Goal: Task Accomplishment & Management: Manage account settings

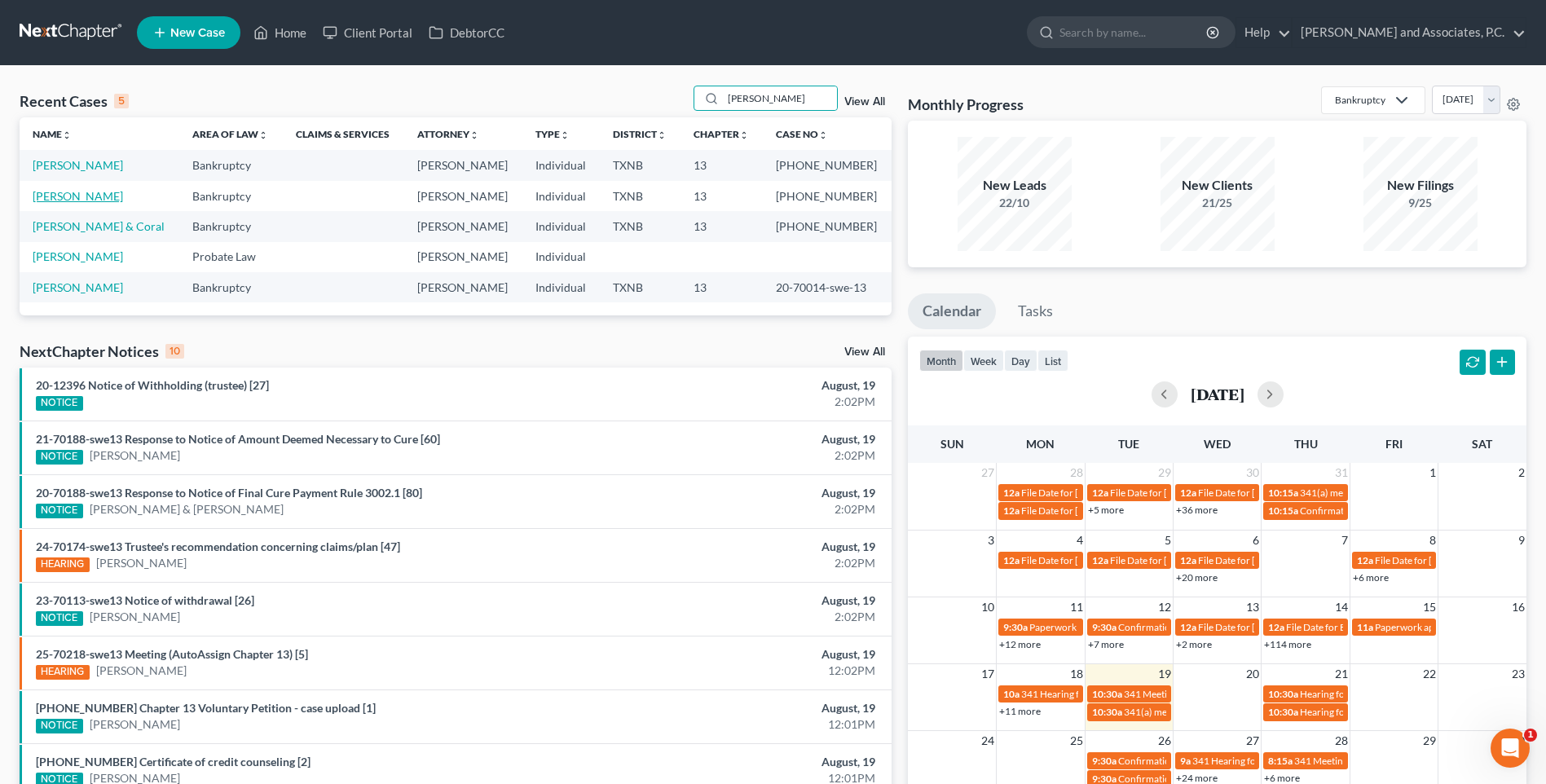
type input "[PERSON_NAME]"
click at [62, 200] on link "[PERSON_NAME]" at bounding box center [78, 195] width 90 height 13
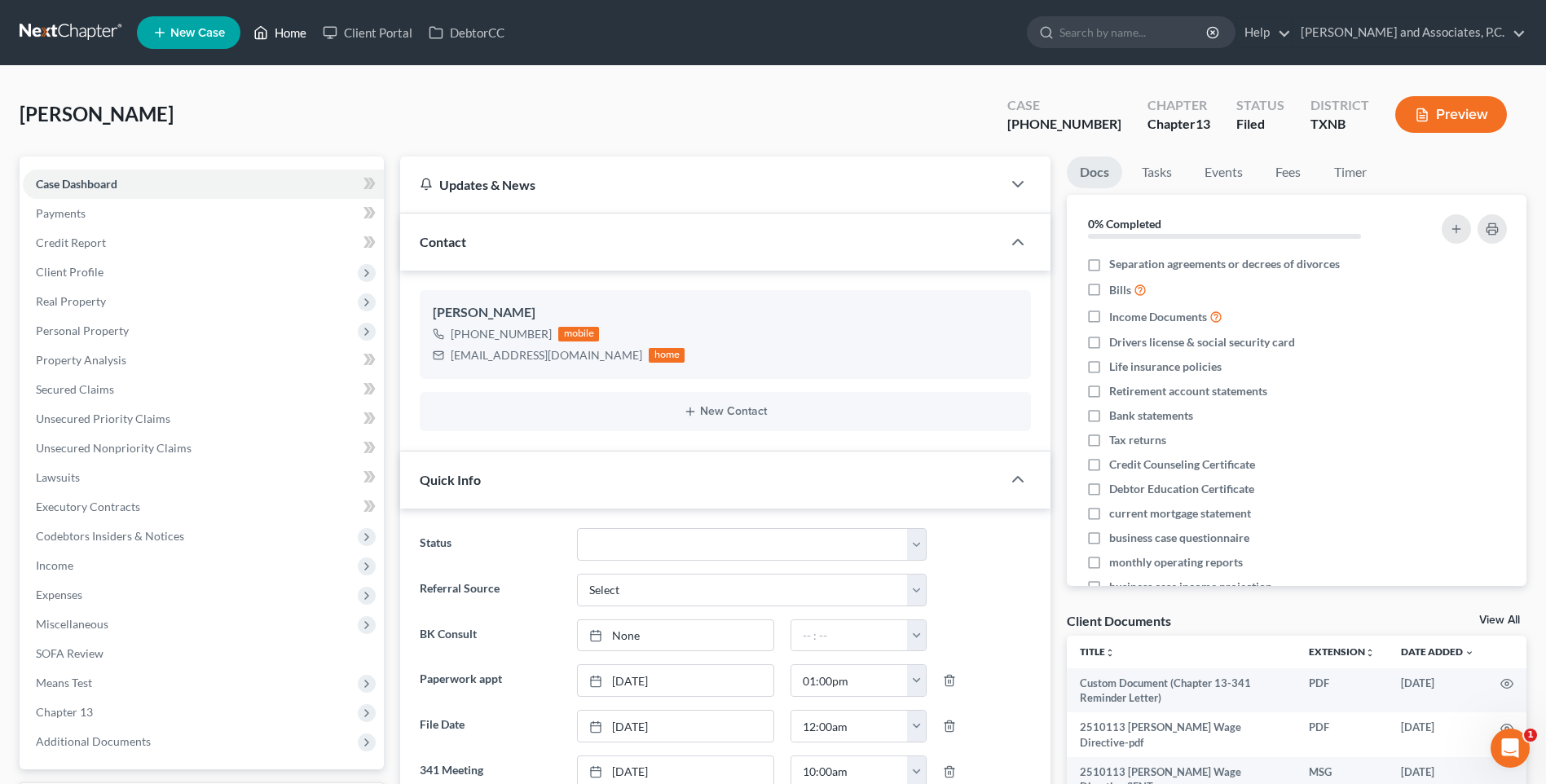
click at [288, 39] on link "Home" at bounding box center [280, 33] width 69 height 30
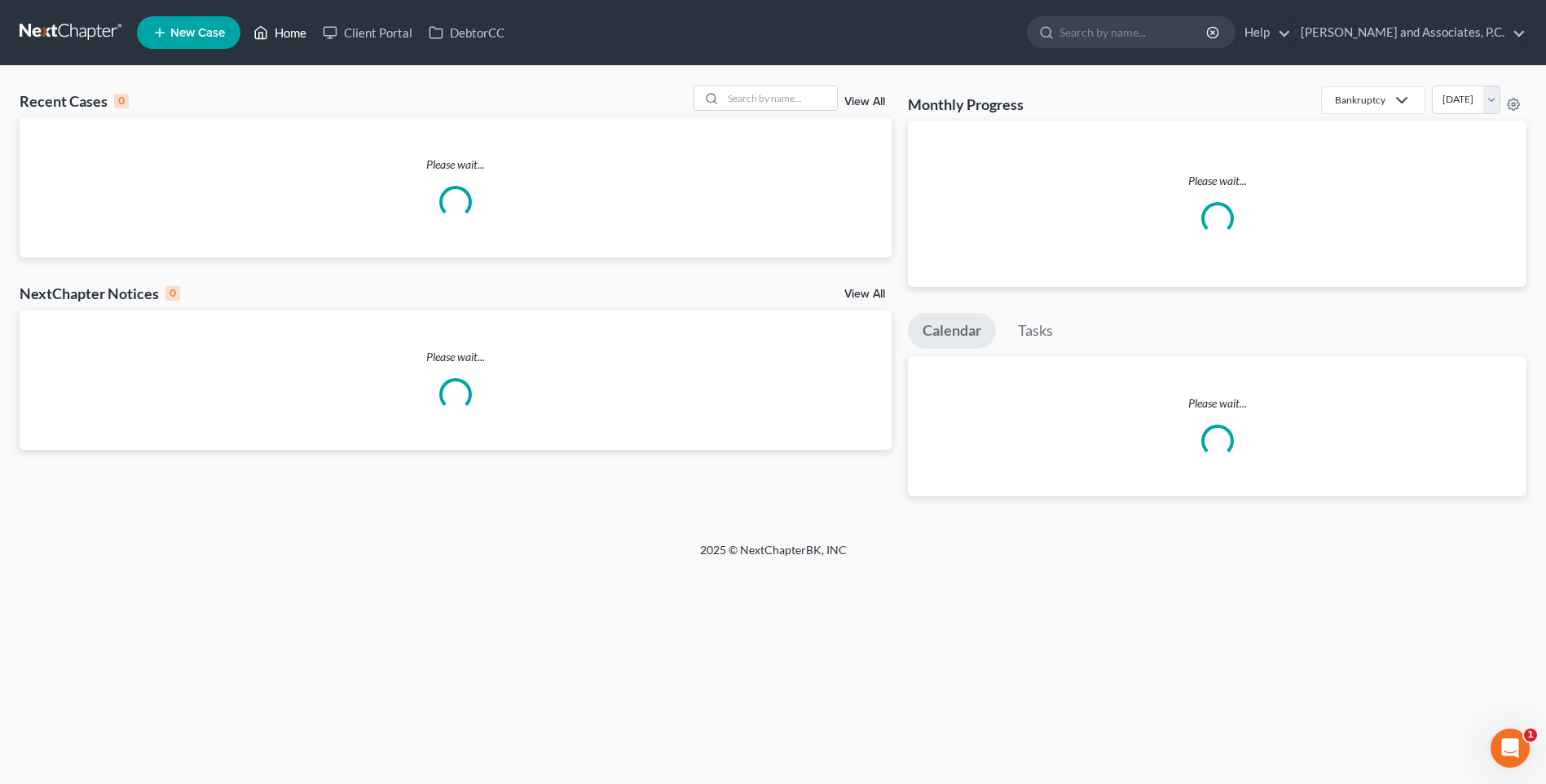
click at [292, 35] on link "Home" at bounding box center [280, 33] width 69 height 30
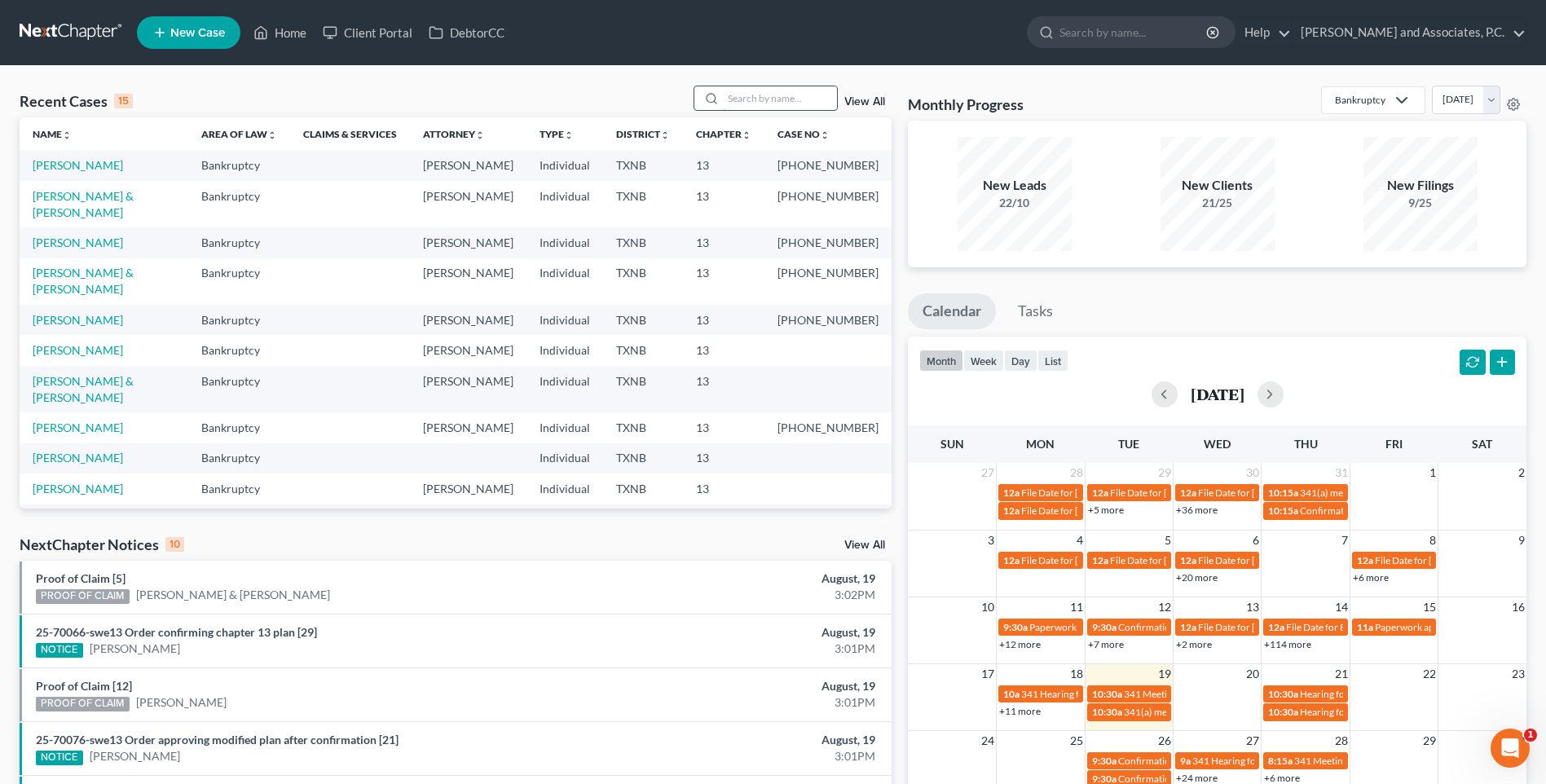
click at [759, 98] on input "search" at bounding box center [779, 98] width 114 height 24
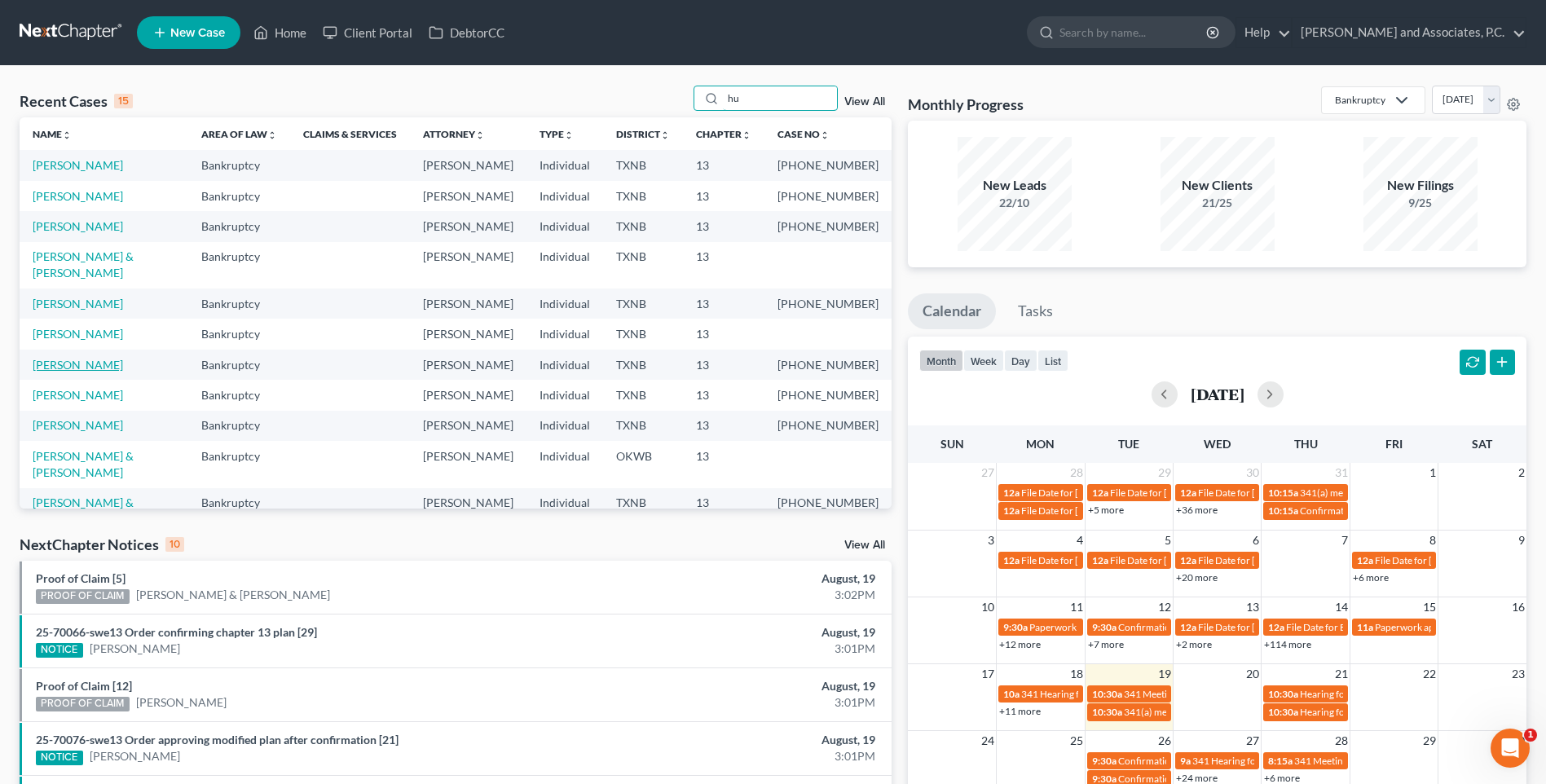
type input "hu"
click at [90, 371] on link "[PERSON_NAME]" at bounding box center [78, 365] width 90 height 13
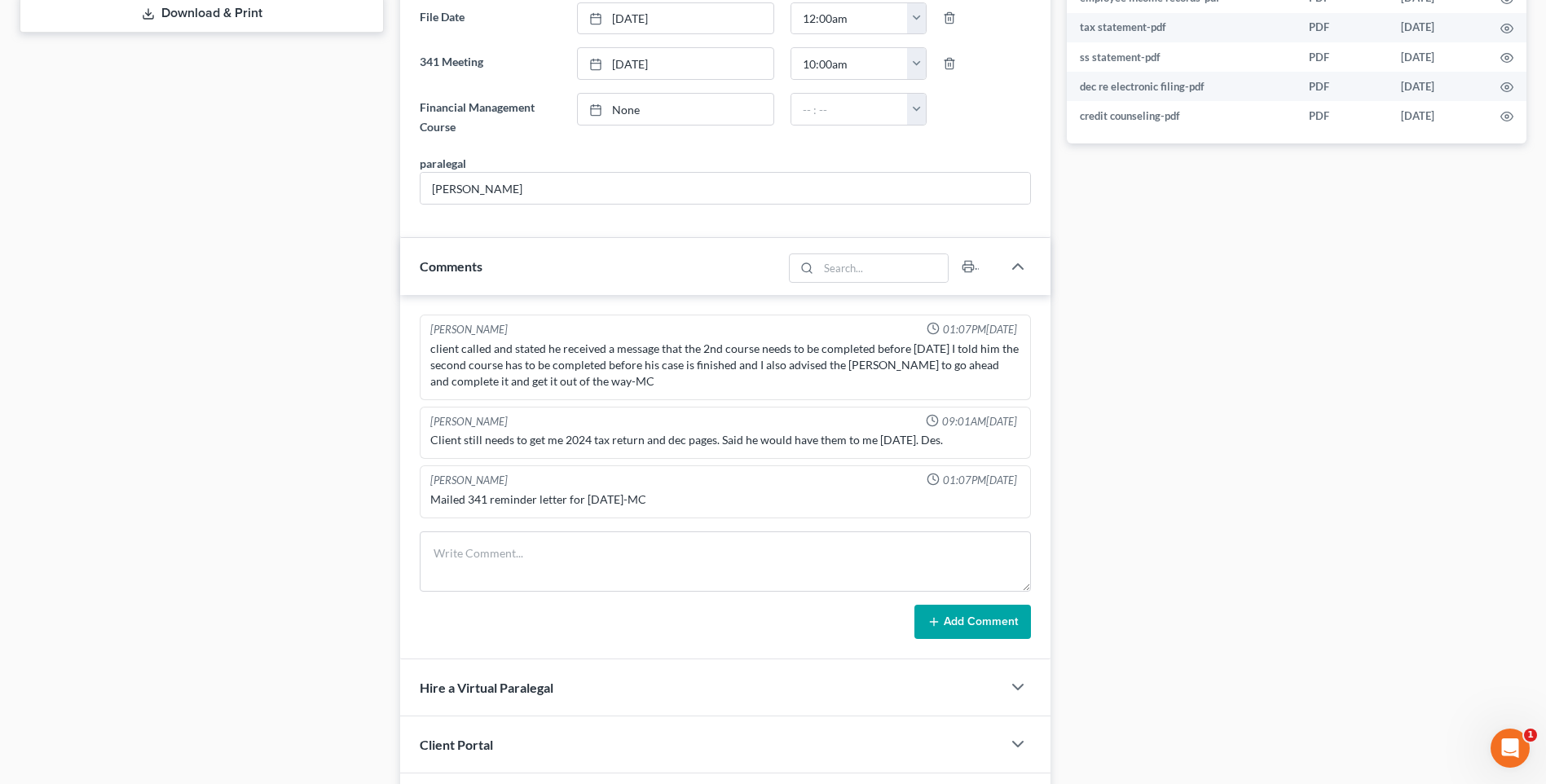
scroll to position [830, 0]
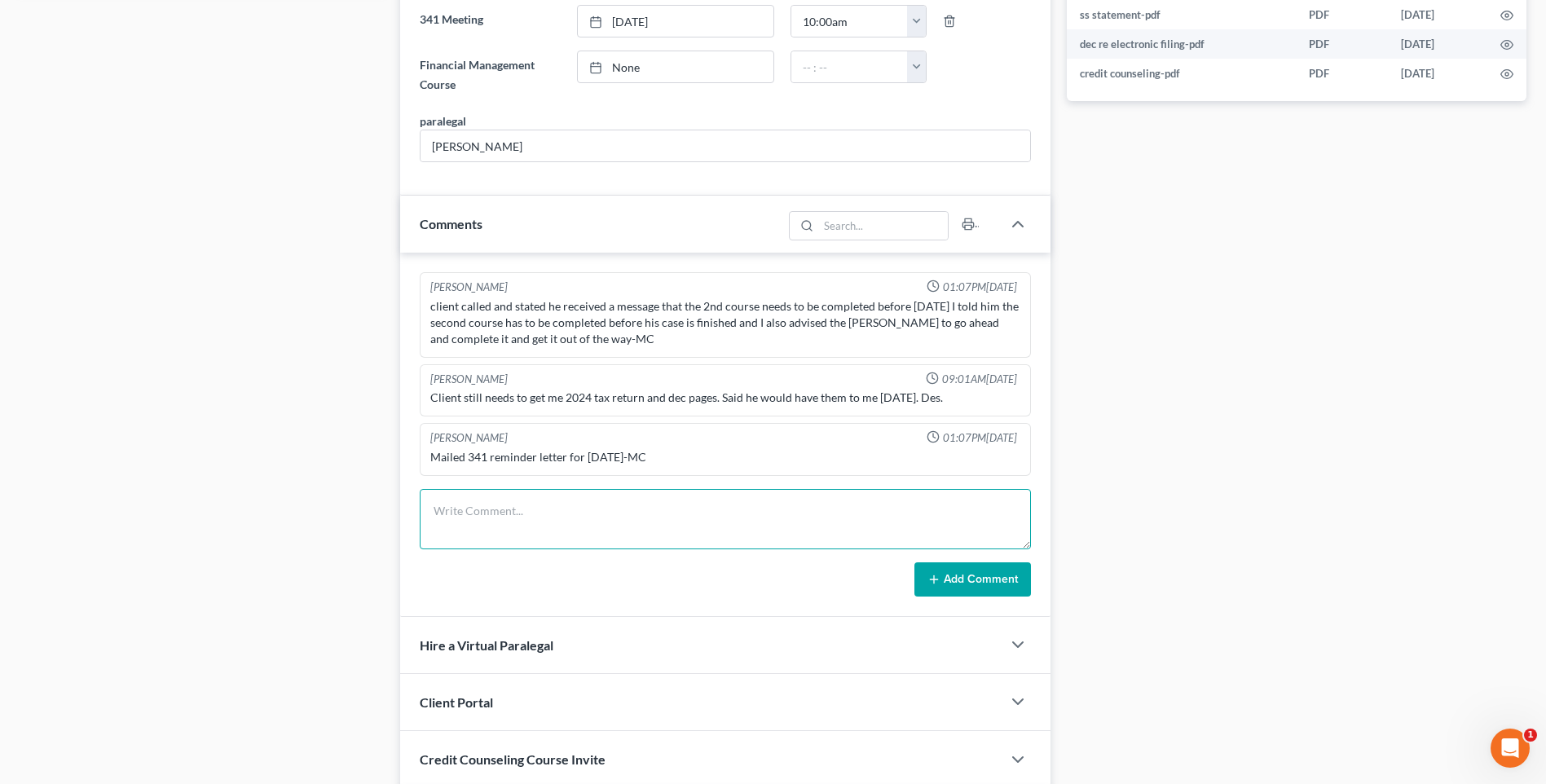
click at [484, 522] on textarea at bounding box center [725, 519] width 611 height 60
type textarea "[DATE] Uploaded required documents and send to the trustee. MC"
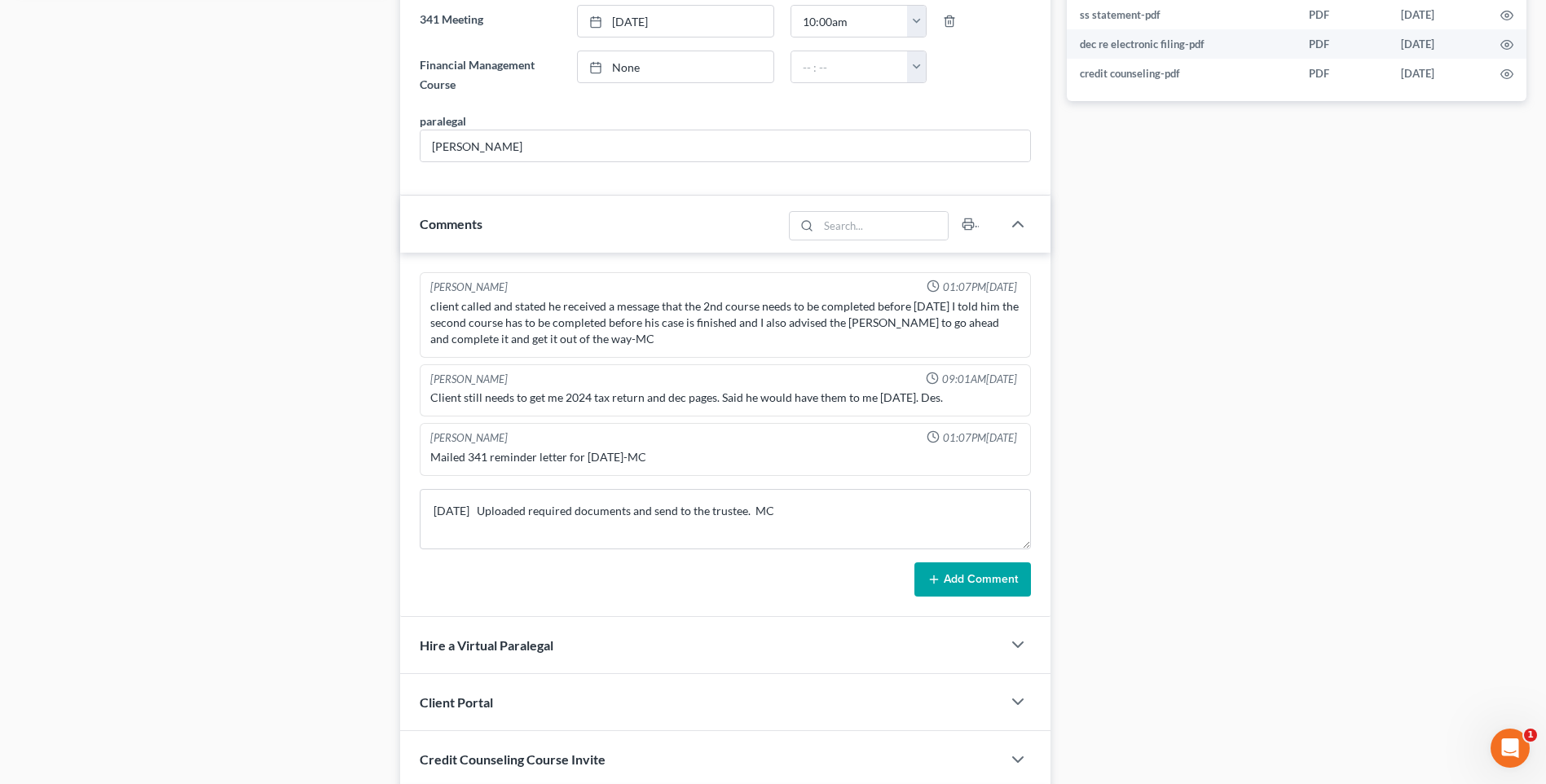
click at [959, 575] on button "Add Comment" at bounding box center [973, 579] width 117 height 34
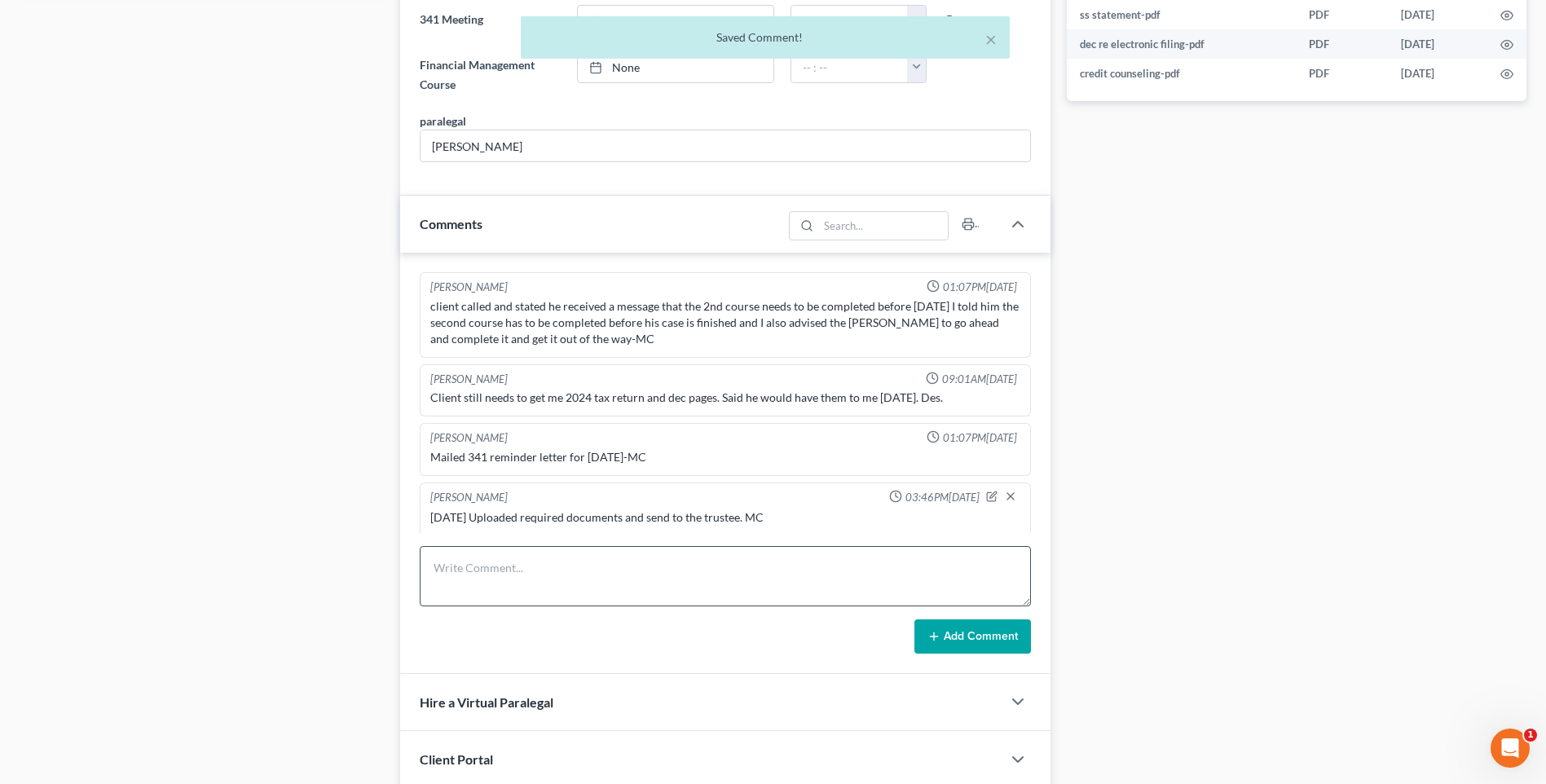
scroll to position [3, 0]
click at [505, 583] on textarea at bounding box center [725, 575] width 611 height 60
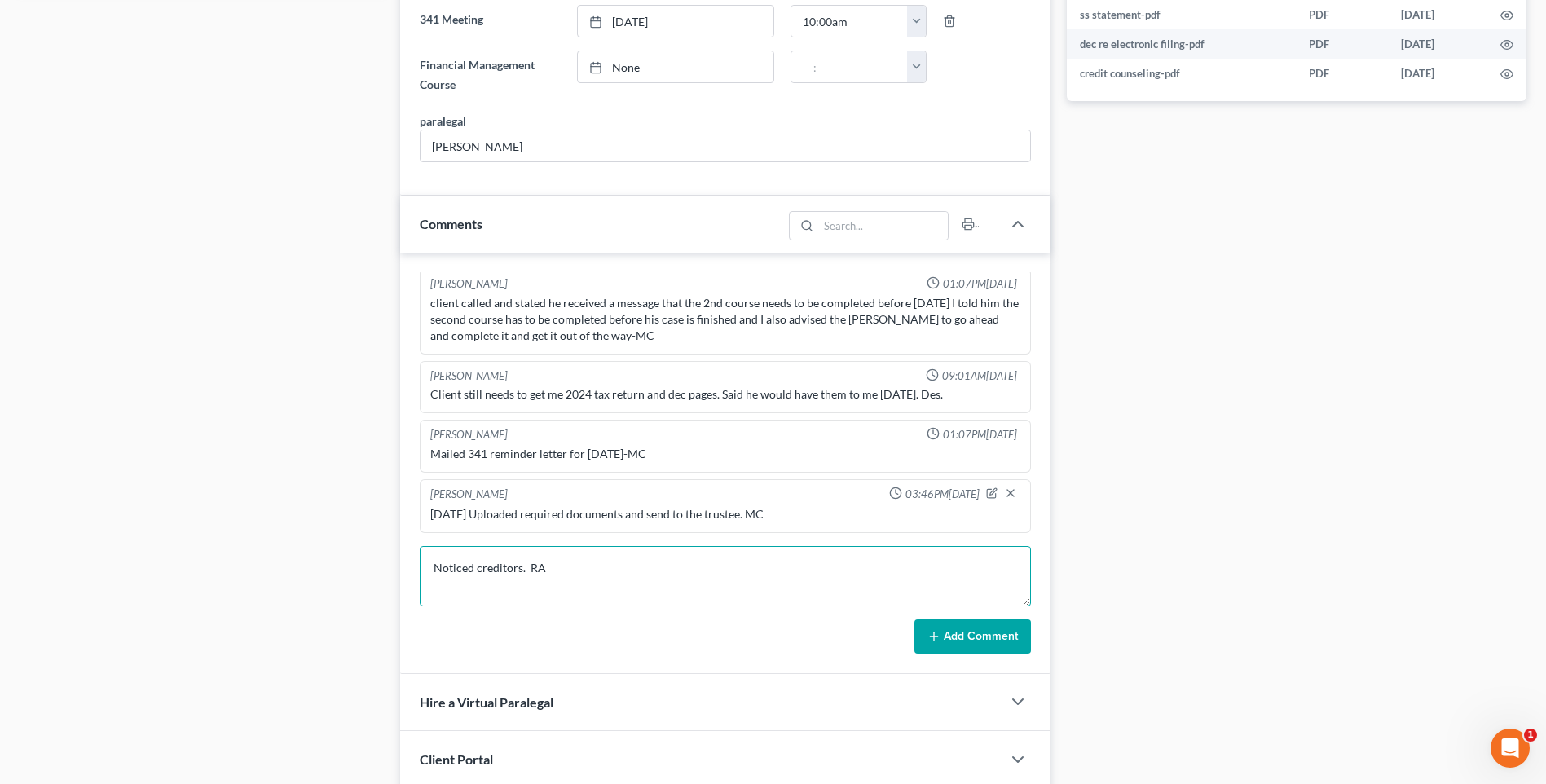
type textarea "Noticed creditors. RA"
click at [969, 633] on button "Add Comment" at bounding box center [973, 637] width 117 height 34
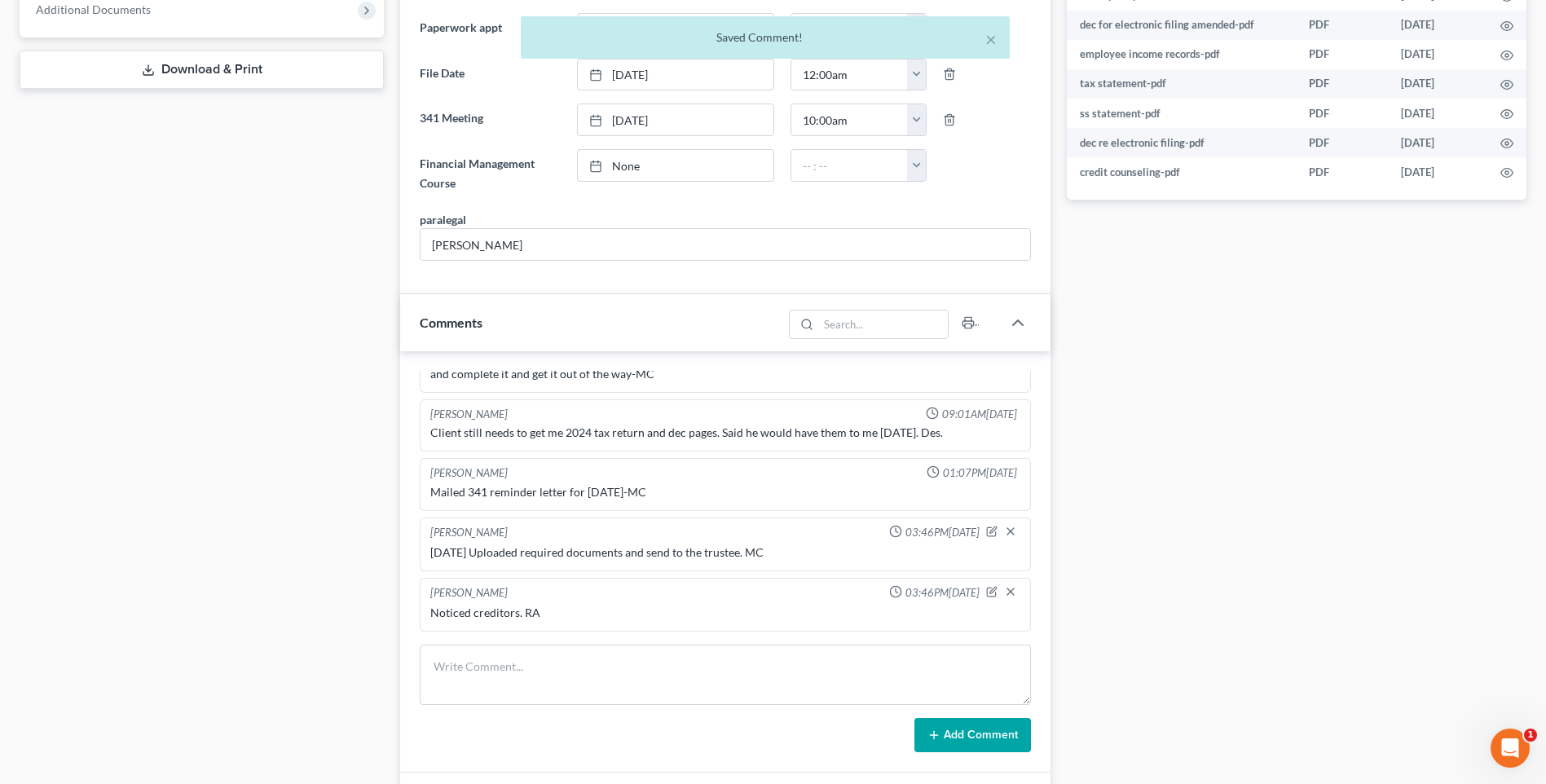
scroll to position [342, 0]
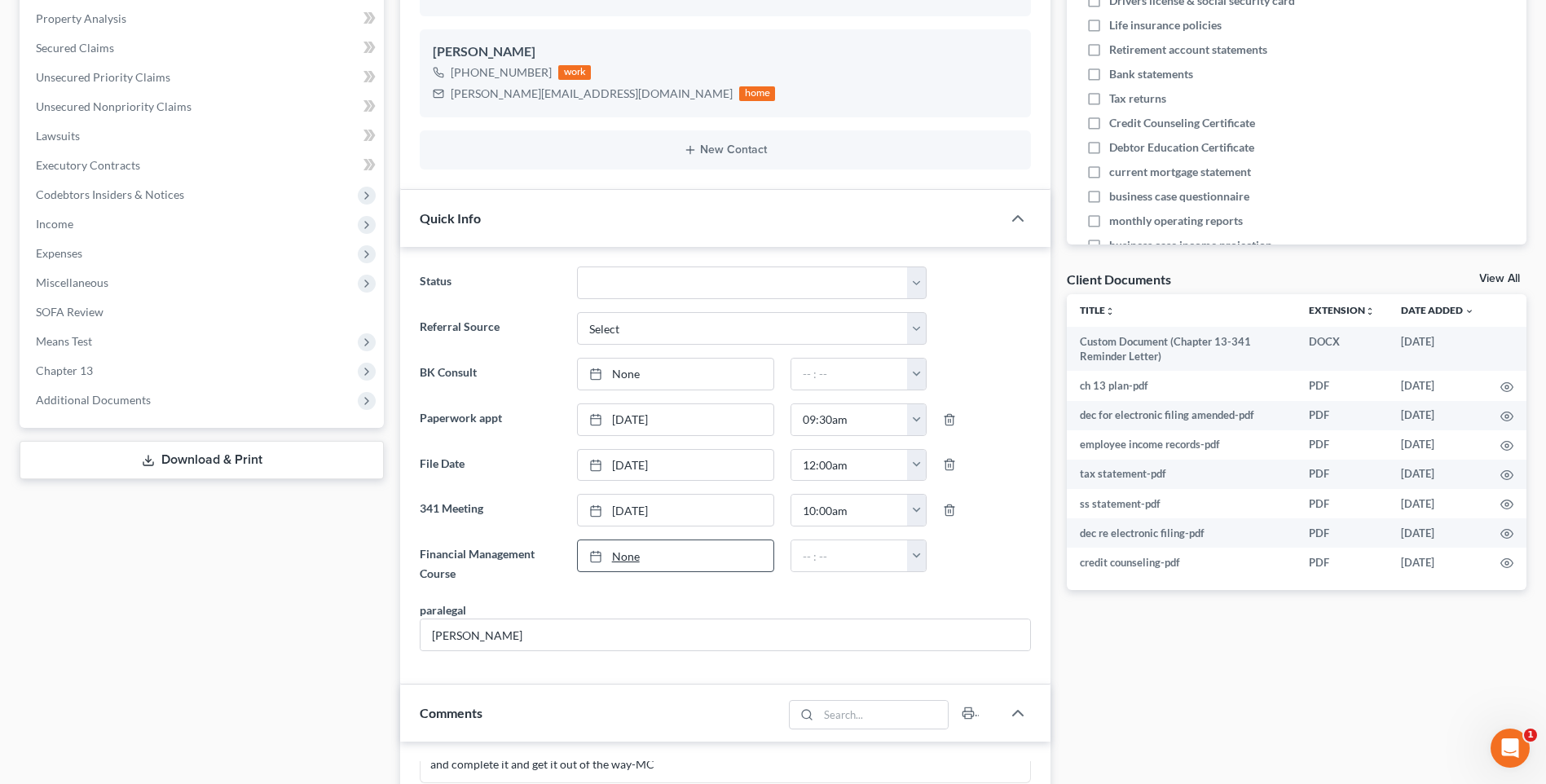
click at [630, 560] on link "None" at bounding box center [676, 555] width 195 height 31
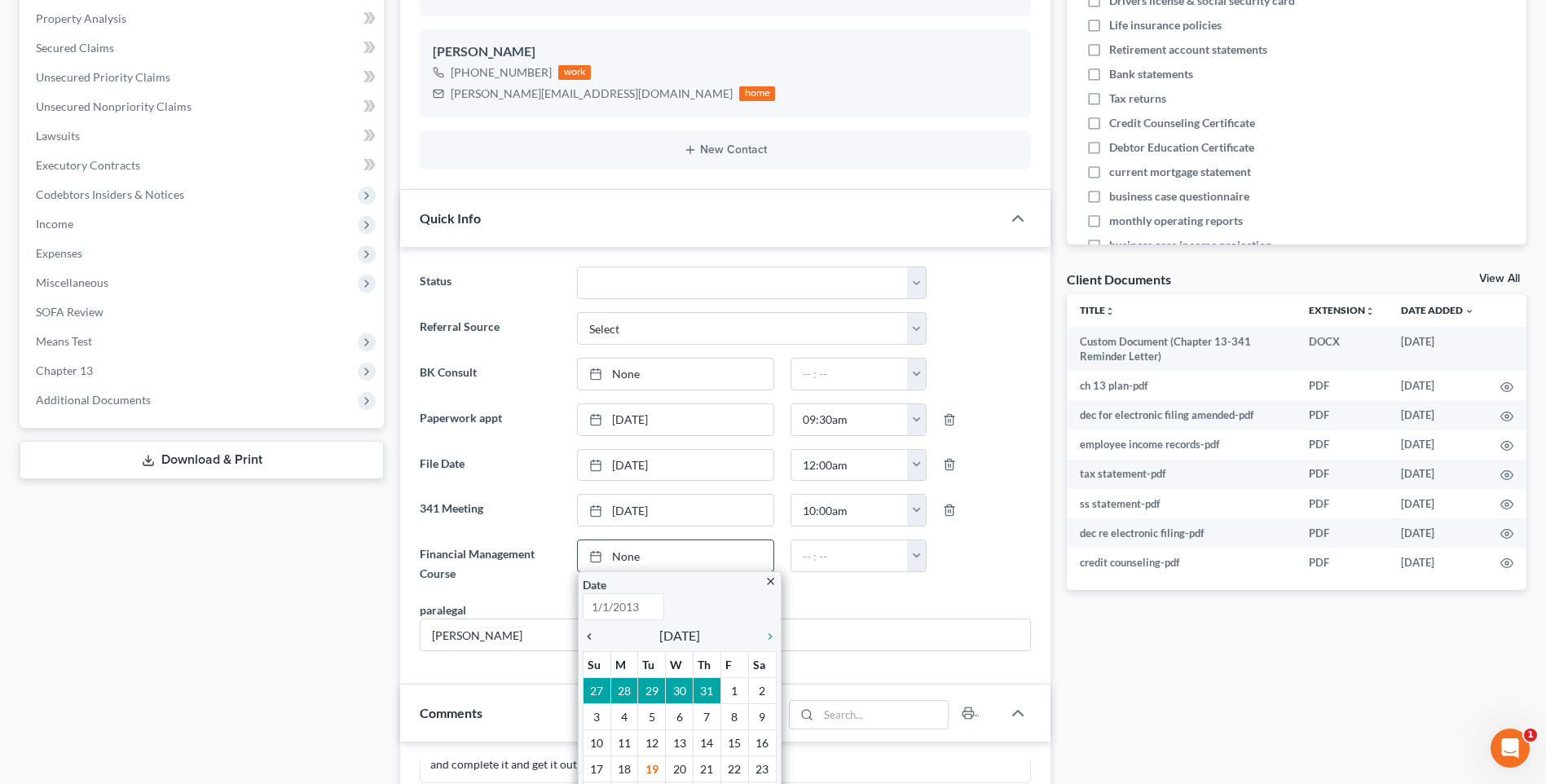
click at [586, 635] on icon "chevron_left" at bounding box center [594, 637] width 21 height 13
type input "[DATE]"
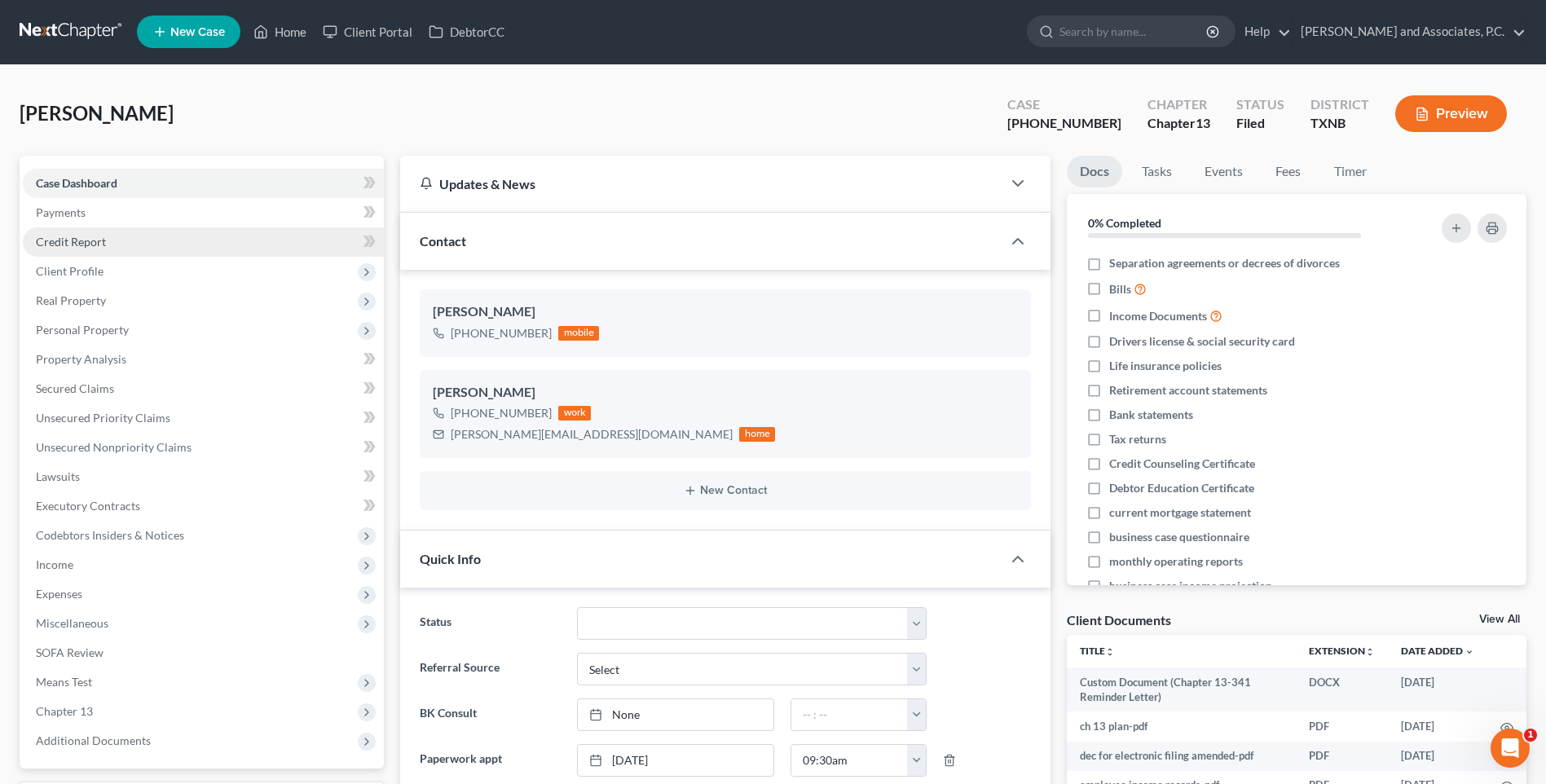
scroll to position [0, 0]
click at [278, 32] on link "Home" at bounding box center [280, 33] width 69 height 30
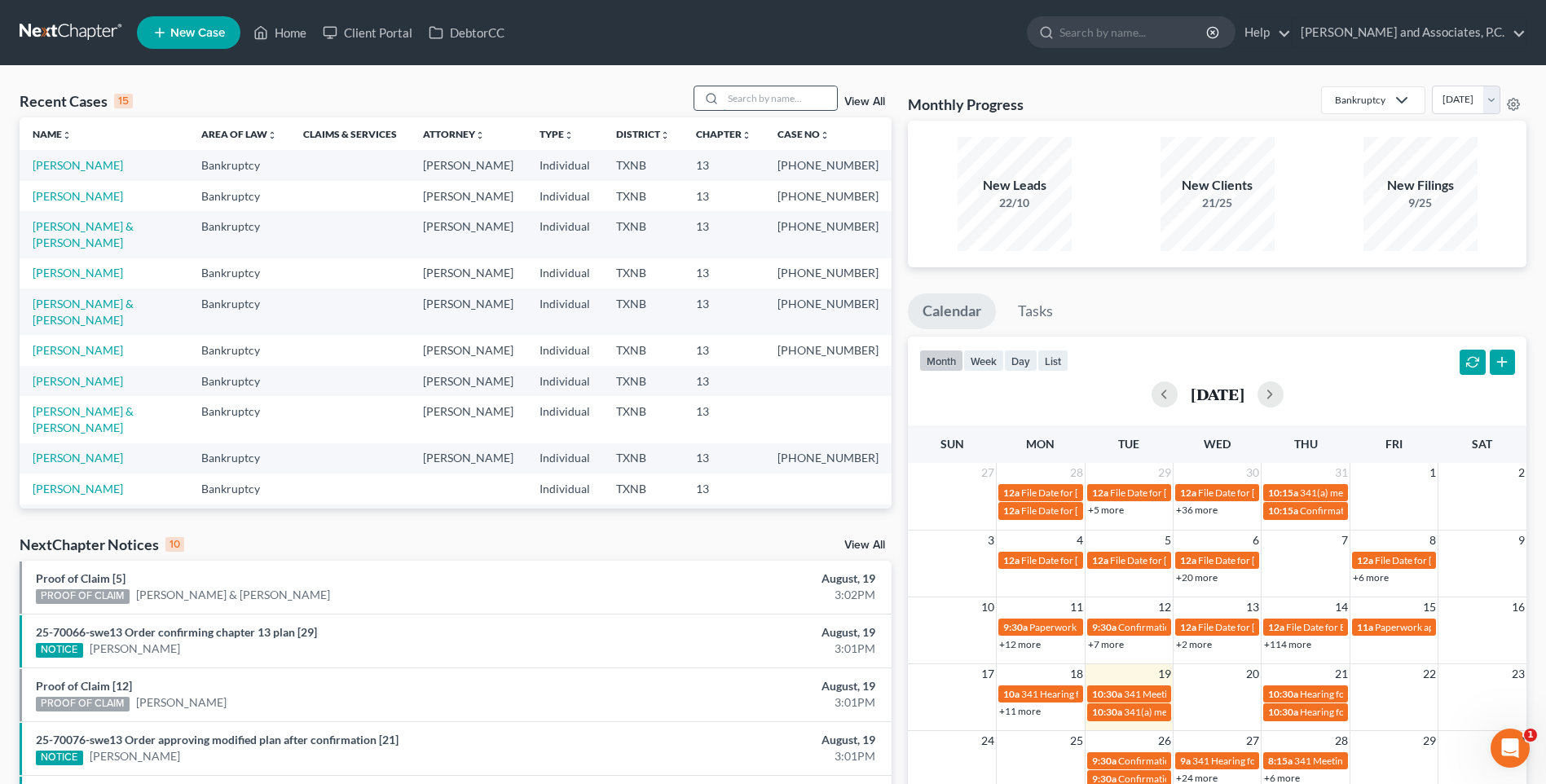
click at [797, 98] on input "search" at bounding box center [779, 98] width 114 height 24
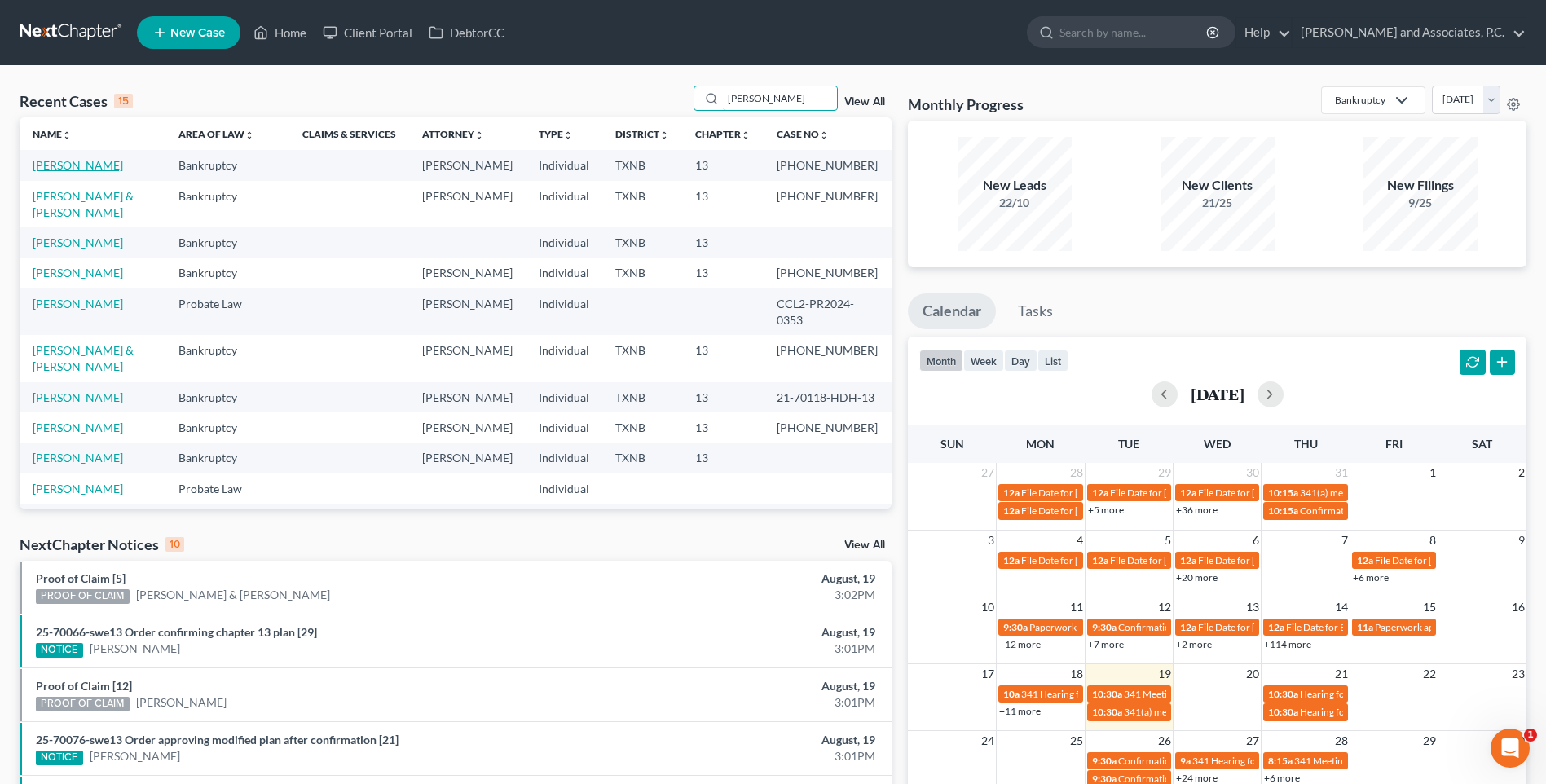
type input "[PERSON_NAME]"
click at [78, 168] on link "[PERSON_NAME]" at bounding box center [78, 165] width 90 height 13
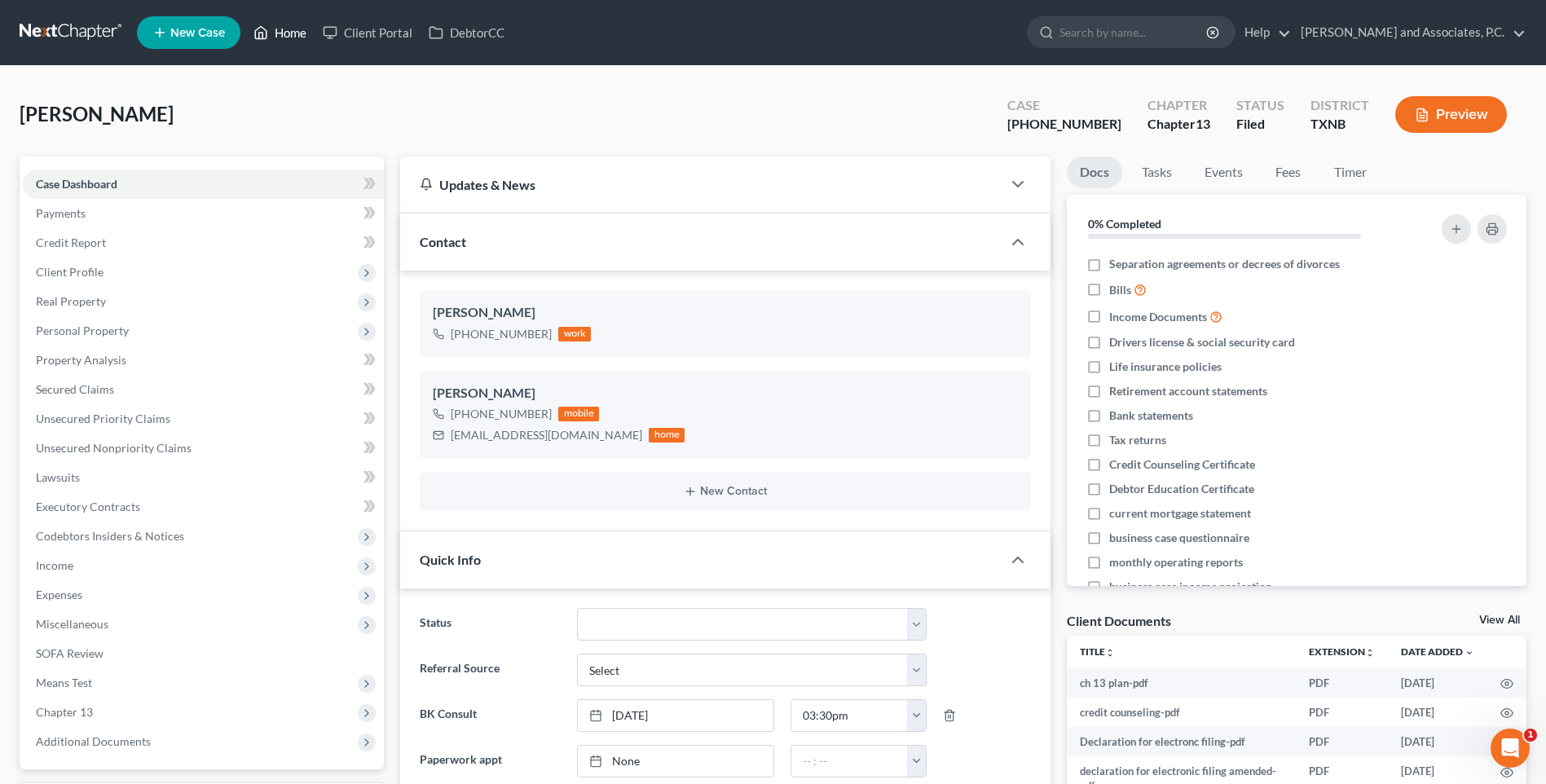
click at [286, 32] on link "Home" at bounding box center [280, 33] width 69 height 30
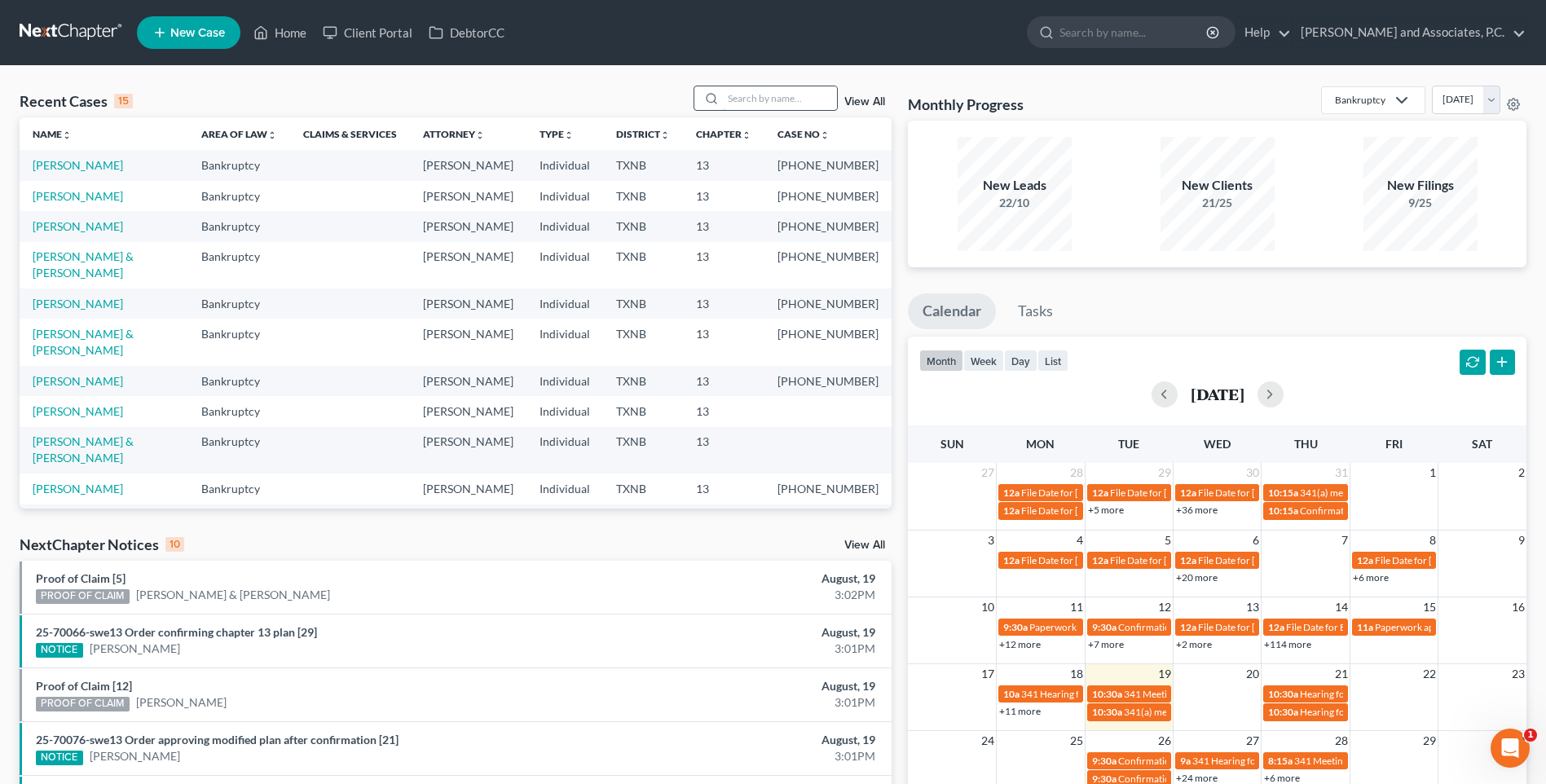
click at [752, 101] on input "search" at bounding box center [779, 98] width 114 height 24
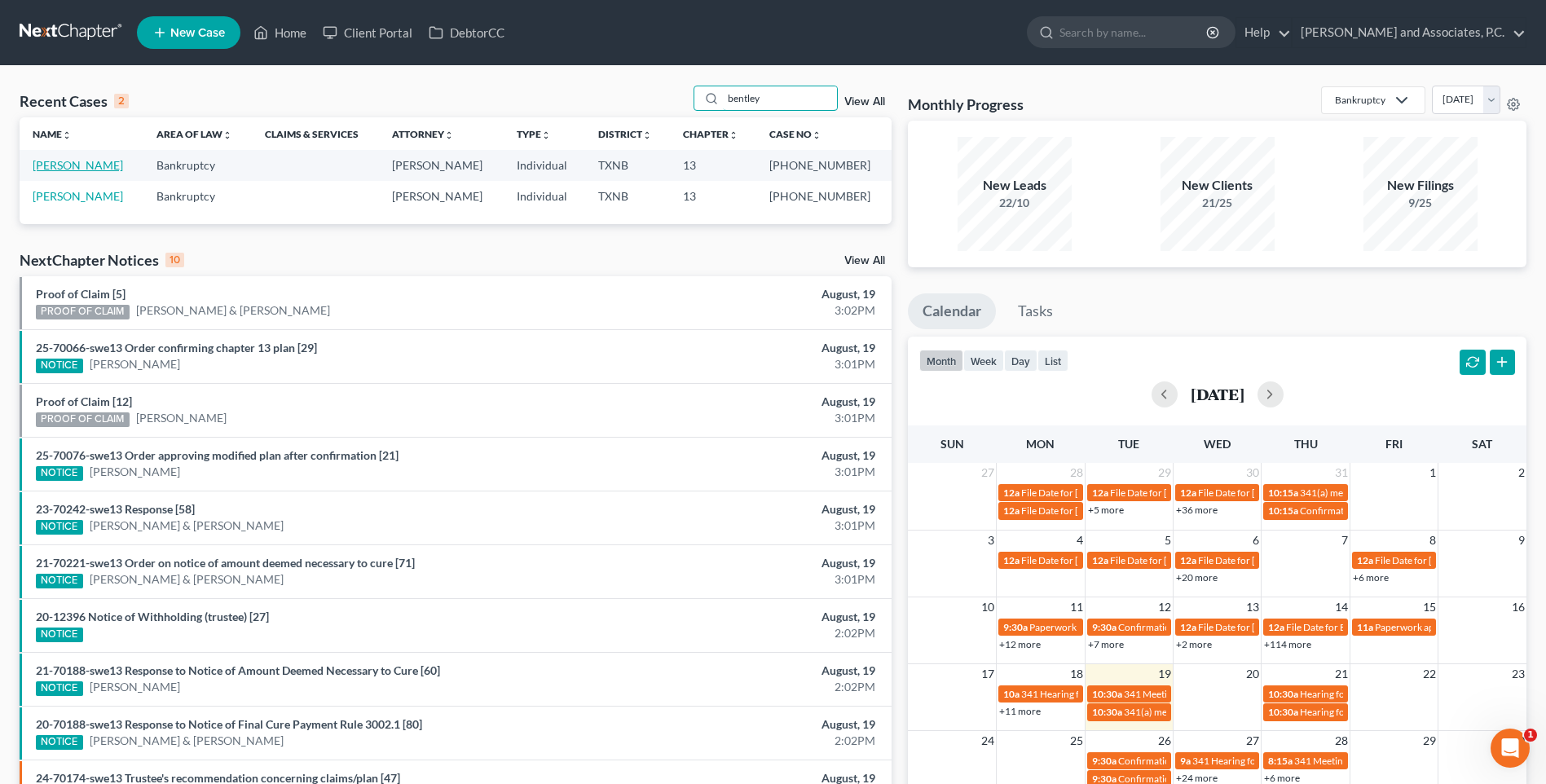
type input "bentley"
click at [92, 165] on link "[PERSON_NAME]" at bounding box center [78, 165] width 90 height 13
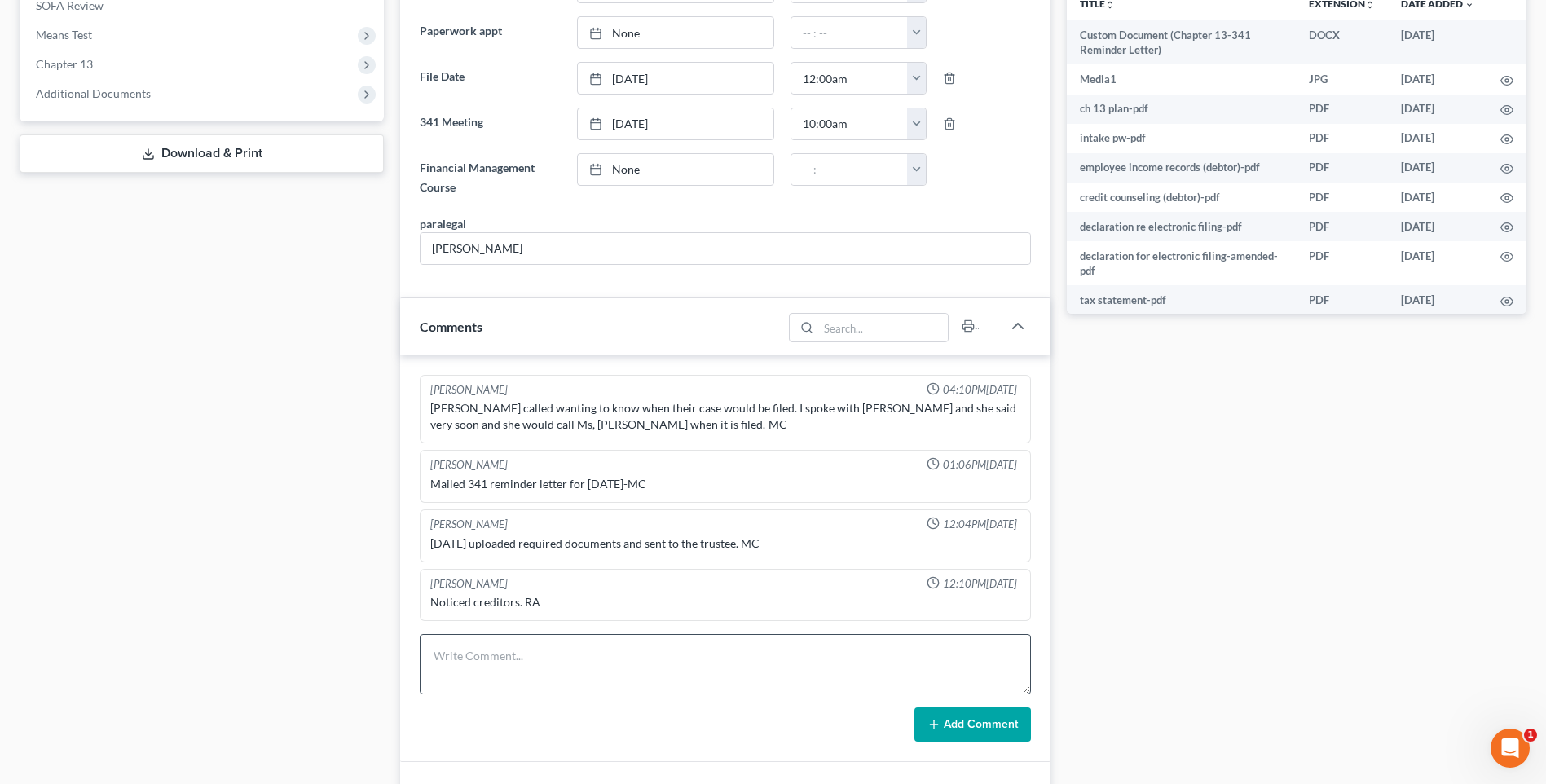
scroll to position [652, 0]
click at [447, 669] on textarea at bounding box center [725, 660] width 611 height 60
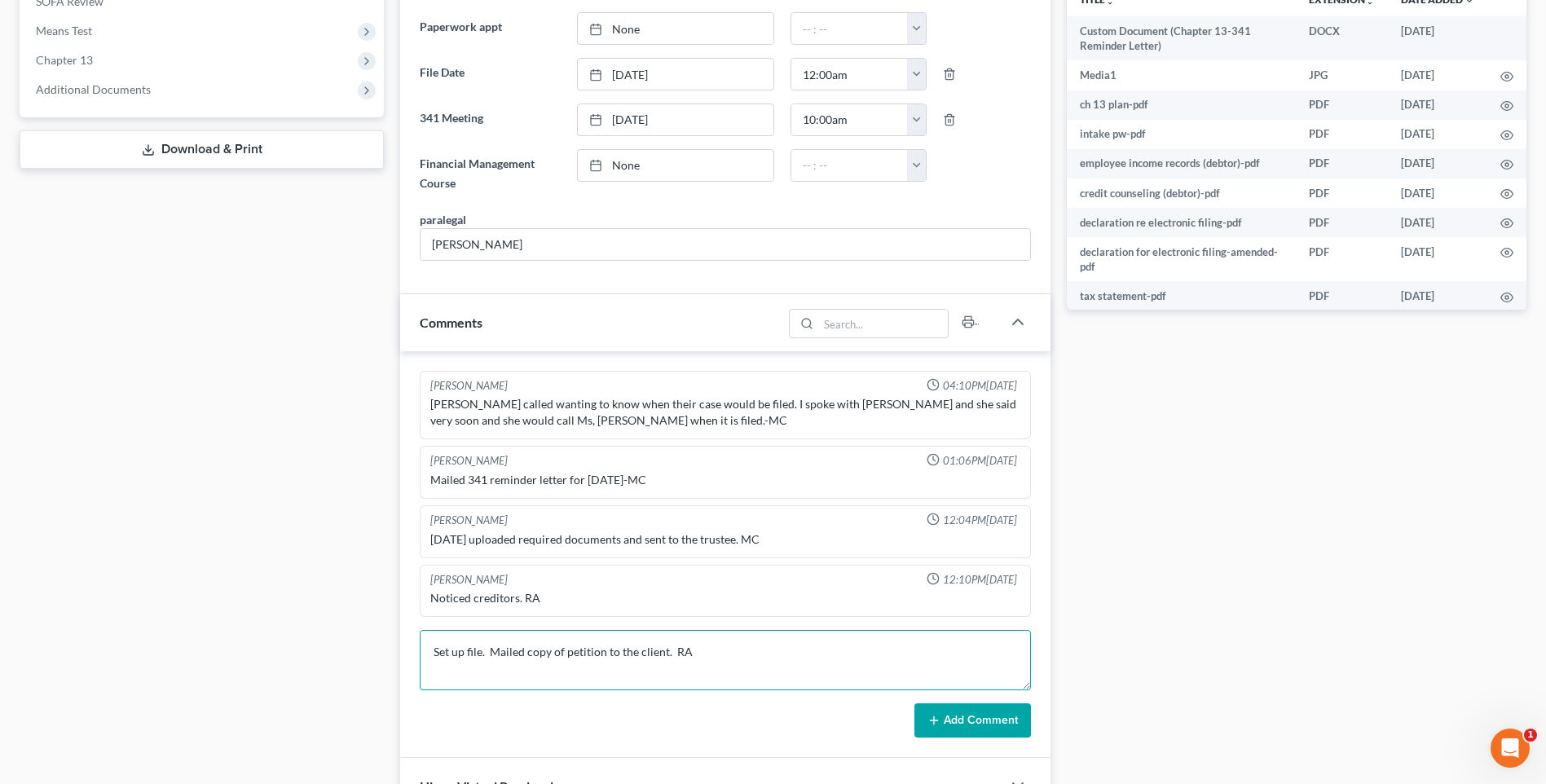
type textarea "Set up file. Mailed copy of petition to the client. RA"
click at [942, 720] on button "Add Comment" at bounding box center [973, 721] width 117 height 34
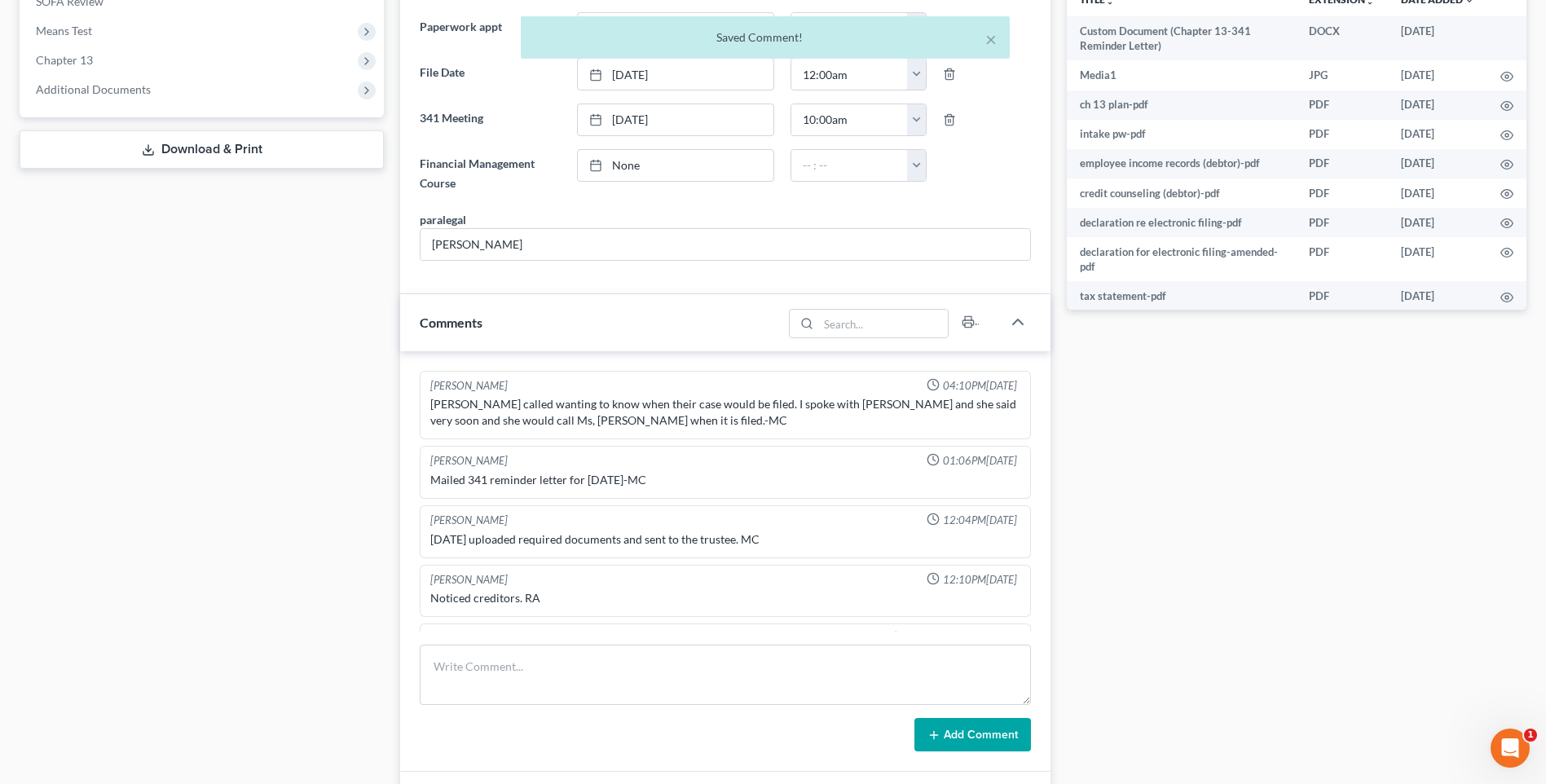
scroll to position [46, 0]
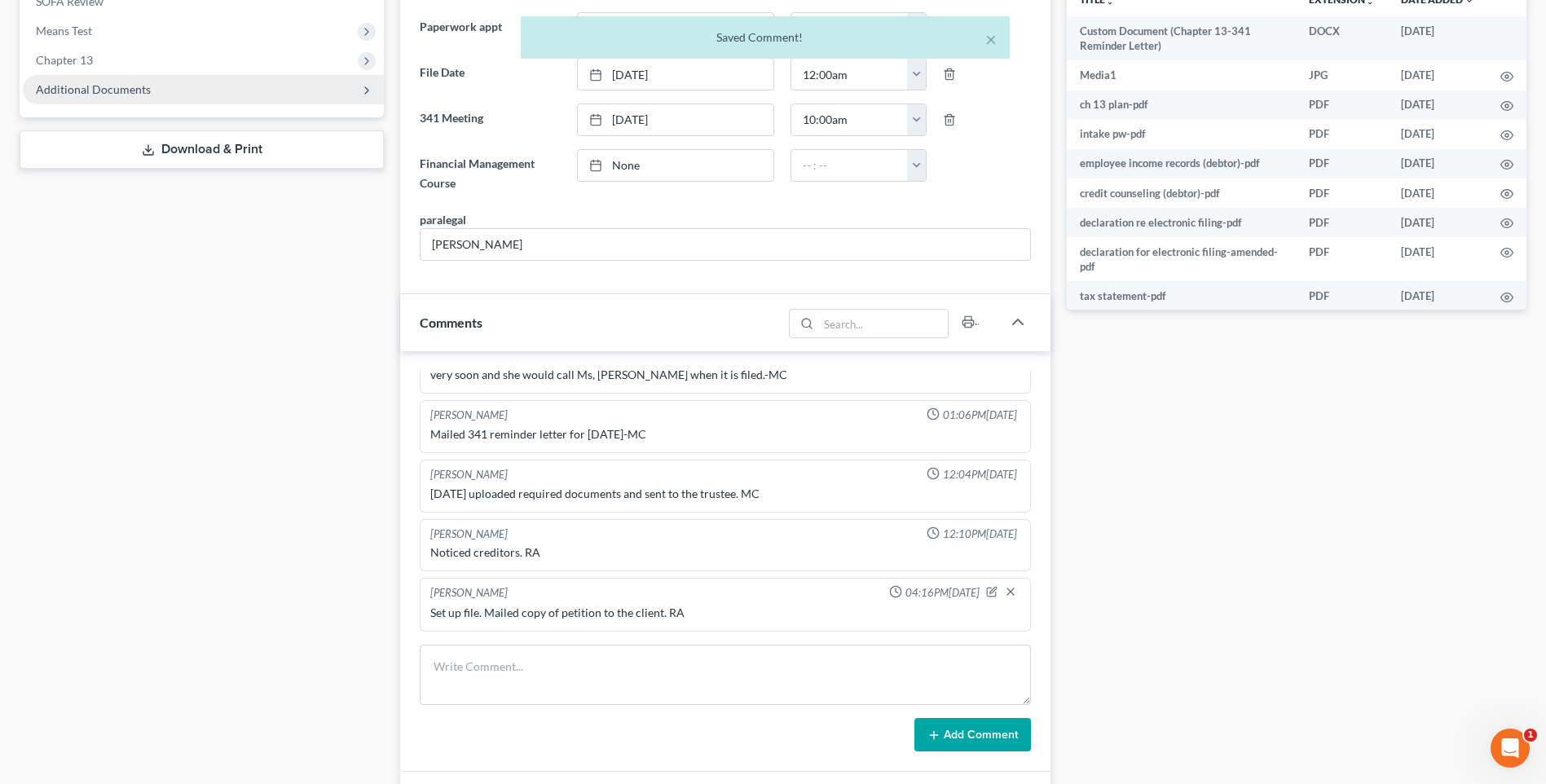
click at [105, 90] on span "Additional Documents" at bounding box center [93, 89] width 115 height 13
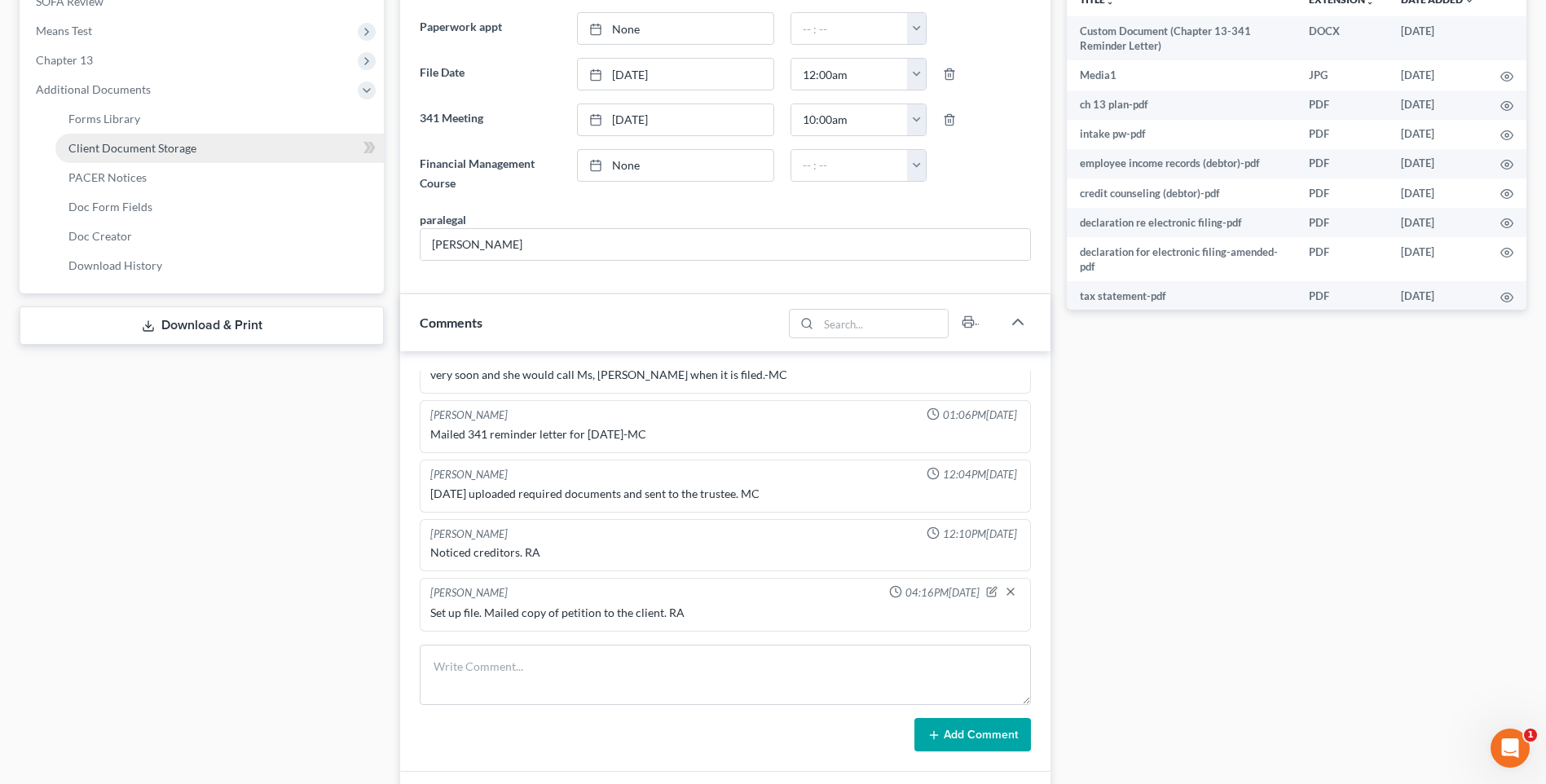
click at [99, 149] on span "Client Document Storage" at bounding box center [133, 147] width 128 height 13
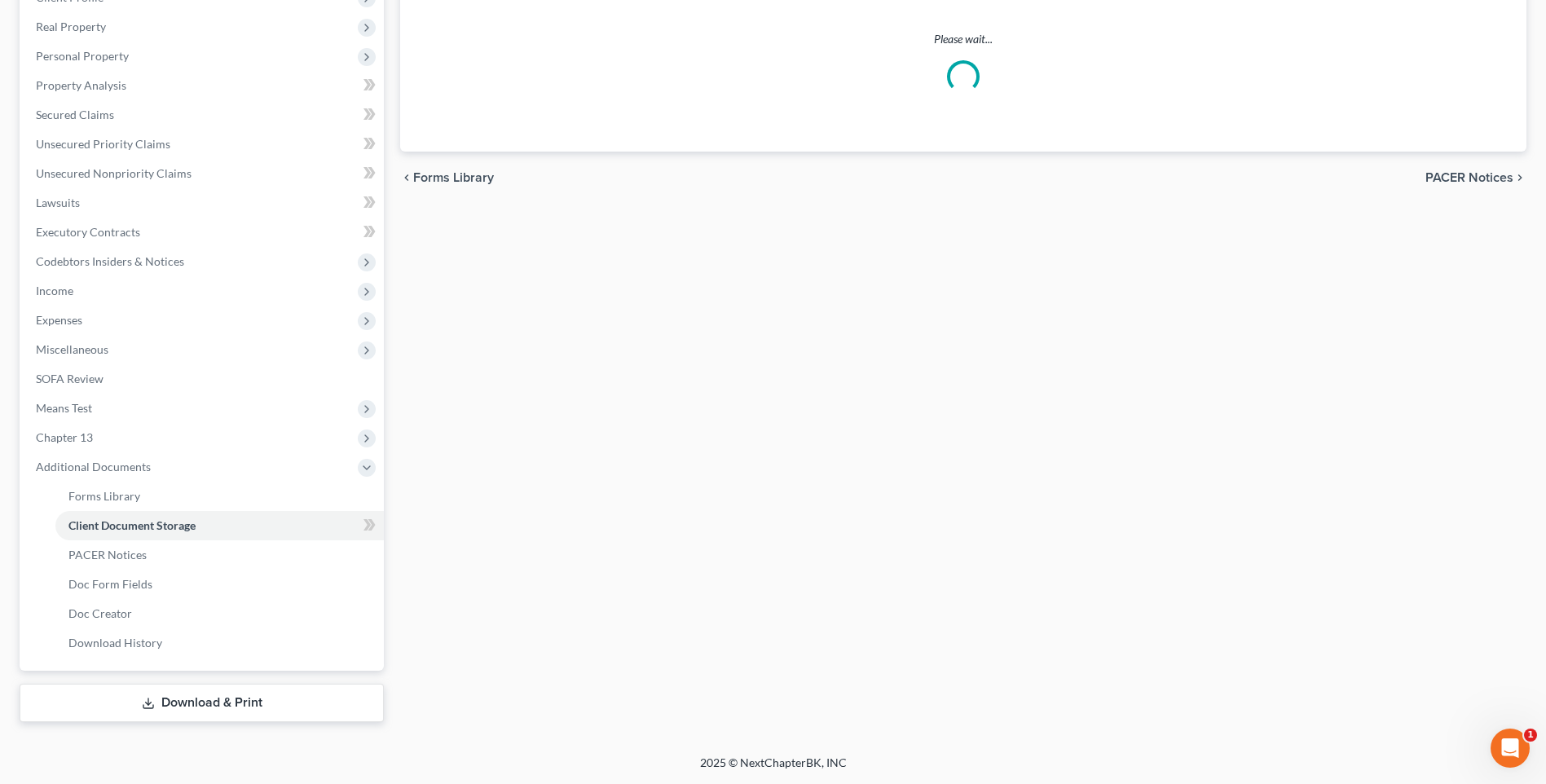
select select "18"
select select "21"
select select "10"
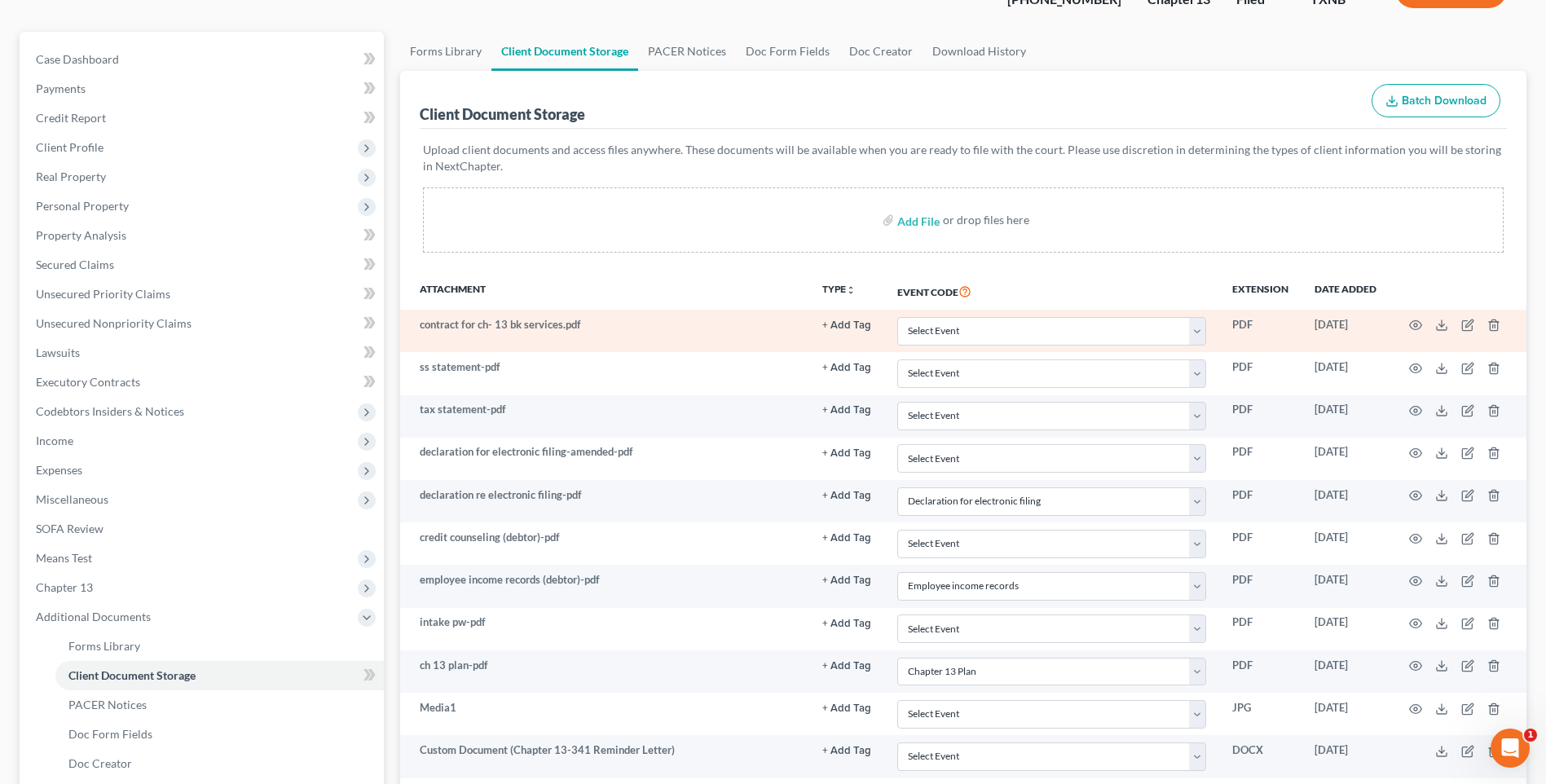
scroll to position [81, 0]
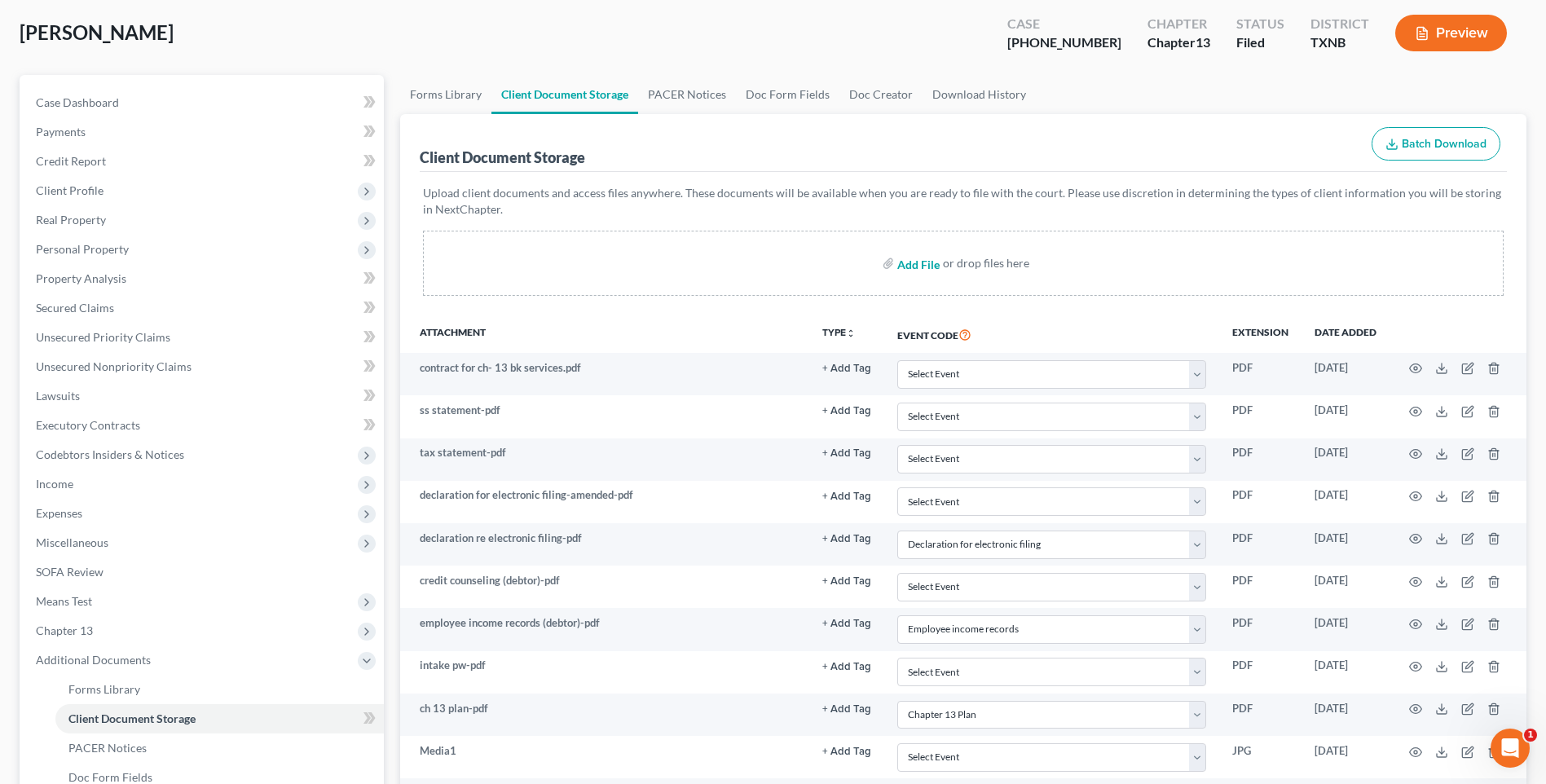
click at [908, 265] on input "file" at bounding box center [916, 263] width 39 height 30
type input "C:\fakepath\2570202 BENTLEY Auth to release info.pdf"
select select "18"
select select "21"
select select "10"
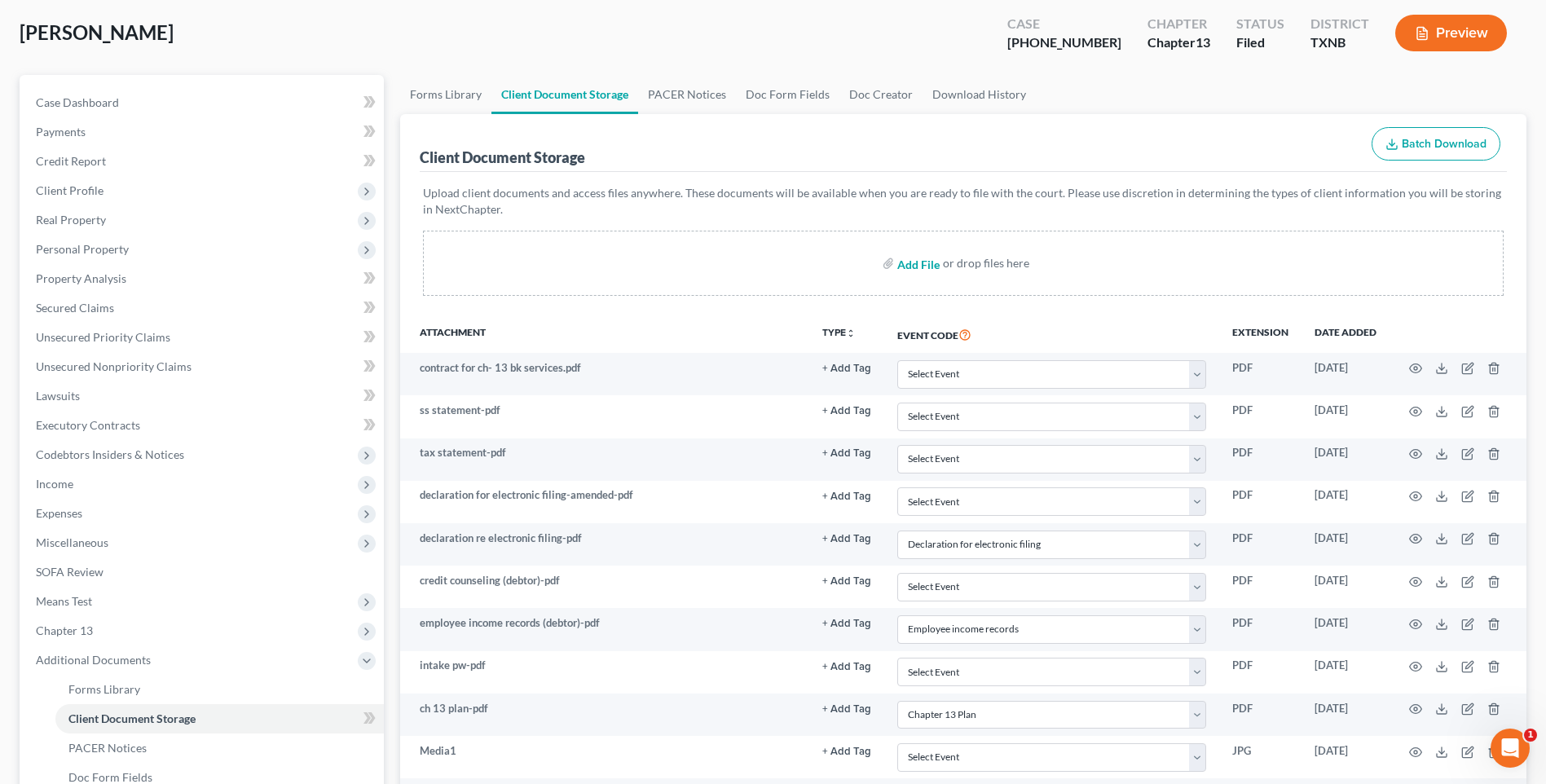
click at [903, 266] on input "file" at bounding box center [916, 263] width 39 height 30
type input "C:\fakepath\2570202 BENTLEY debtor contact info.pdf"
select select "18"
select select "21"
select select "10"
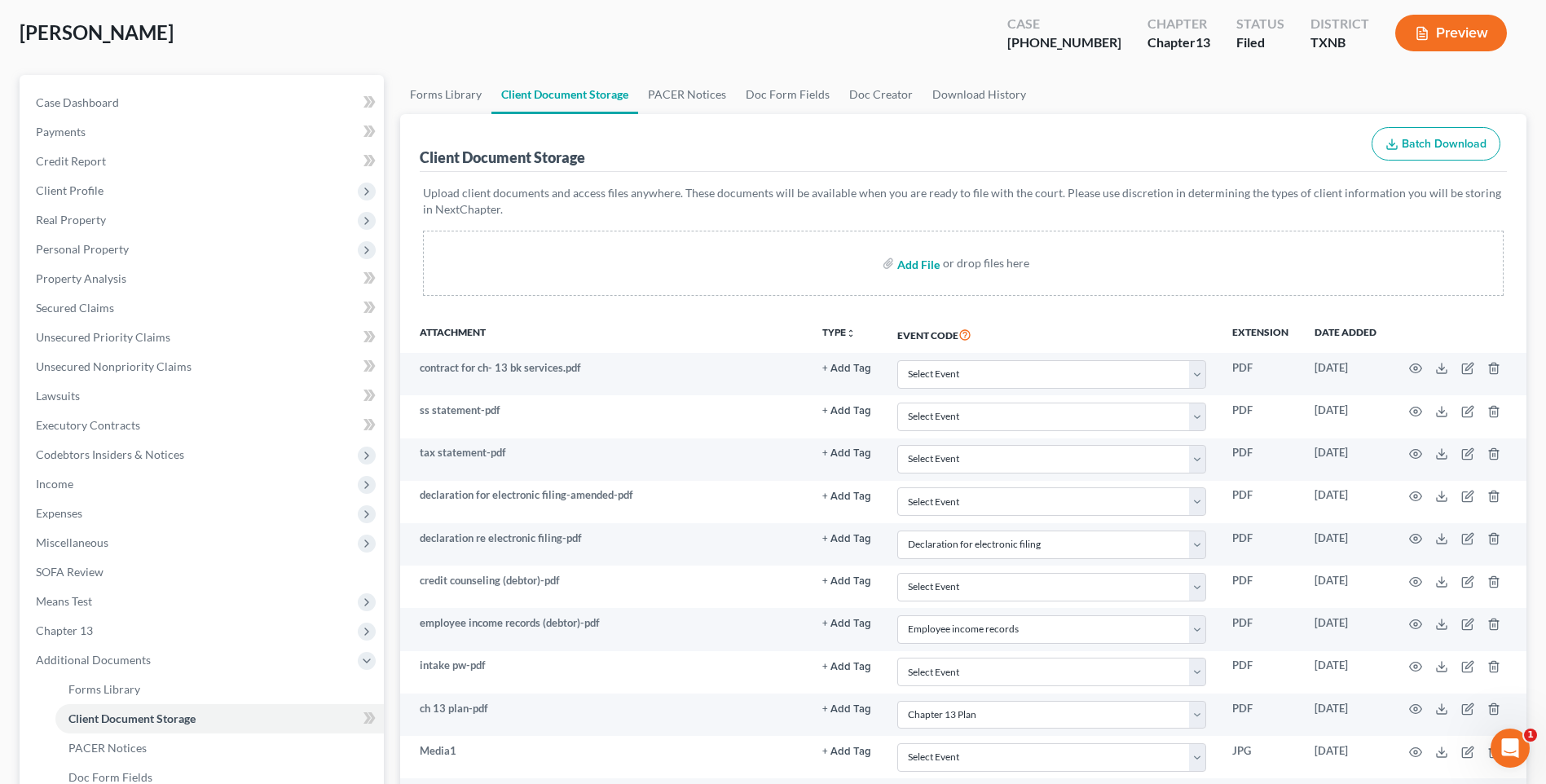
click at [907, 261] on input "file" at bounding box center [916, 263] width 39 height 30
type input "C:\fakepath\2570202 BENTLEY mortgage info sheet.pdf"
select select "18"
select select "21"
select select "10"
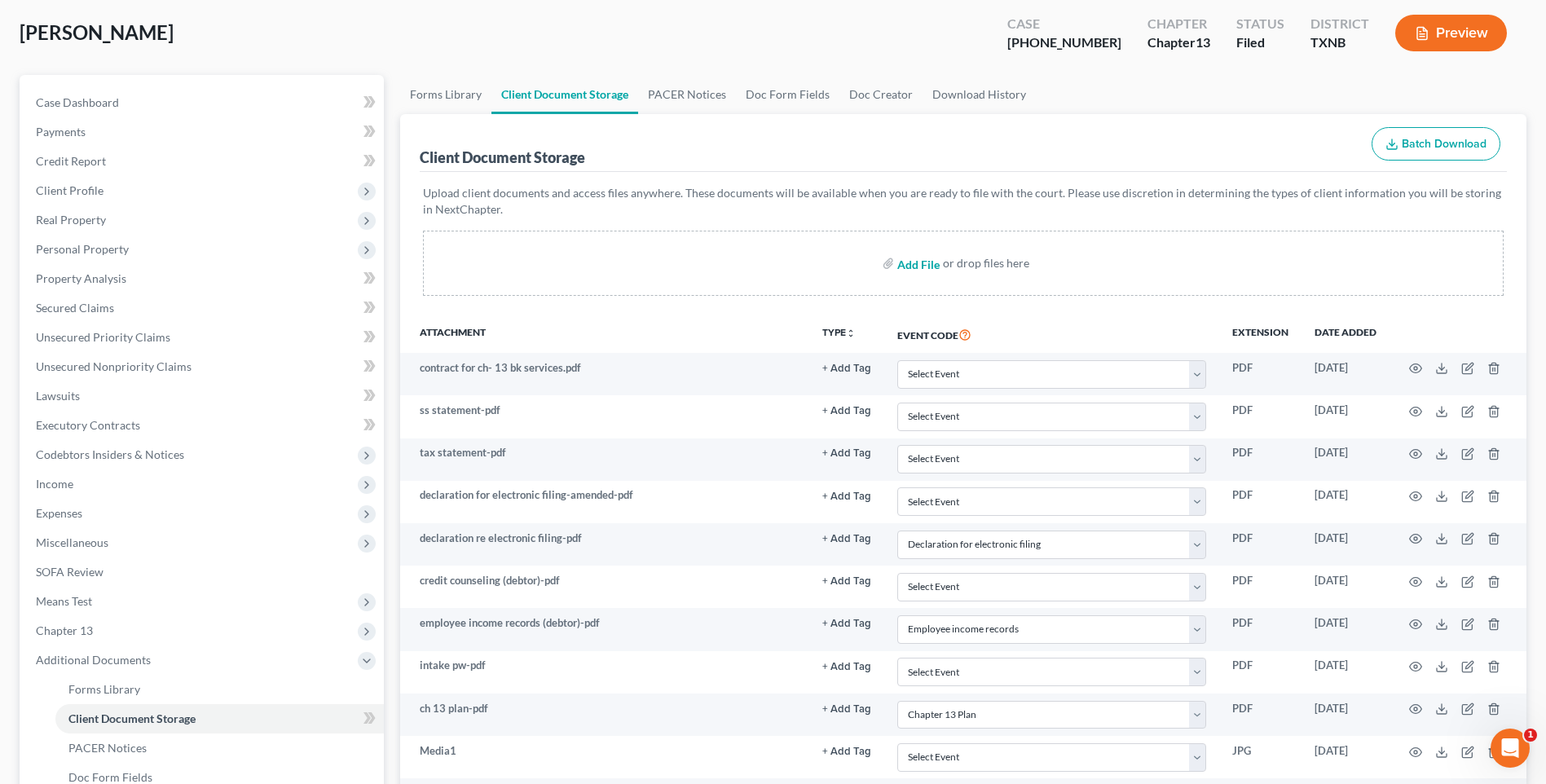
click at [919, 261] on input "file" at bounding box center [916, 263] width 39 height 30
type input "C:\fakepath\2570202 BENTLEY 2023 Tax Return (complete).pdf"
select select "18"
select select "21"
select select "10"
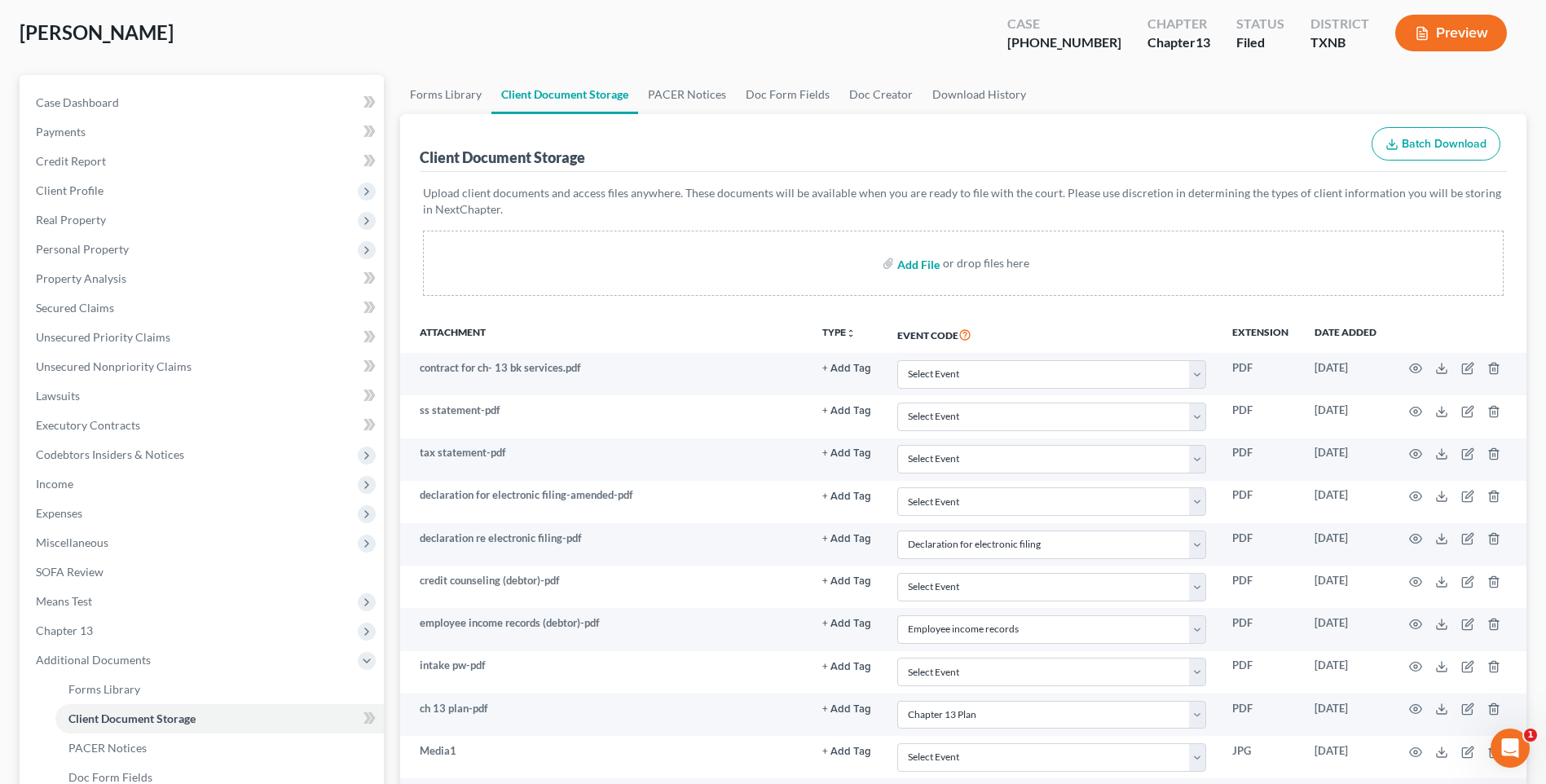
click at [901, 266] on input "file" at bounding box center [916, 263] width 39 height 30
type input "C:\fakepath\2570202 BENTLEY 2024 Tax Return (complete).pdf"
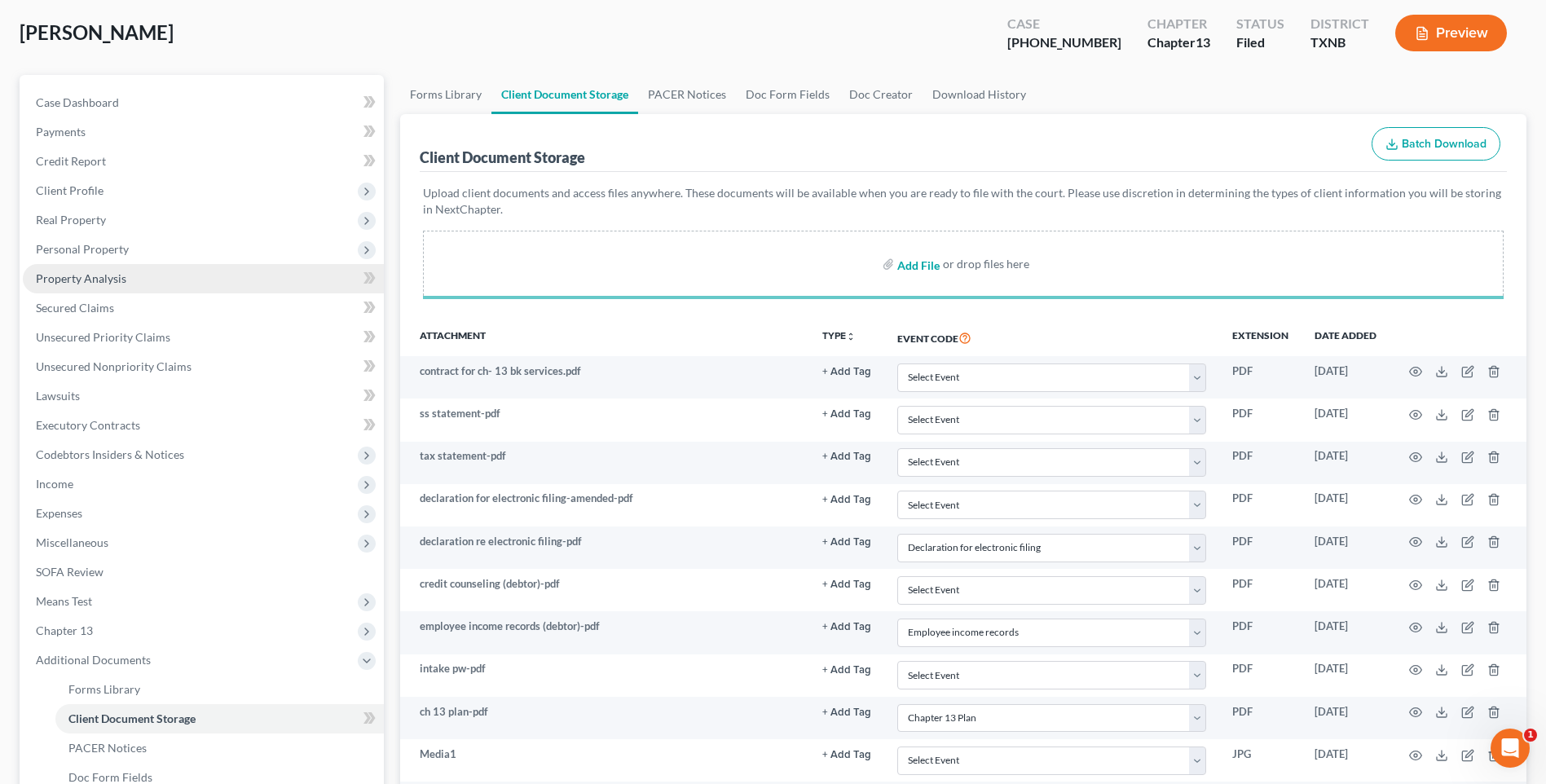
drag, startPoint x: 910, startPoint y: 265, endPoint x: 293, endPoint y: 286, distance: 617.4
click at [910, 265] on input "file" at bounding box center [916, 263] width 39 height 30
select select "18"
select select "21"
select select "10"
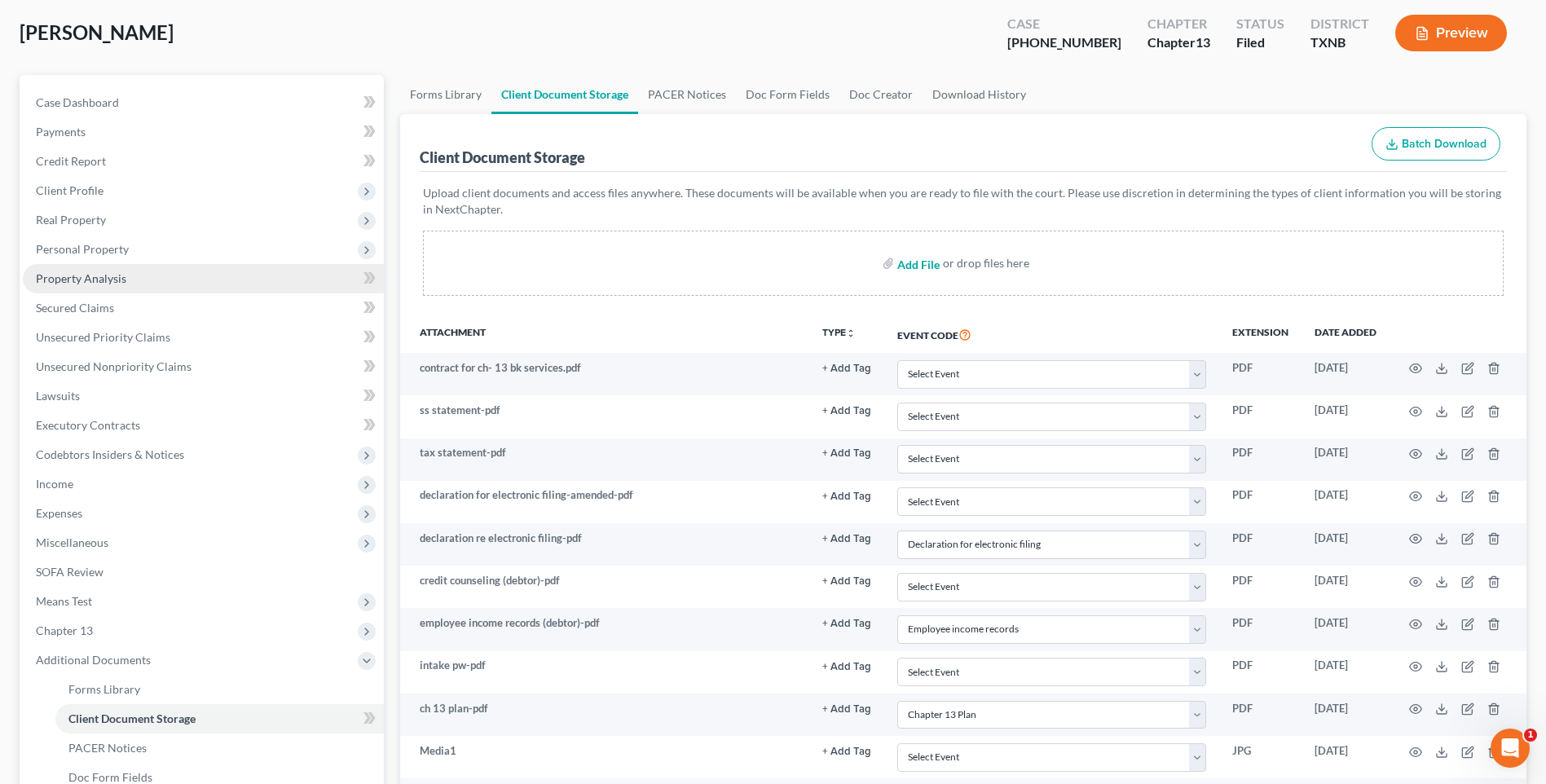
type input "C:\fakepath\2570202 BENTLEY auto insurance.pdf"
select select "18"
select select "21"
select select "10"
click at [912, 263] on input "file" at bounding box center [916, 263] width 39 height 30
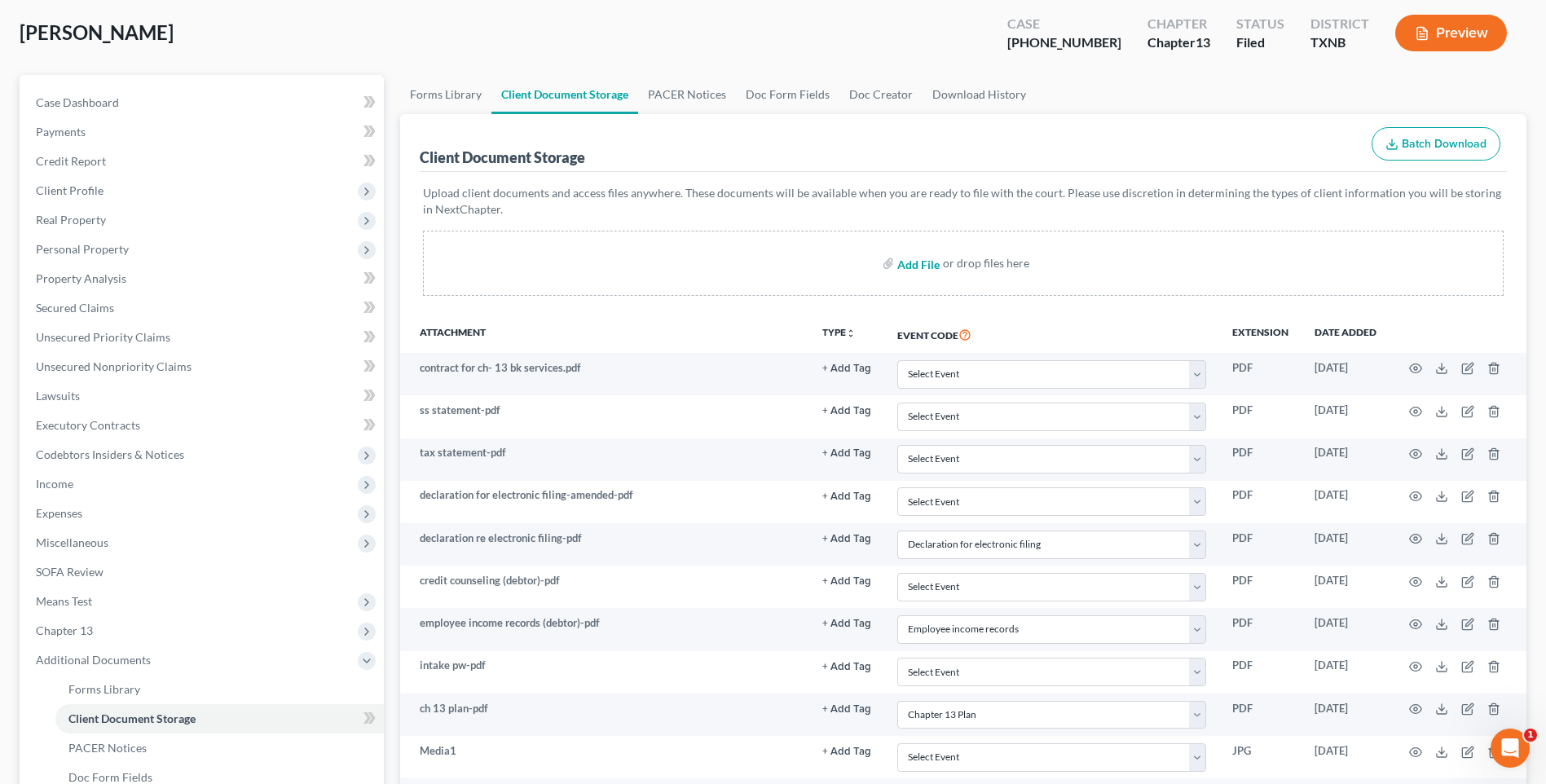
type input "C:\fakepath\2570202 [PERSON_NAME] non filing spouse proof of Income SS.pdf"
select select "18"
select select "21"
select select "10"
click at [908, 267] on input "file" at bounding box center [916, 263] width 39 height 30
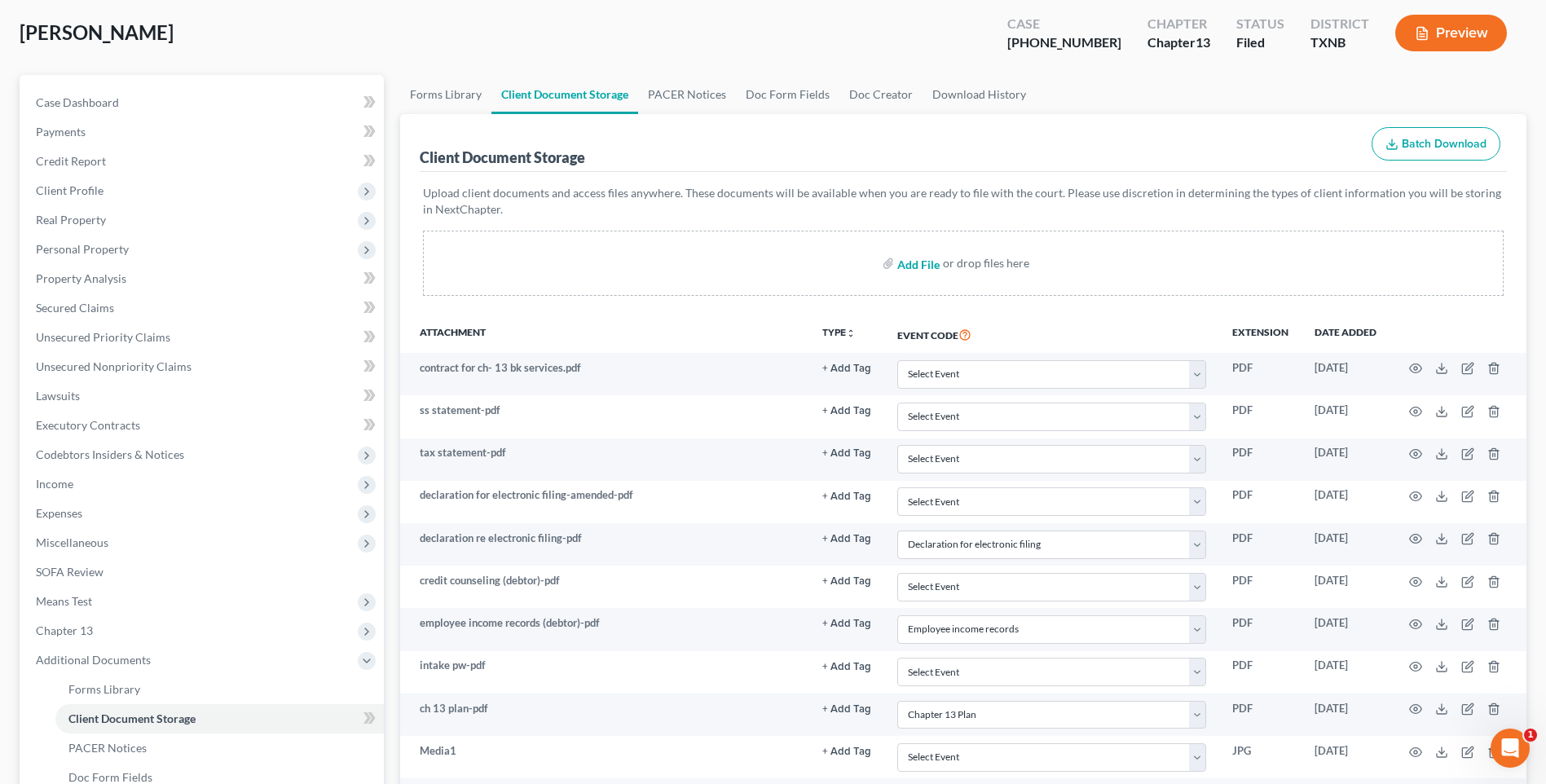
type input "C:\fakepath\2570202 BENTLEY pay stubs.pdf"
drag, startPoint x: 907, startPoint y: 267, endPoint x: 212, endPoint y: 300, distance: 695.8
click at [907, 267] on input "file" at bounding box center [916, 263] width 39 height 30
select select "18"
select select "21"
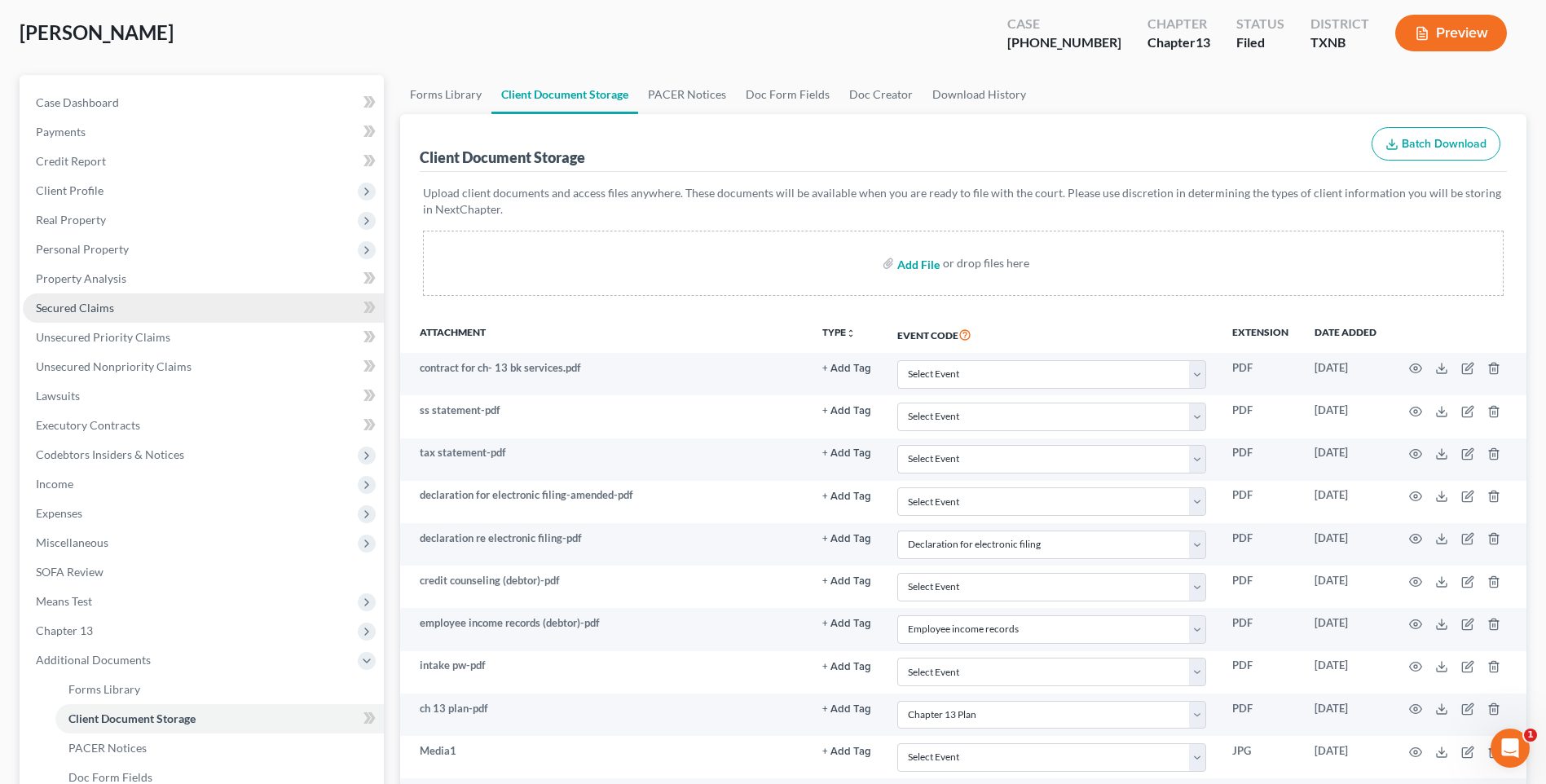
select select "10"
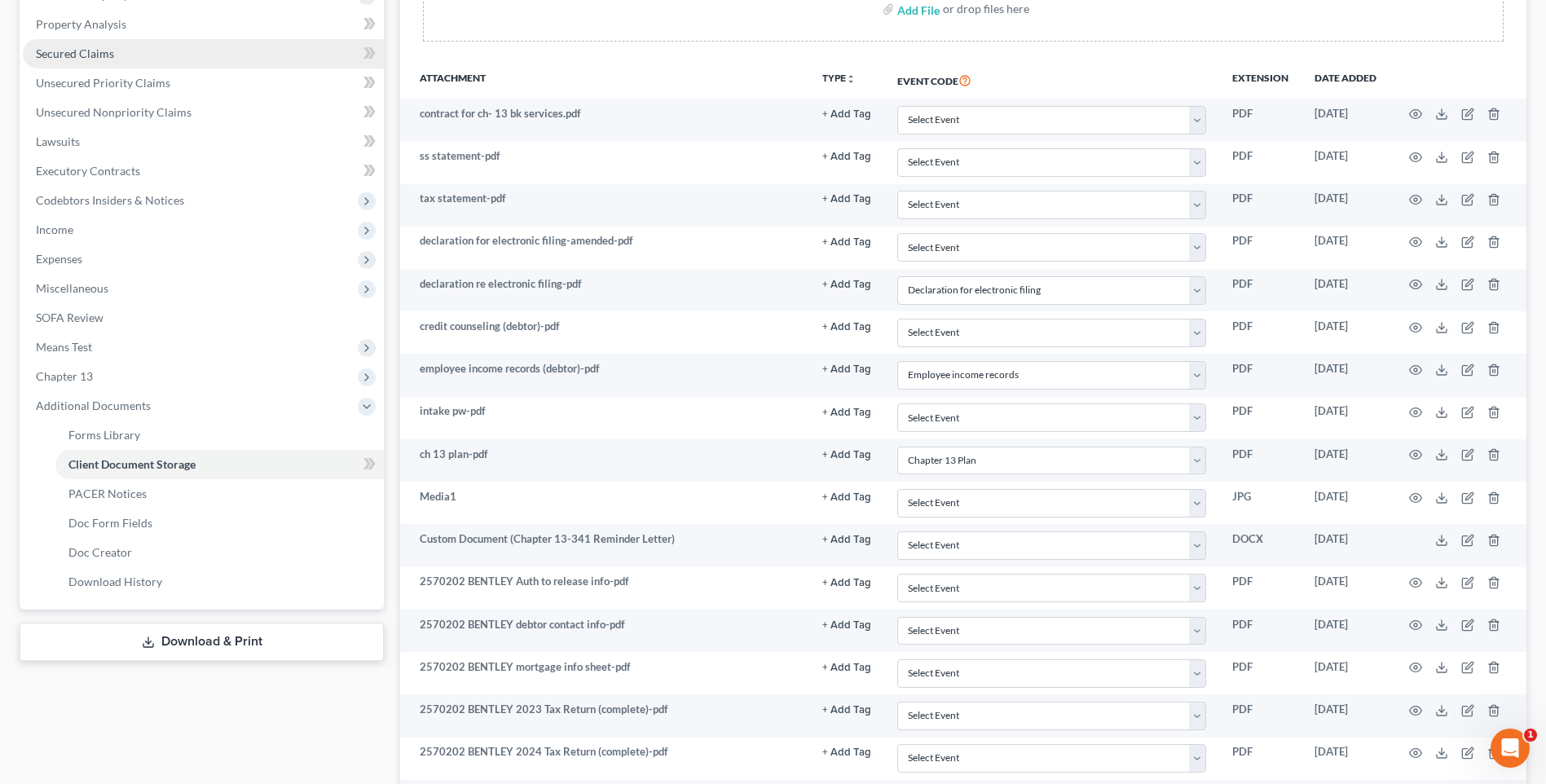
scroll to position [325, 0]
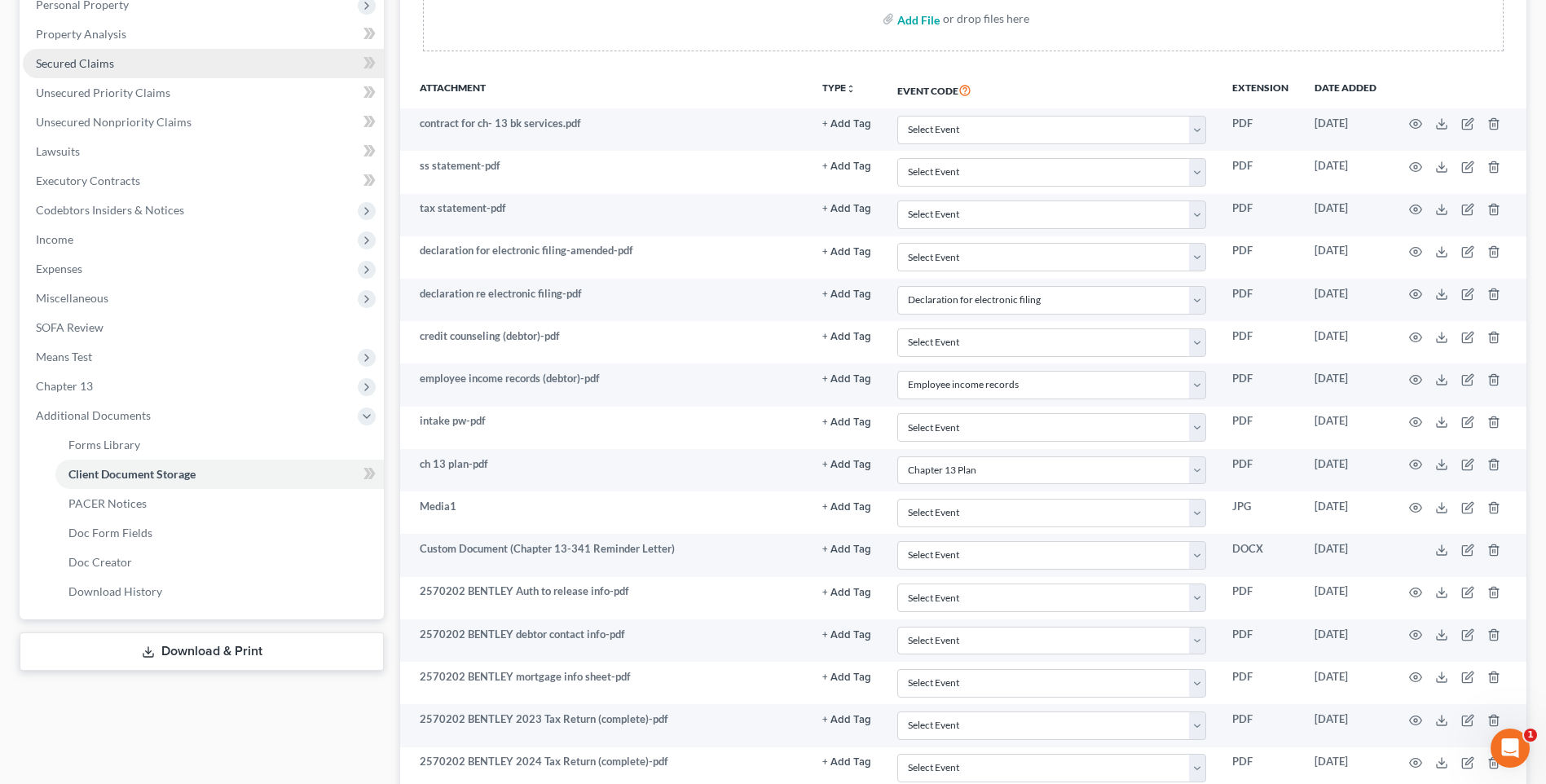
type input "C:\fakepath\2570202 BENTLEY proof of ID.pdf"
click at [907, 19] on input "file" at bounding box center [916, 18] width 39 height 30
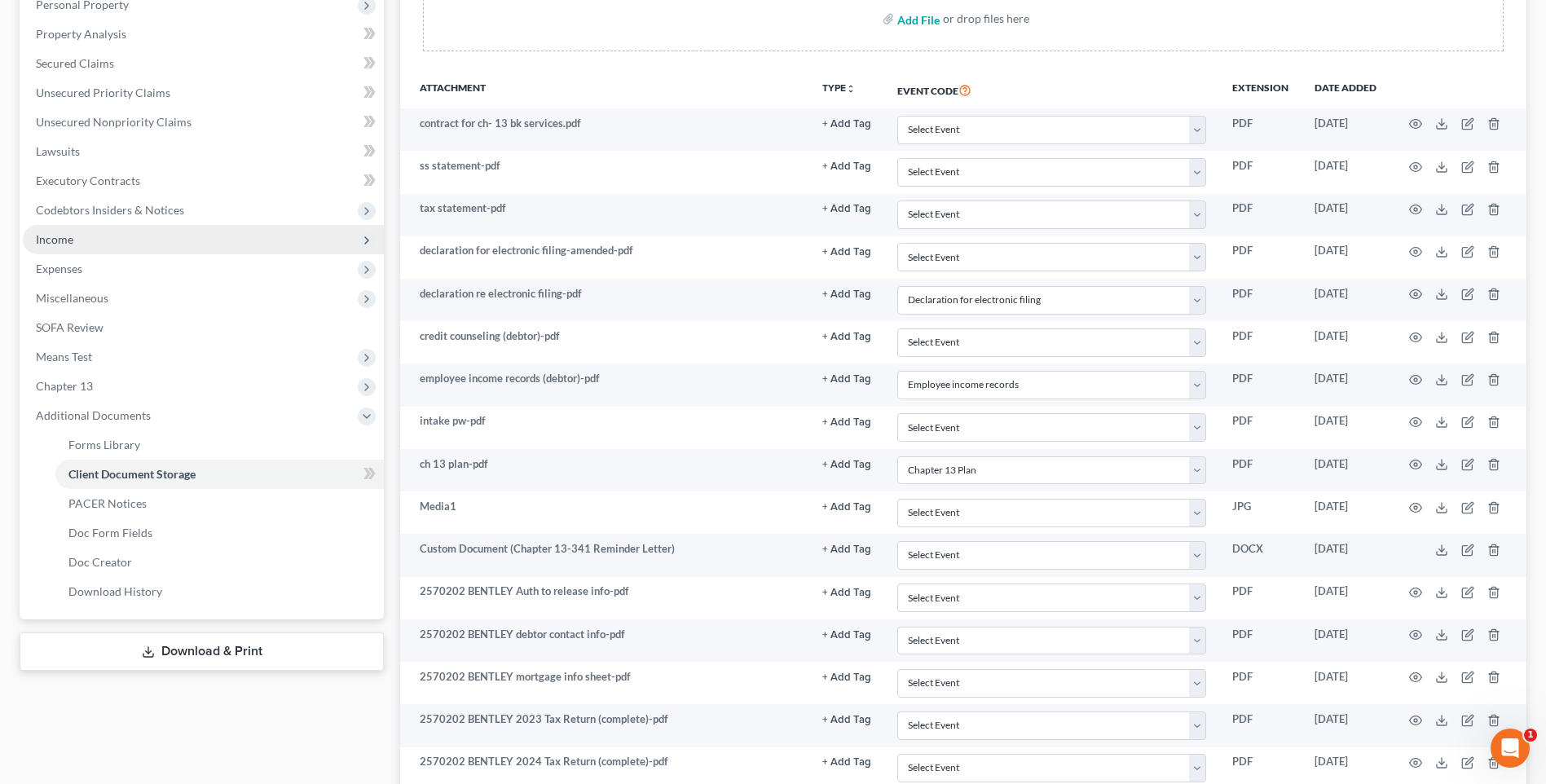
select select "18"
select select "21"
select select "10"
type input "C:\fakepath\2570202 BENTLEY wage directive.pdf"
select select "18"
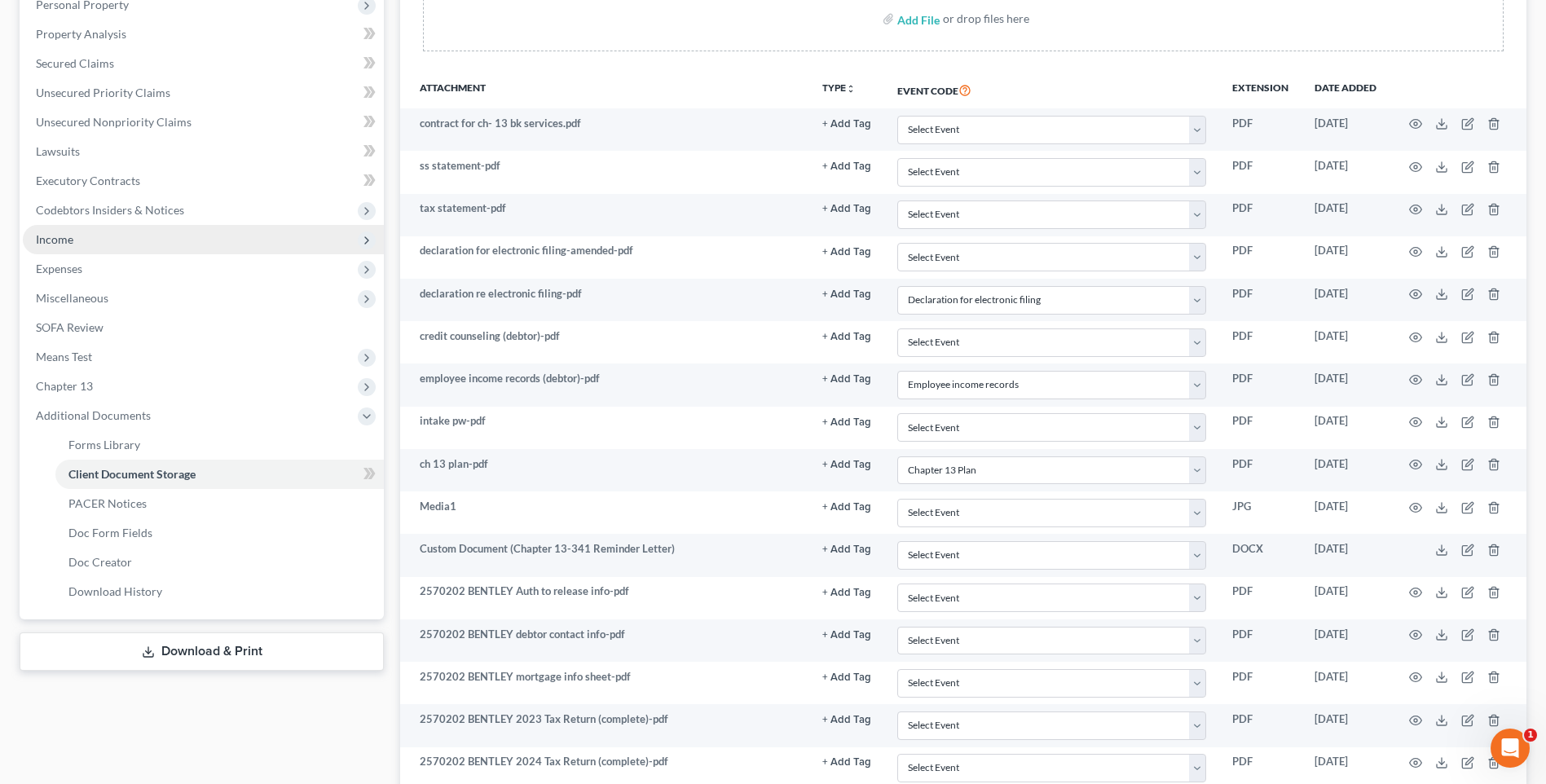
select select "21"
select select "10"
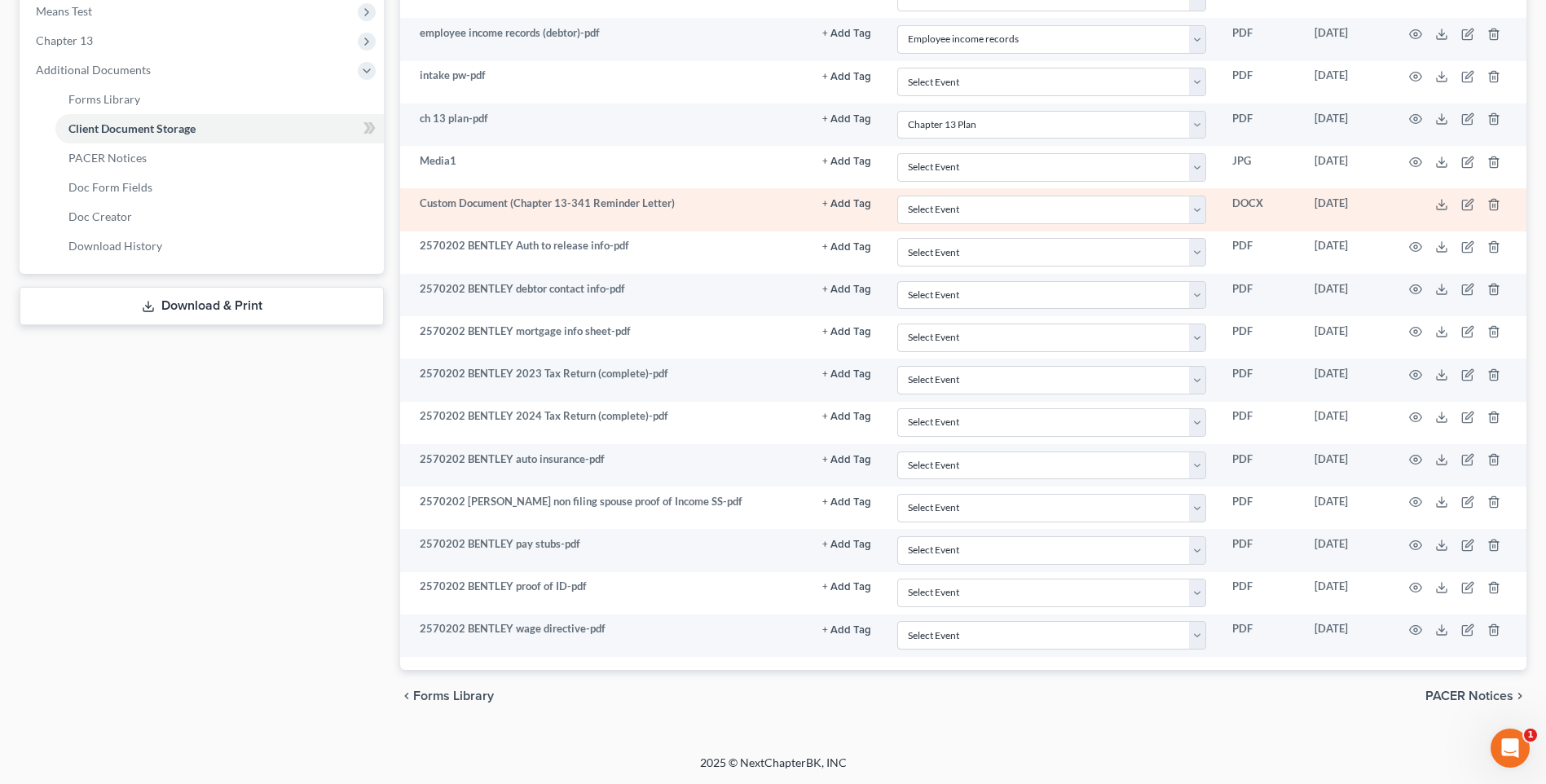
scroll to position [508, 0]
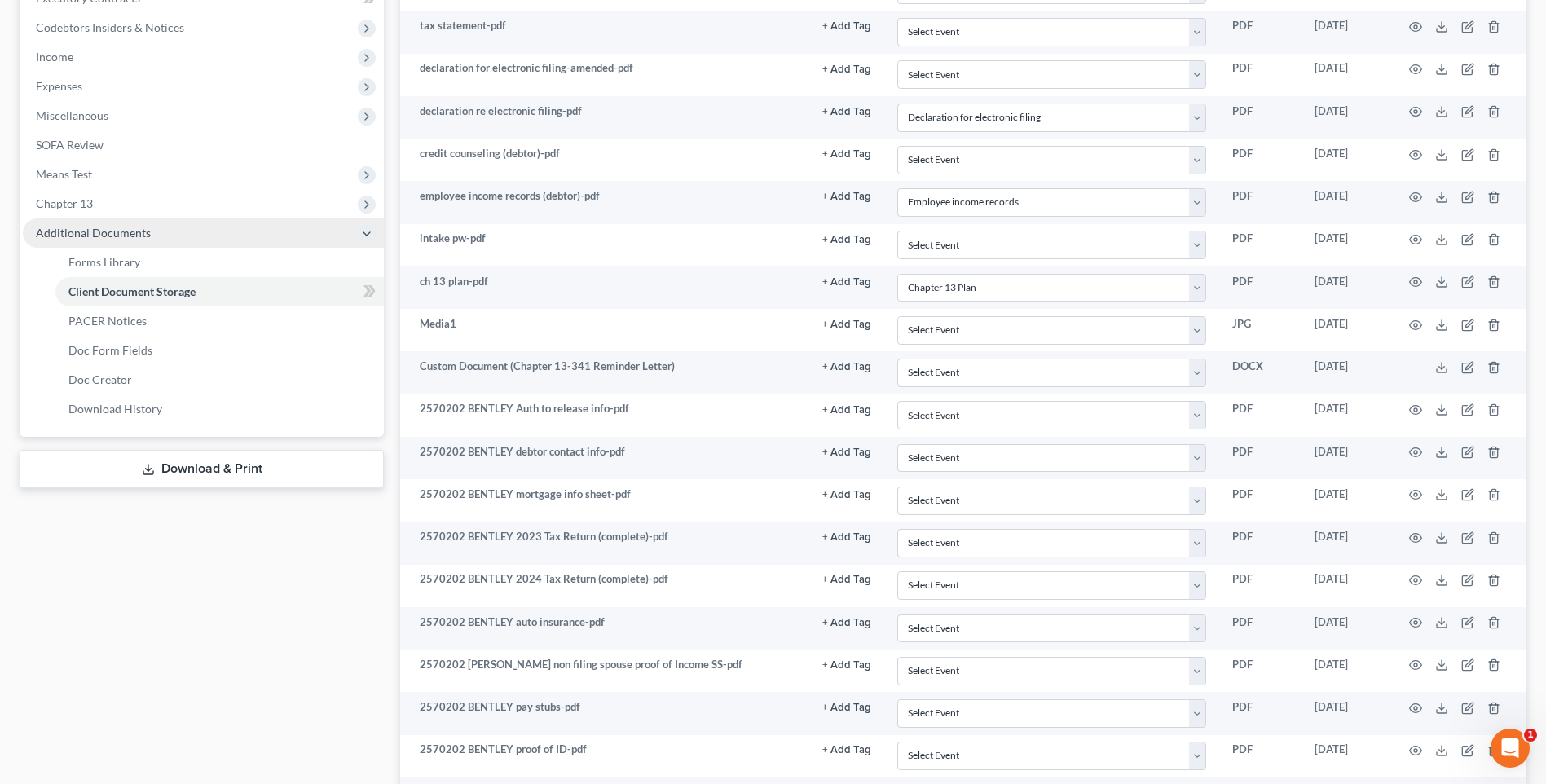
click at [48, 233] on span "Additional Documents" at bounding box center [93, 233] width 115 height 13
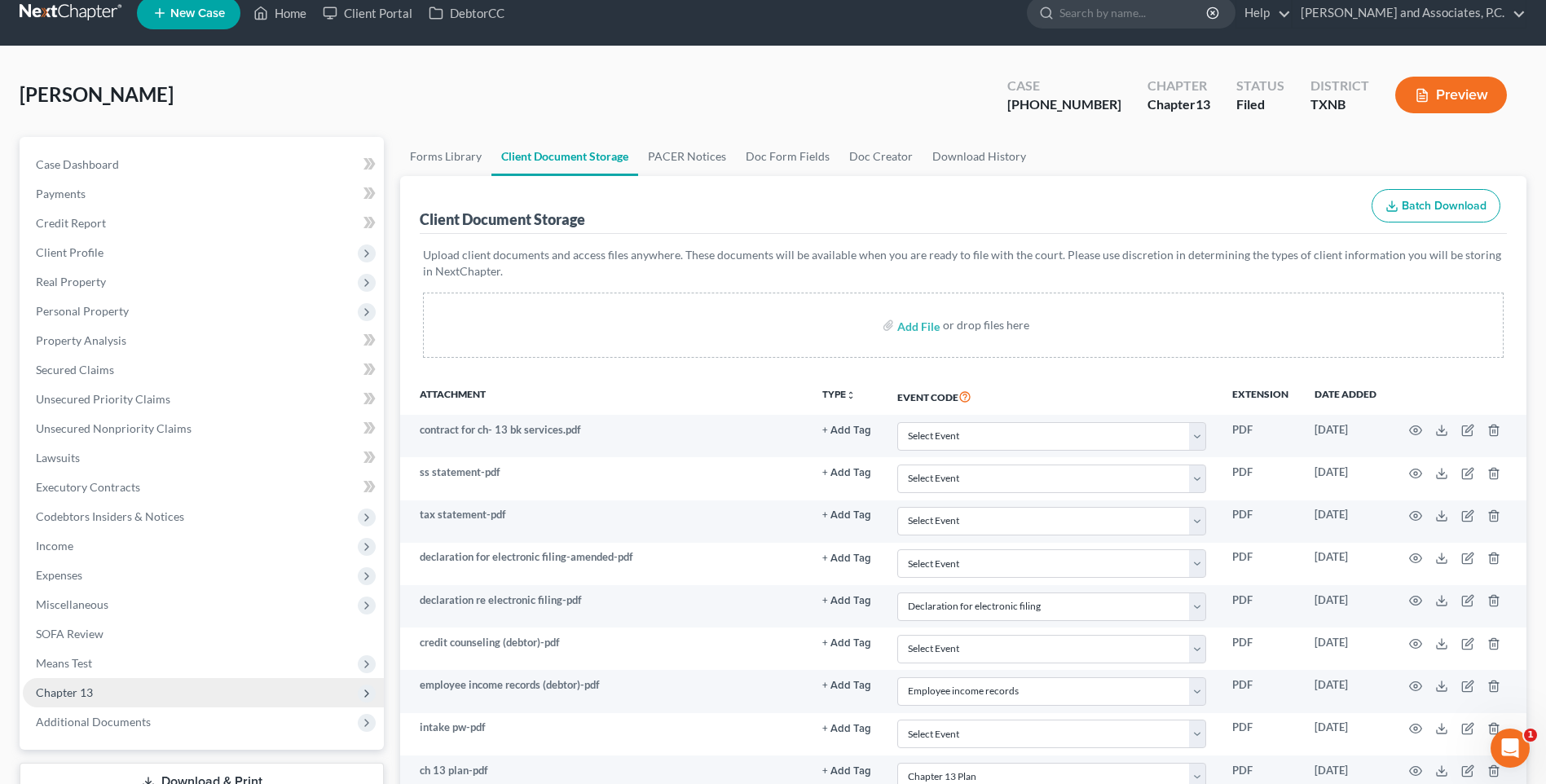
scroll to position [0, 0]
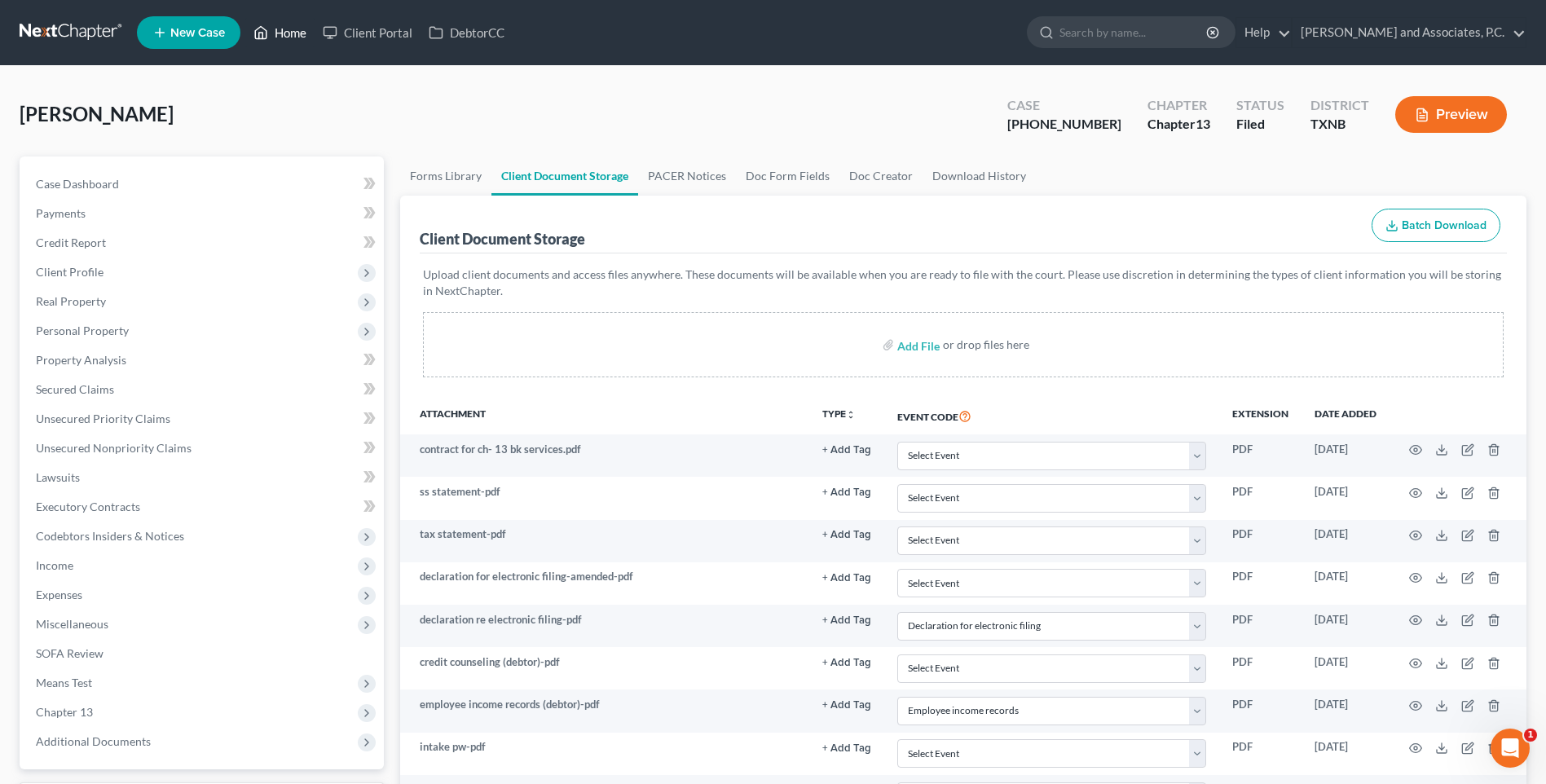
click at [291, 31] on link "Home" at bounding box center [280, 33] width 69 height 30
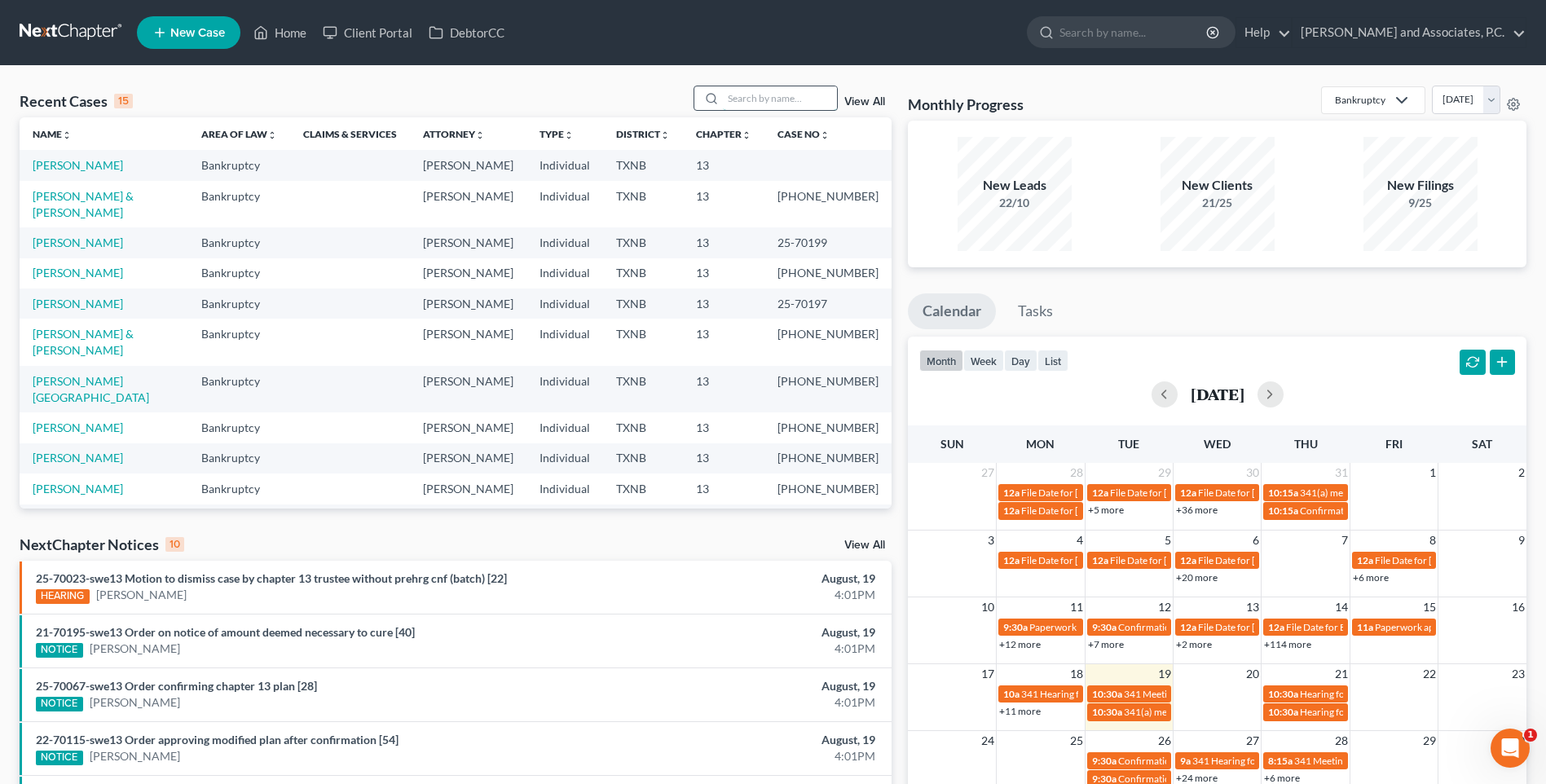
click at [752, 101] on input "search" at bounding box center [779, 98] width 114 height 24
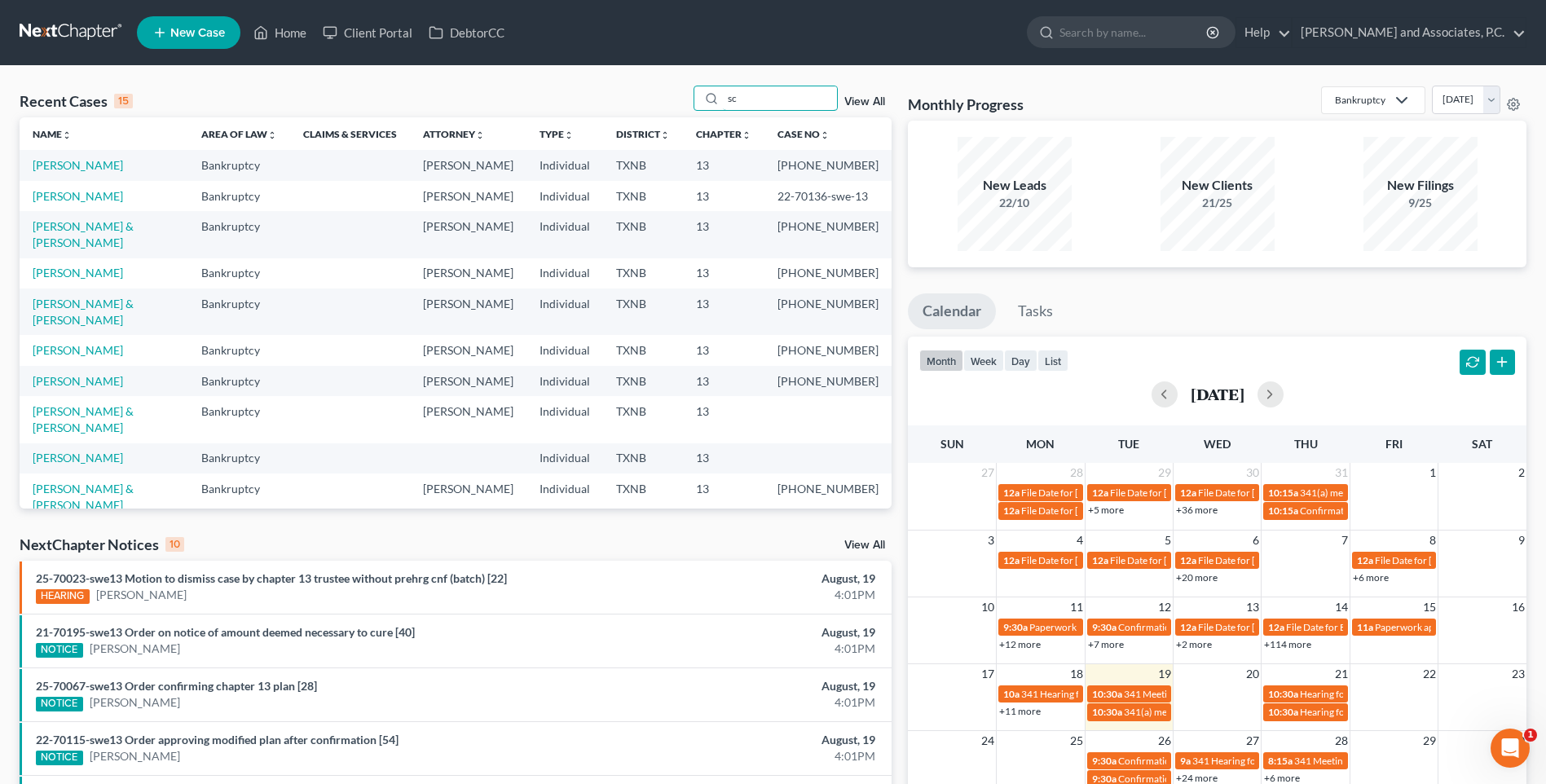
type input "s"
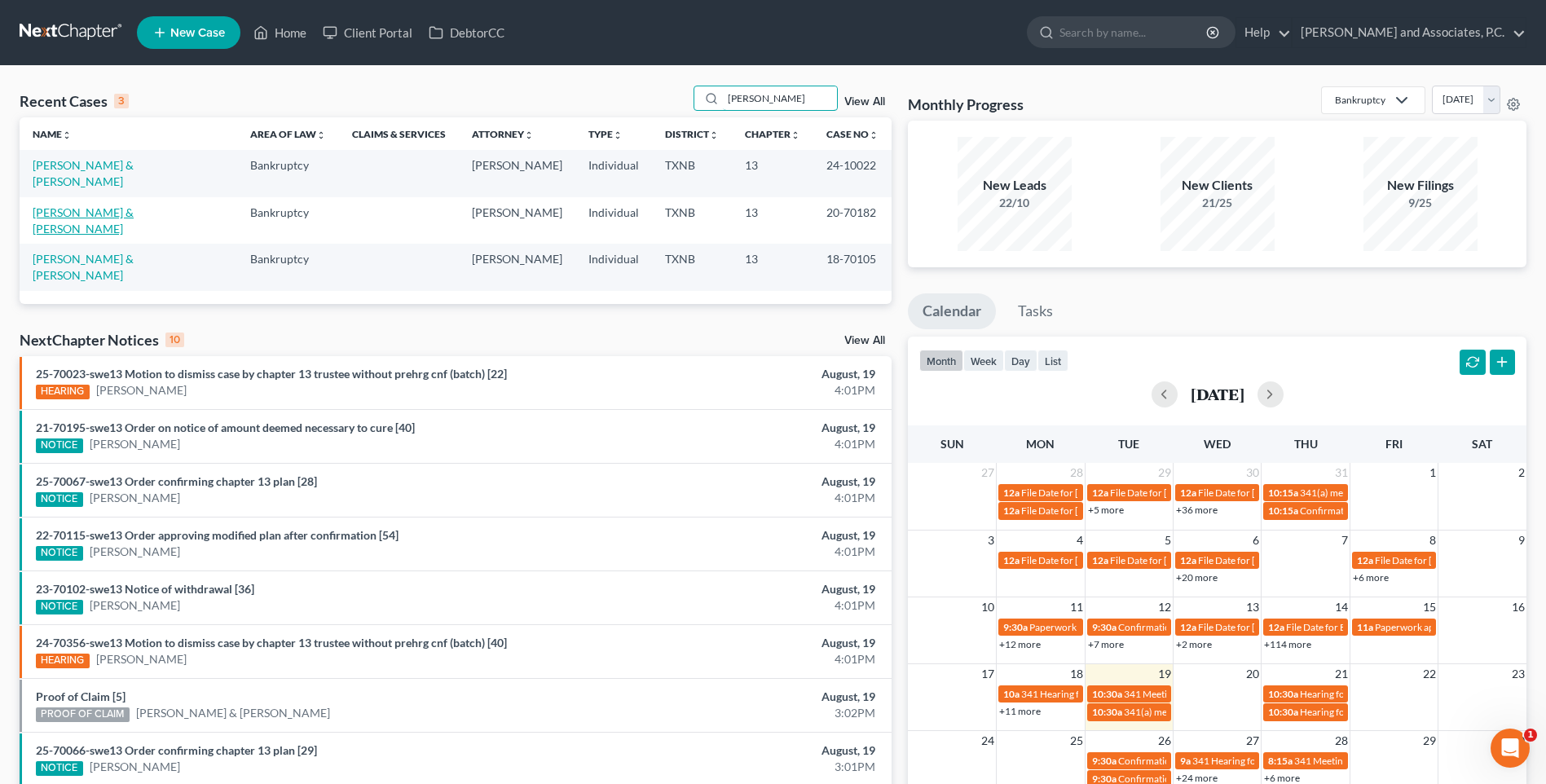
type input "[PERSON_NAME]"
click at [134, 206] on link "[PERSON_NAME] & [PERSON_NAME]" at bounding box center [83, 220] width 101 height 30
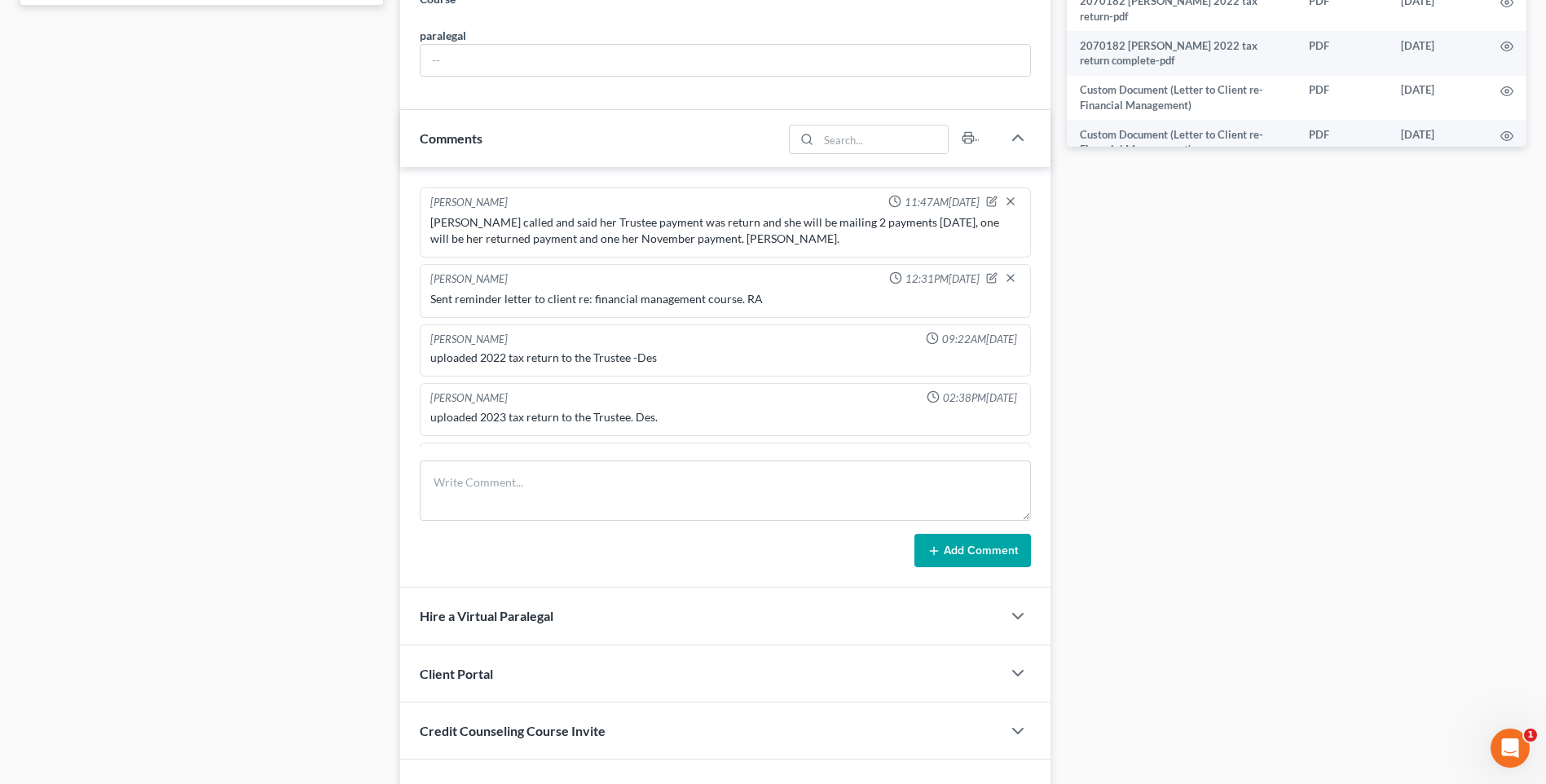
scroll to position [1637, 0]
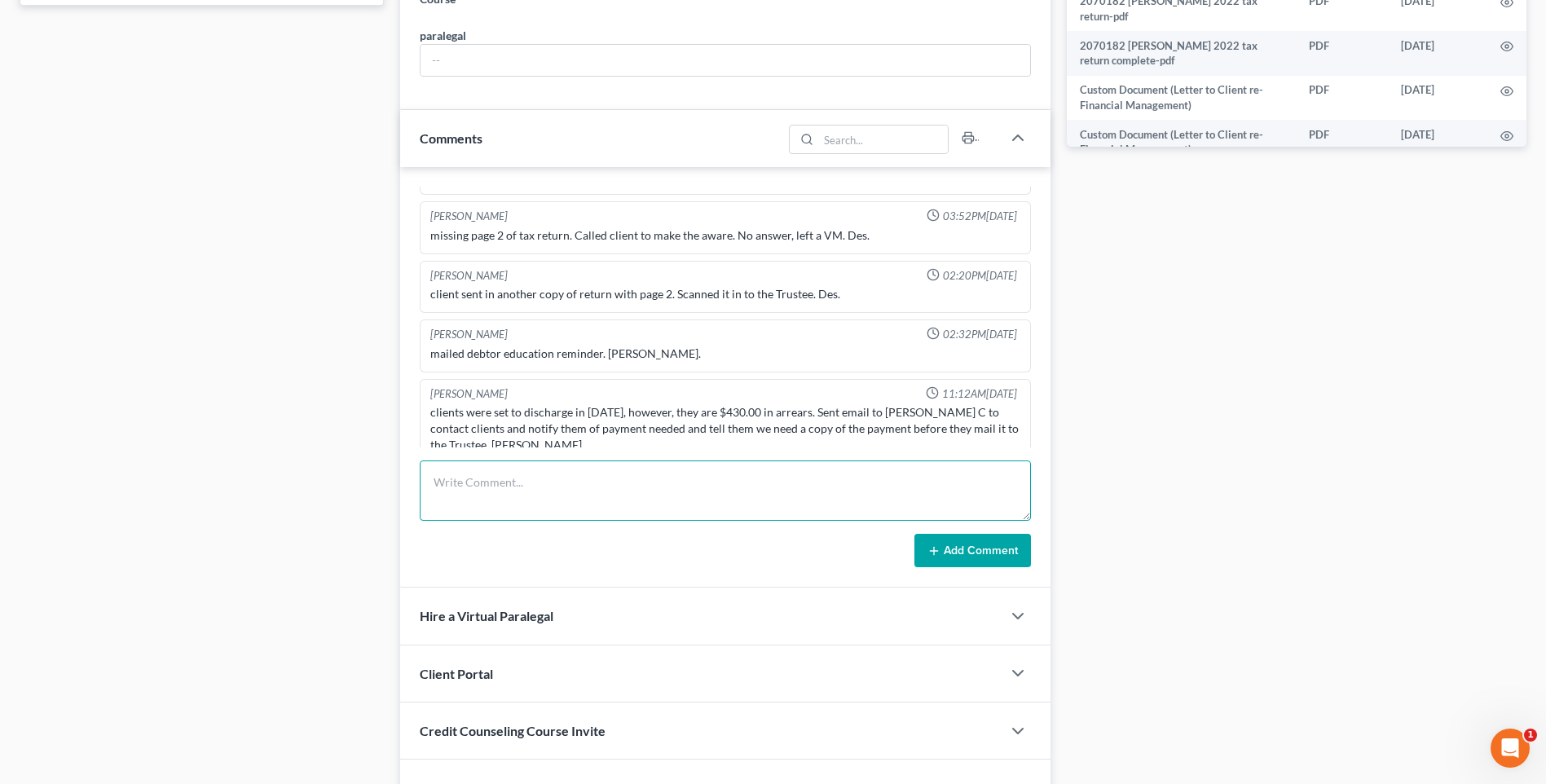
click at [477, 485] on textarea at bounding box center [725, 490] width 611 height 60
type textarea "[DATE] Mailed certifications to client. RA"
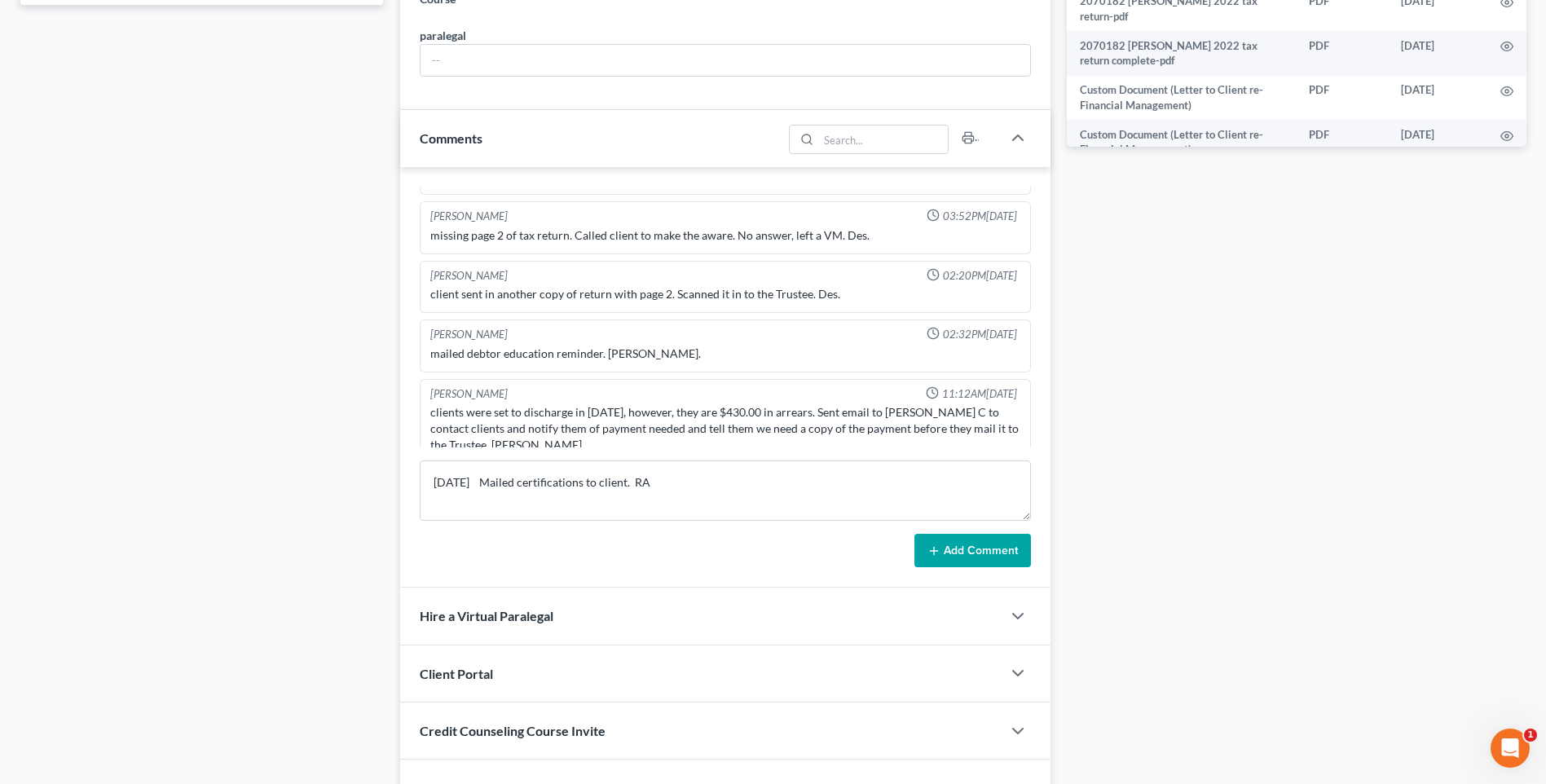
click at [1001, 556] on button "Add Comment" at bounding box center [973, 551] width 117 height 34
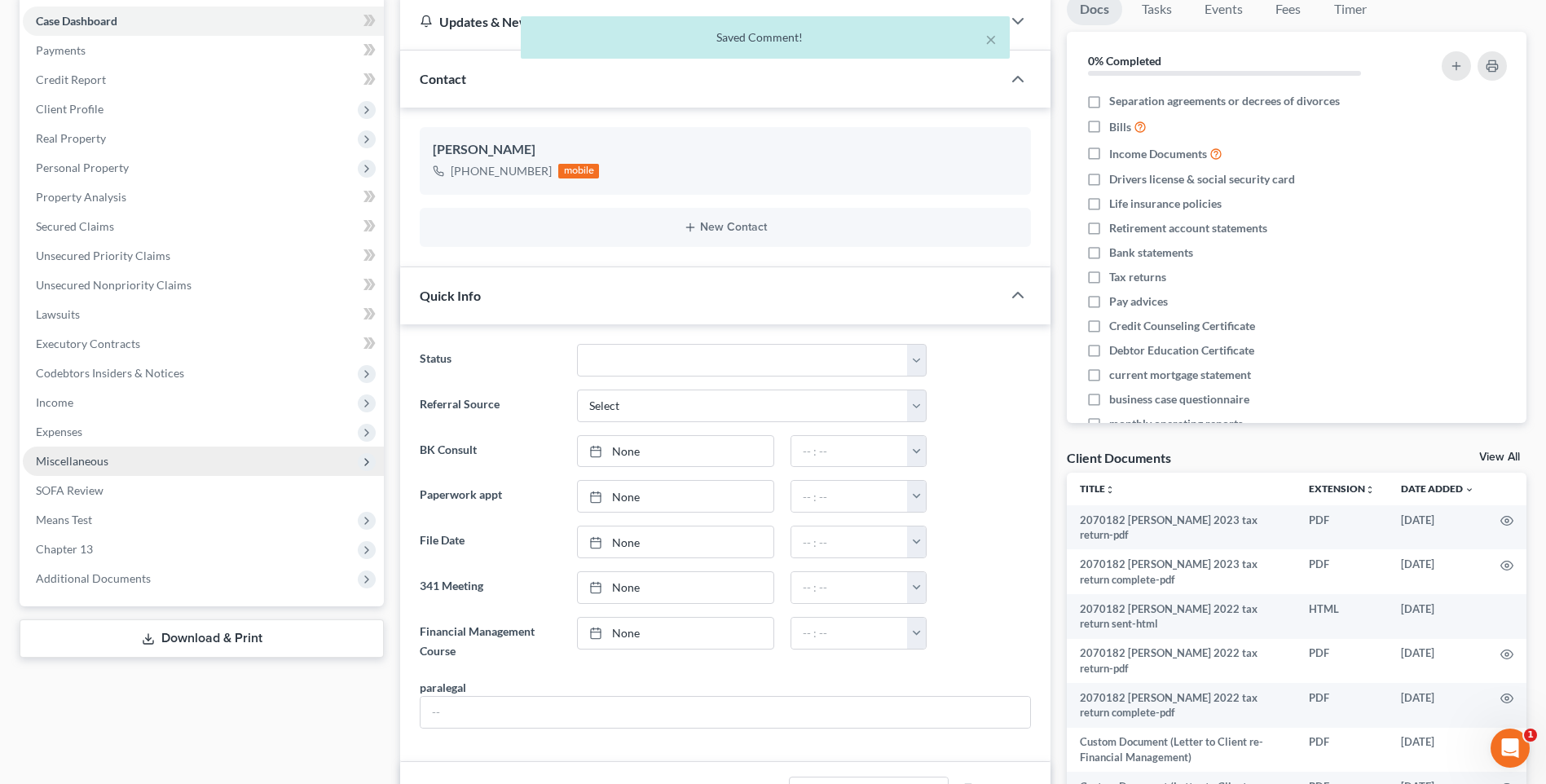
scroll to position [0, 0]
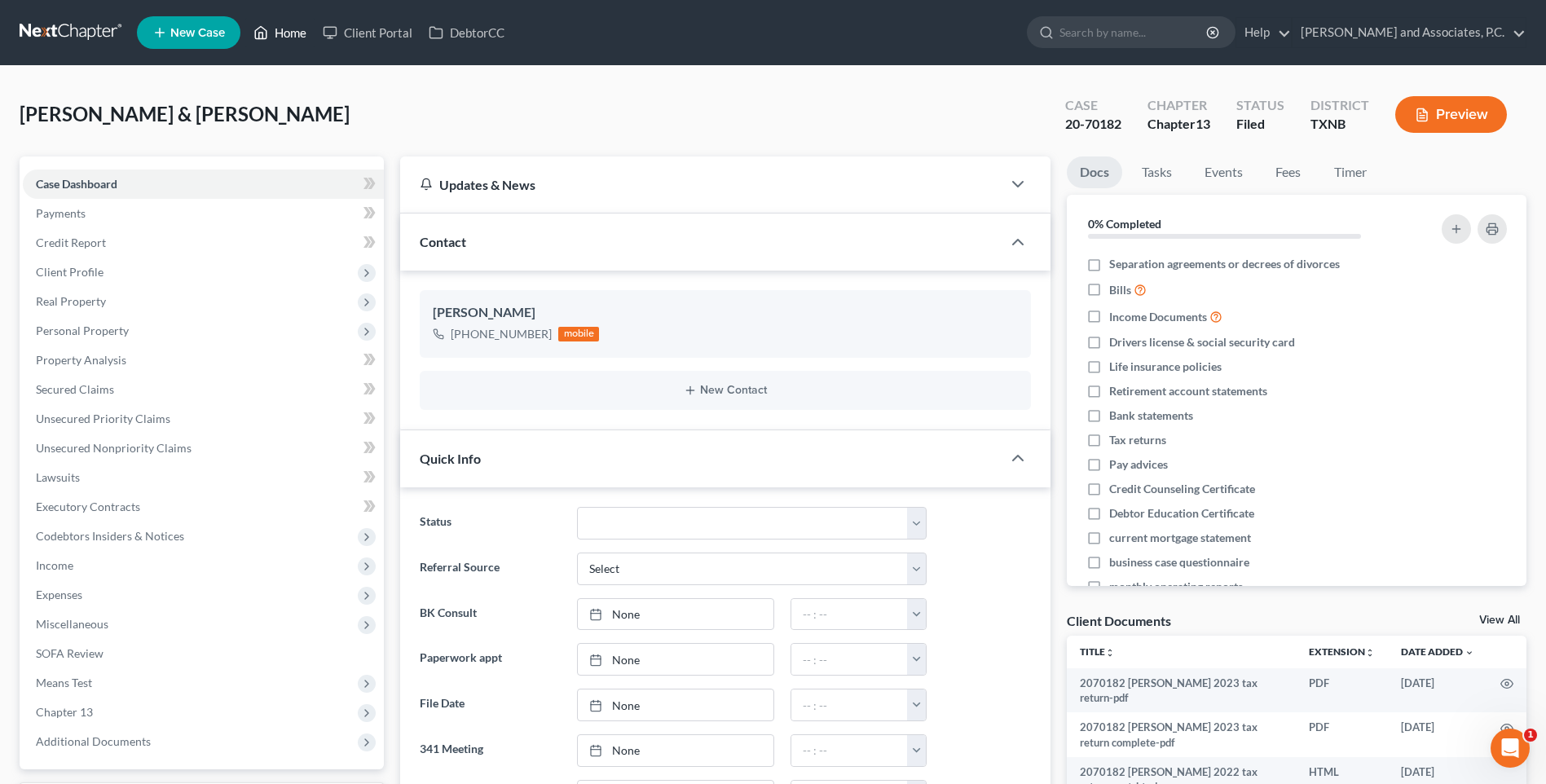
click at [286, 37] on link "Home" at bounding box center [280, 33] width 69 height 30
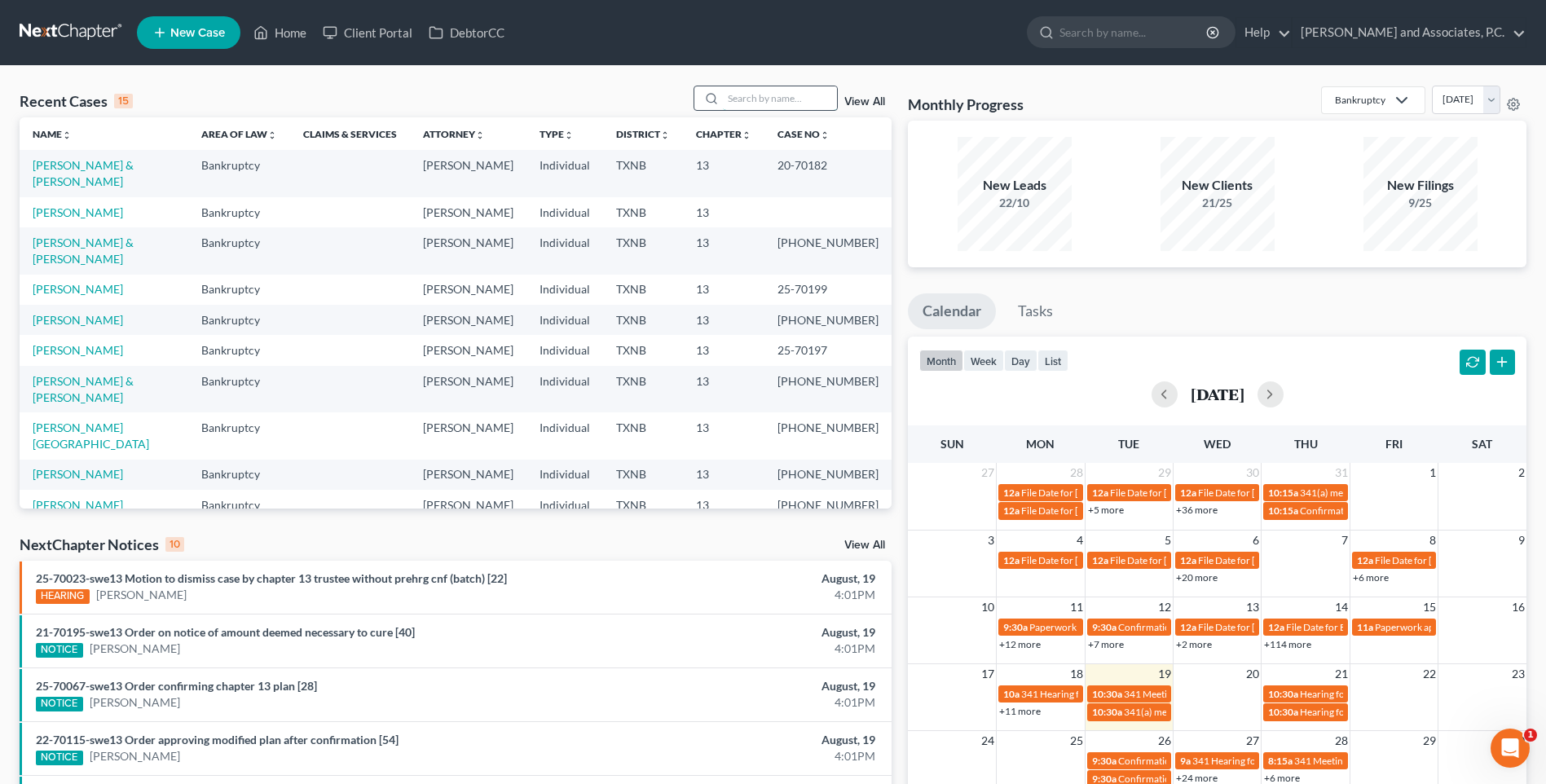
click at [762, 93] on input "search" at bounding box center [779, 98] width 114 height 24
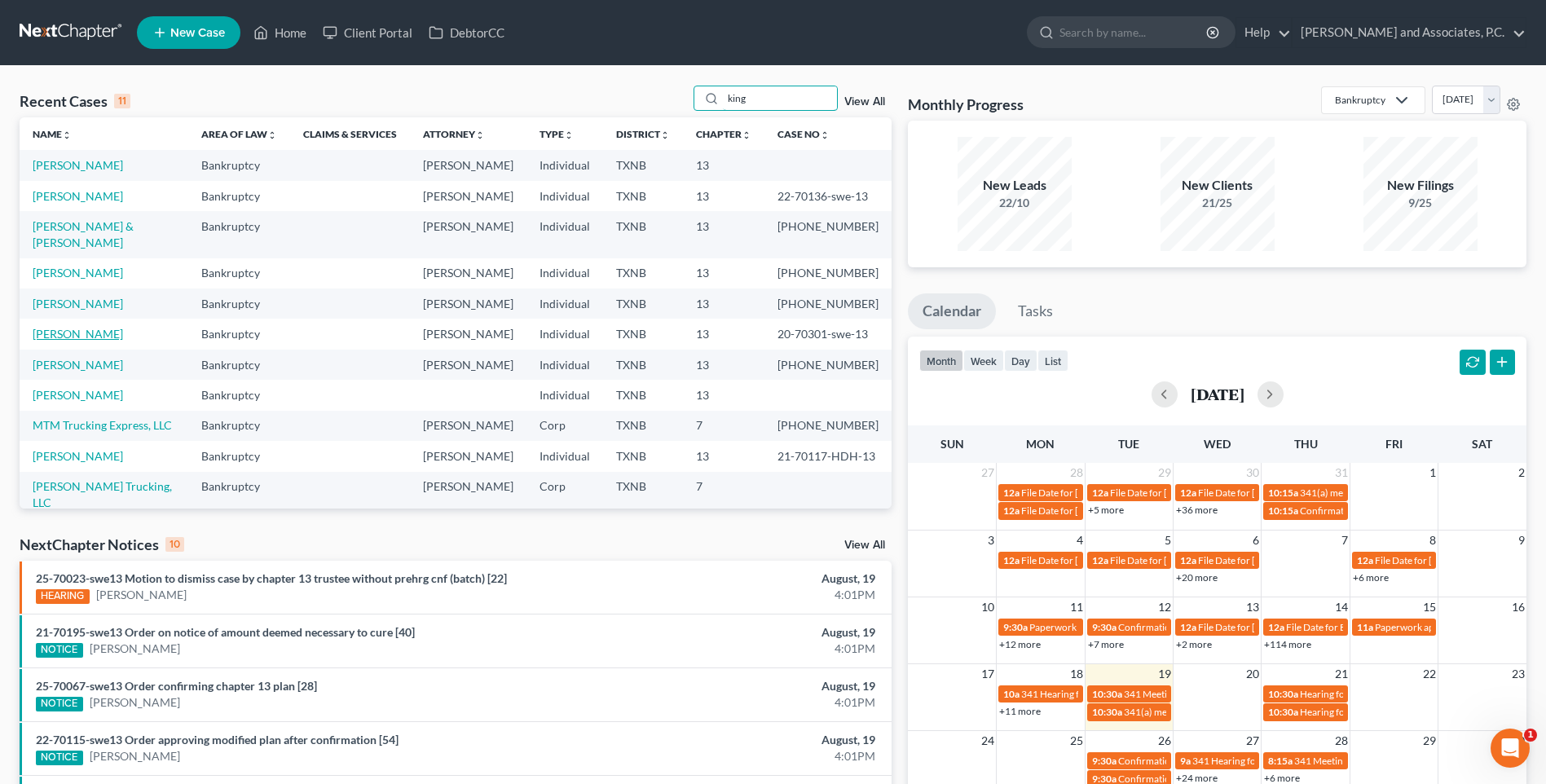
type input "king"
click at [36, 341] on link "[PERSON_NAME]" at bounding box center [78, 333] width 90 height 13
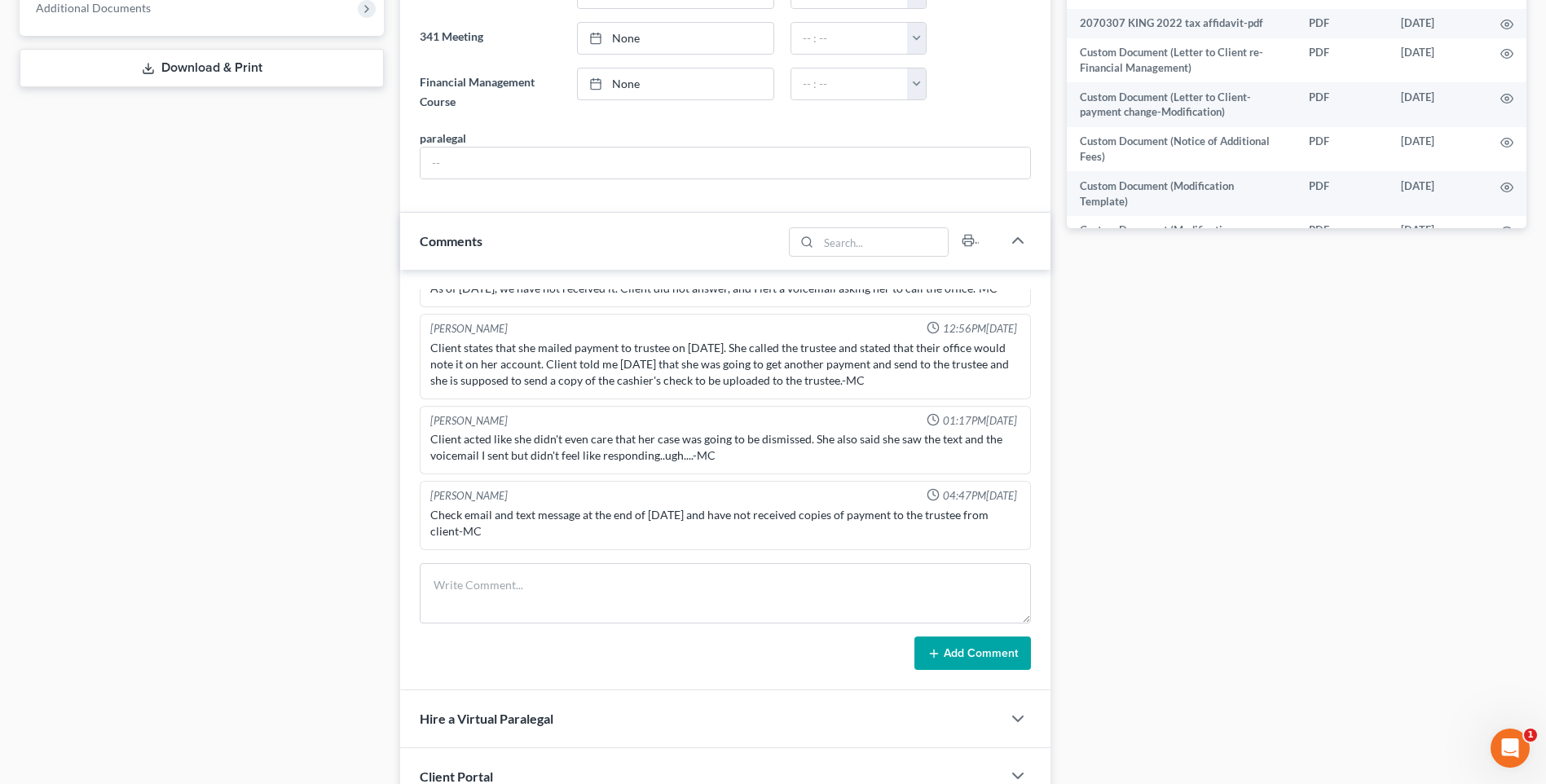
scroll to position [815, 0]
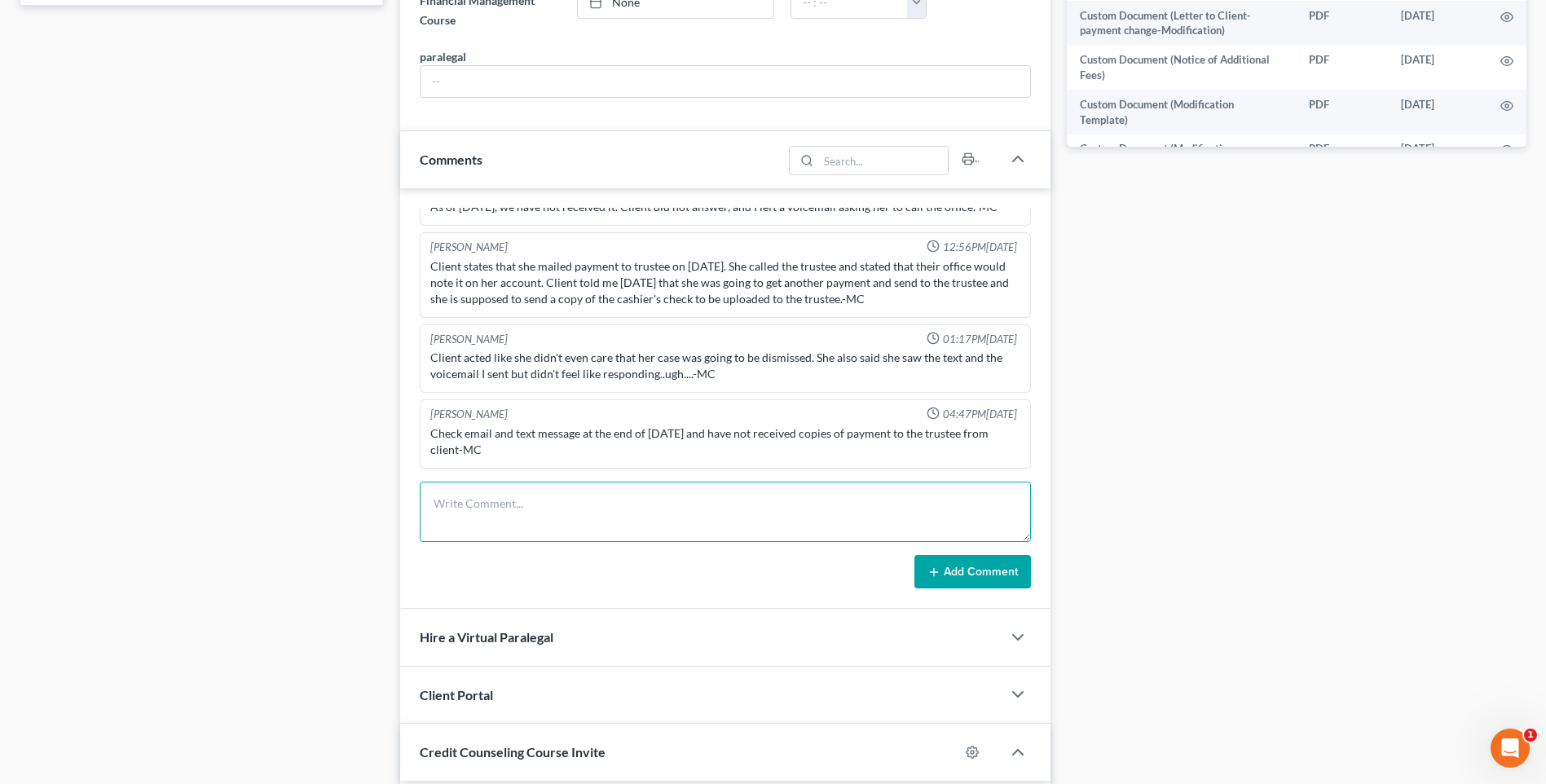
click at [496, 518] on textarea at bounding box center [725, 511] width 611 height 60
drag, startPoint x: 439, startPoint y: 502, endPoint x: 450, endPoint y: 570, distance: 68.9
click at [440, 511] on textarea "81/2025 Mailed certification letter to client. RA" at bounding box center [725, 511] width 611 height 60
type textarea "[DATE] Mailed certification letter to client. RA"
click at [961, 579] on button "Add Comment" at bounding box center [973, 572] width 117 height 34
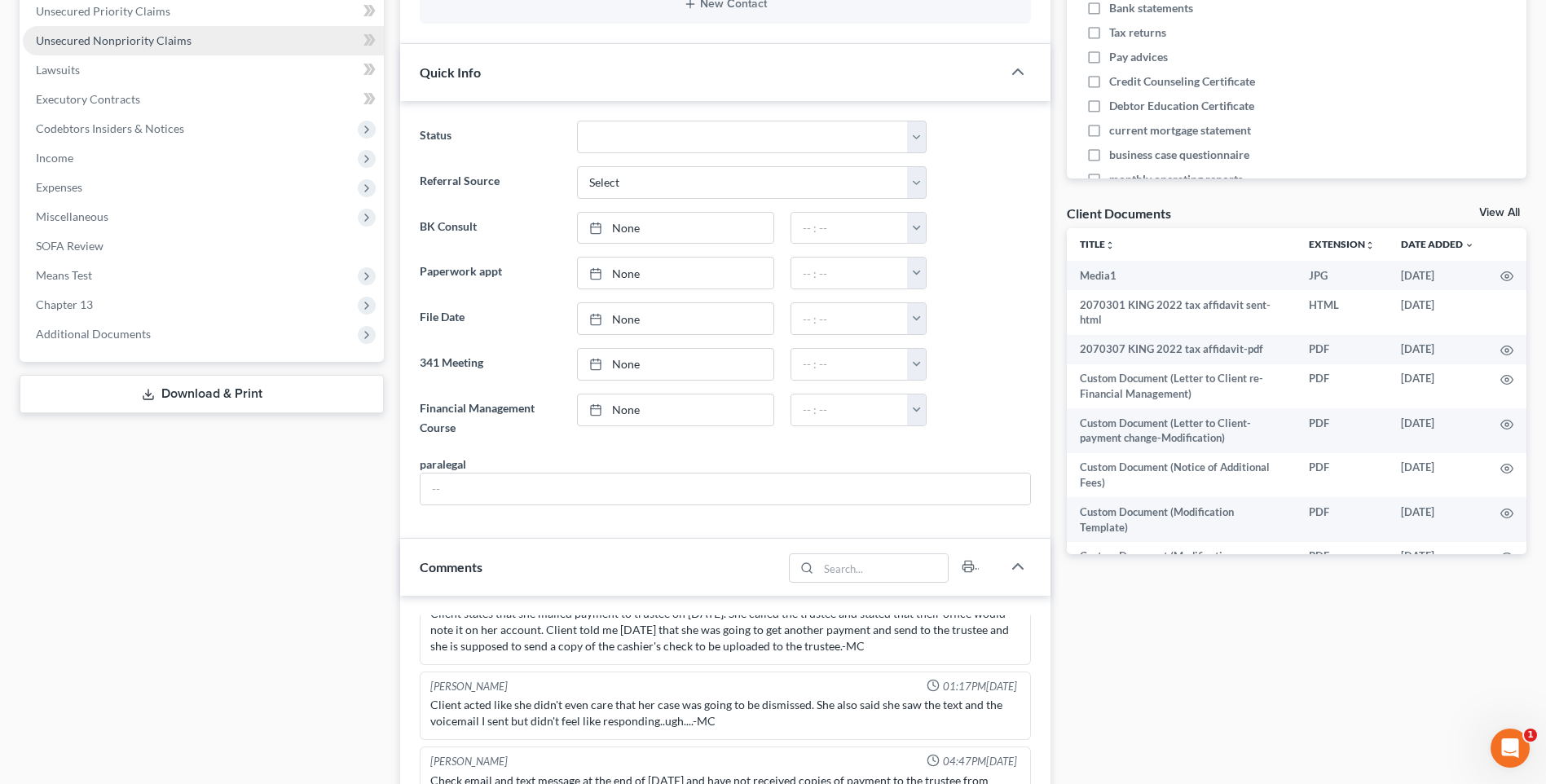
scroll to position [0, 0]
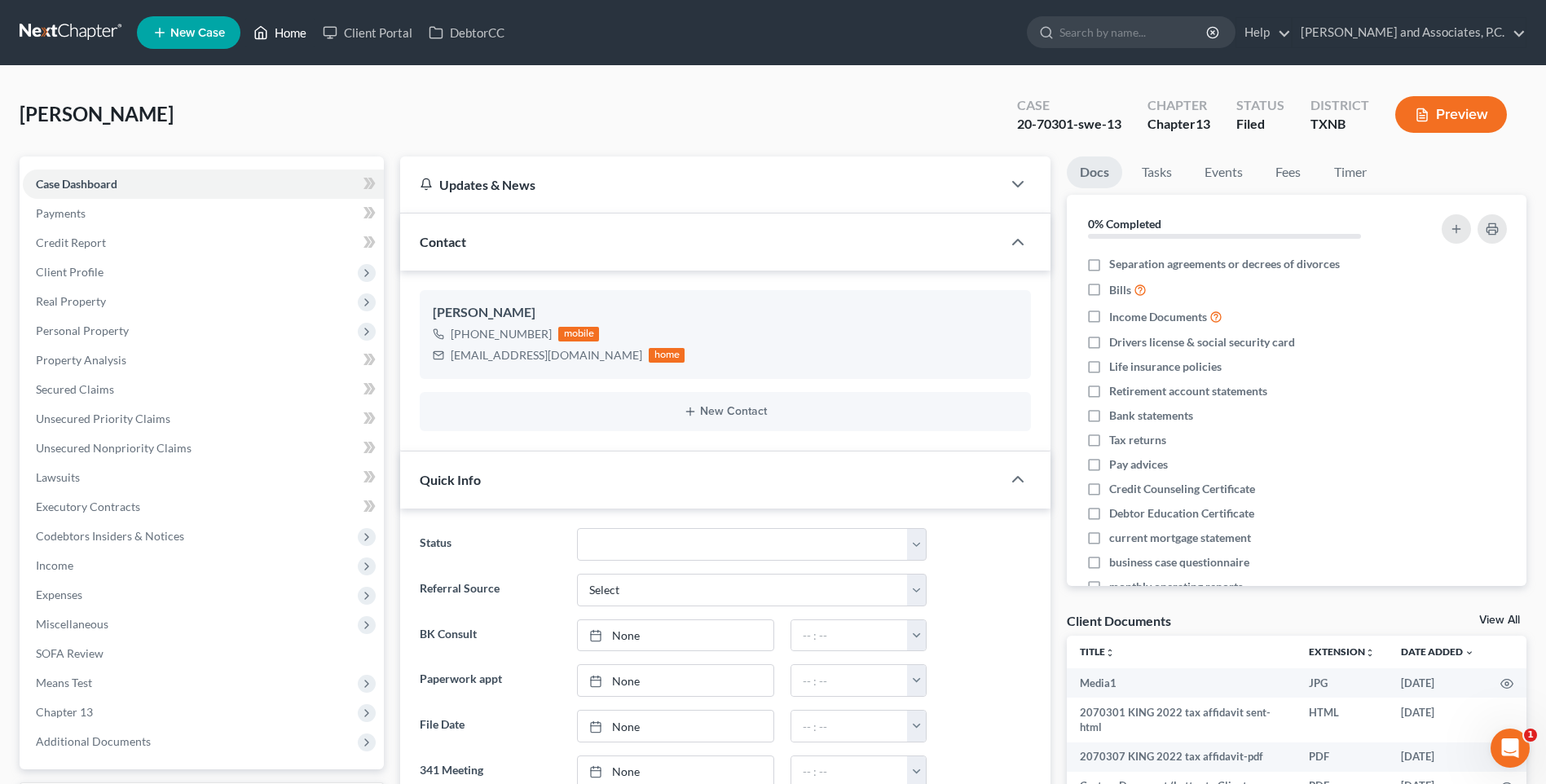
click at [285, 35] on link "Home" at bounding box center [280, 33] width 69 height 30
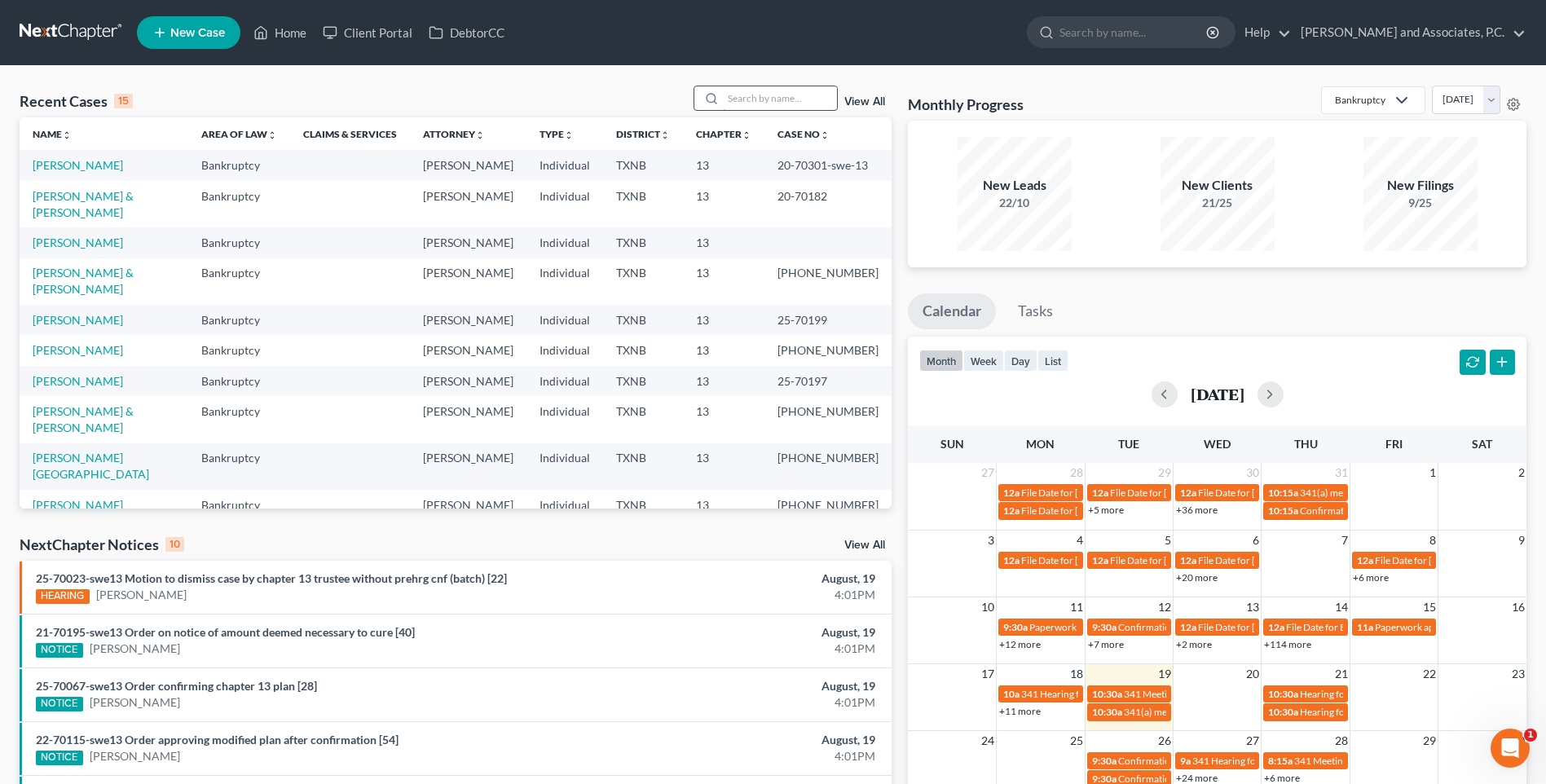
click at [750, 97] on input "search" at bounding box center [779, 98] width 114 height 24
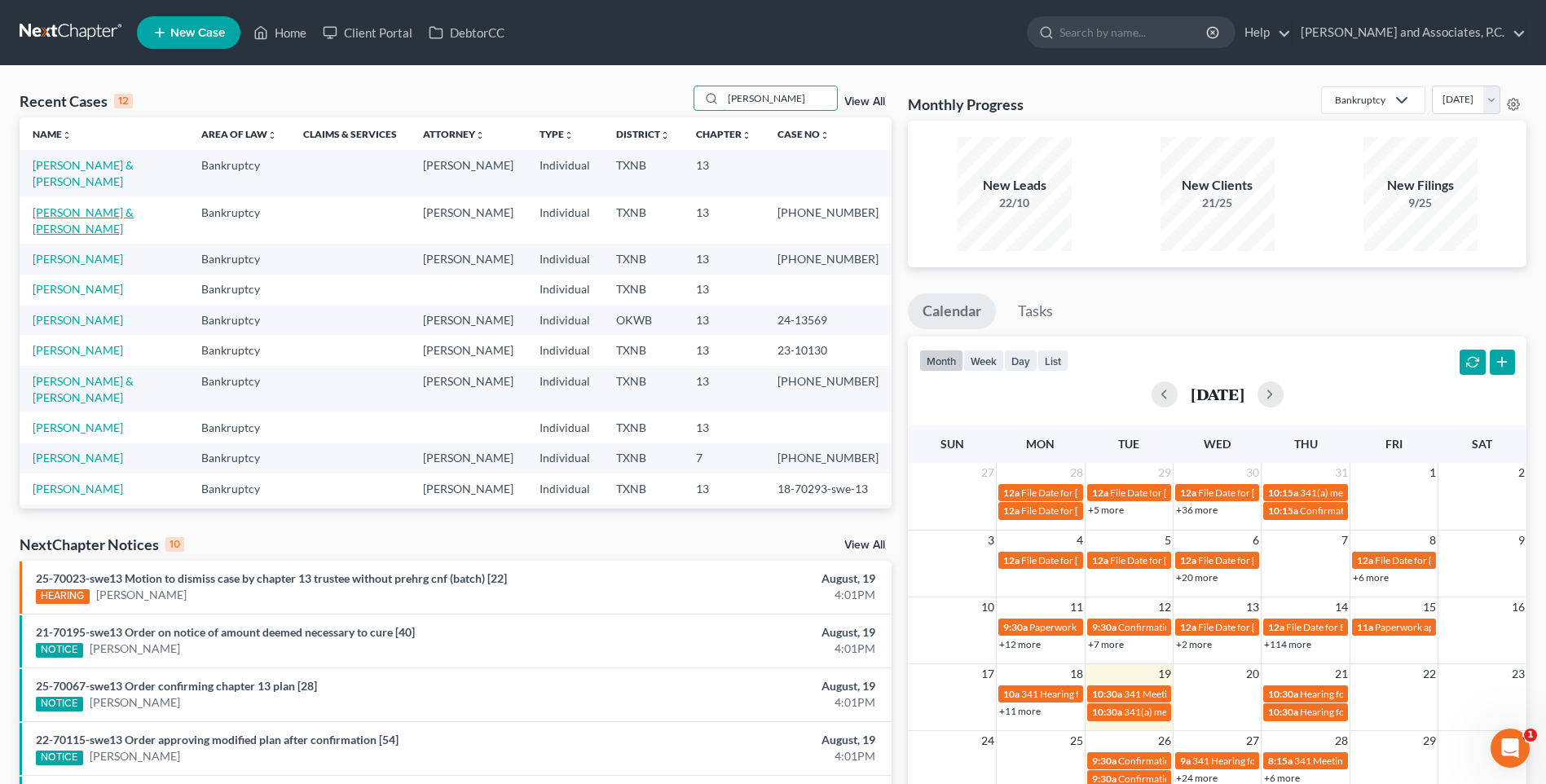
type input "[PERSON_NAME]"
click at [114, 206] on link "[PERSON_NAME] & [PERSON_NAME]" at bounding box center [83, 220] width 101 height 30
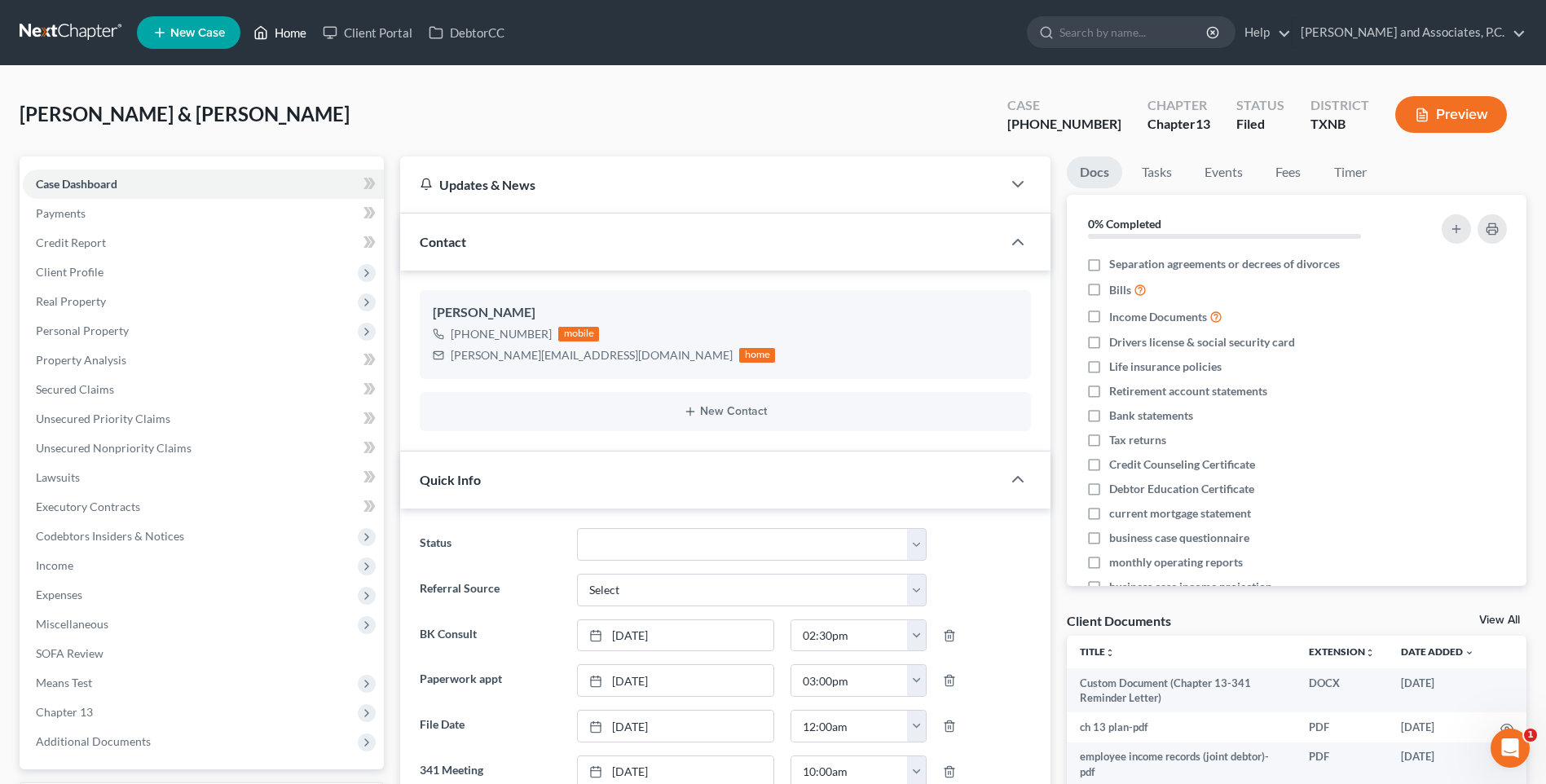
click at [298, 34] on link "Home" at bounding box center [280, 33] width 69 height 30
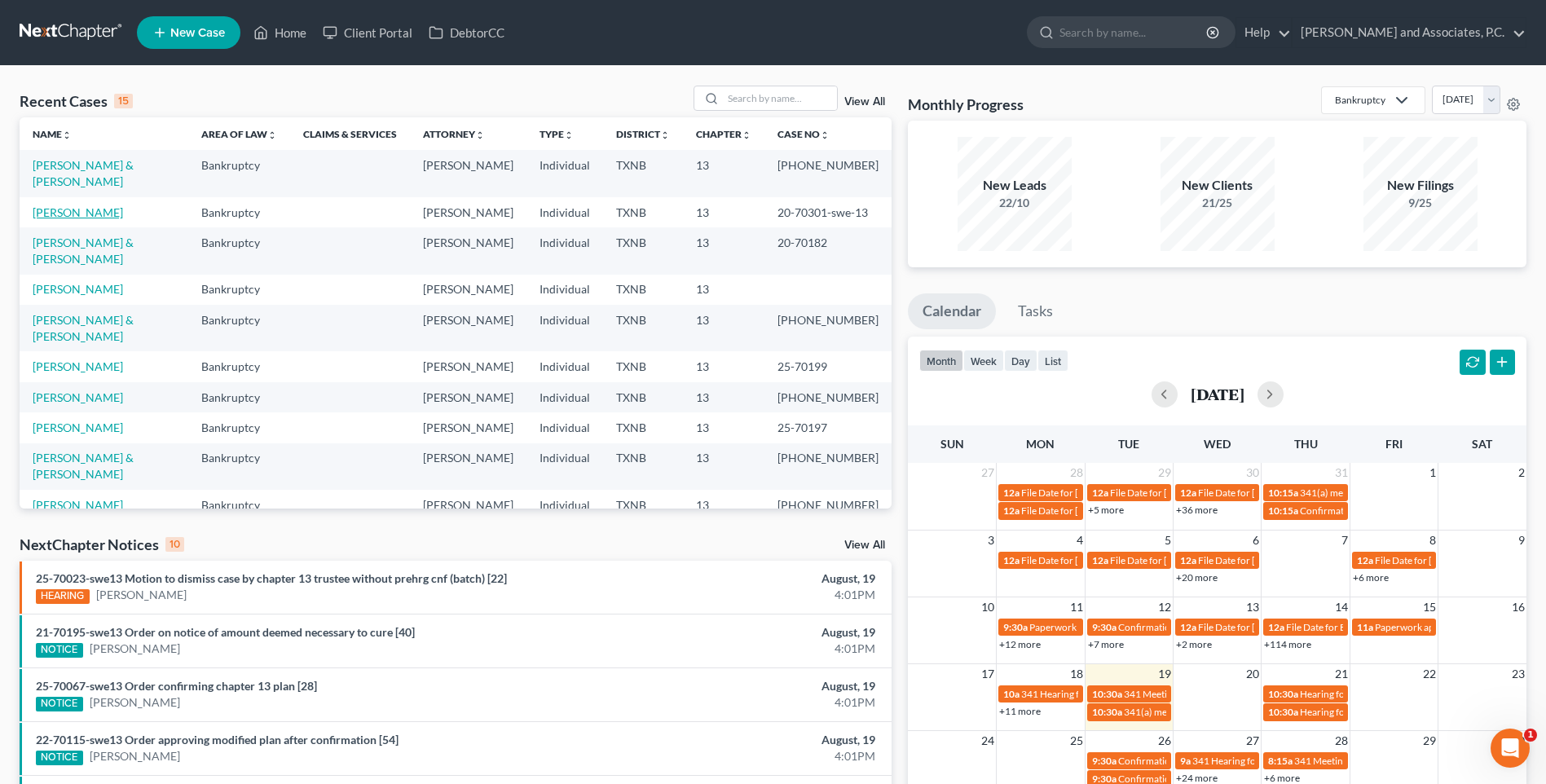
click at [35, 206] on link "[PERSON_NAME]" at bounding box center [78, 213] width 90 height 13
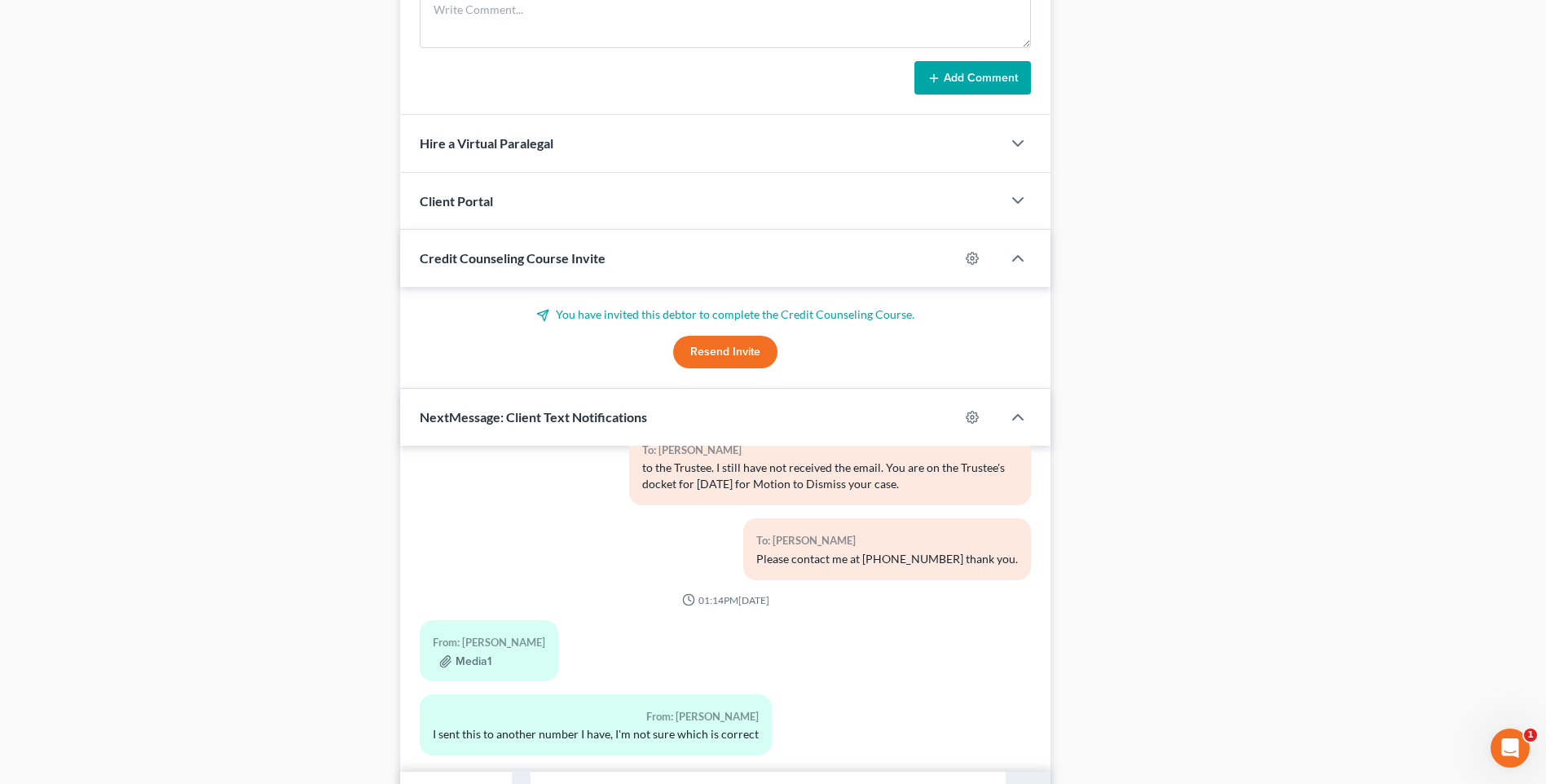
scroll to position [1398, 0]
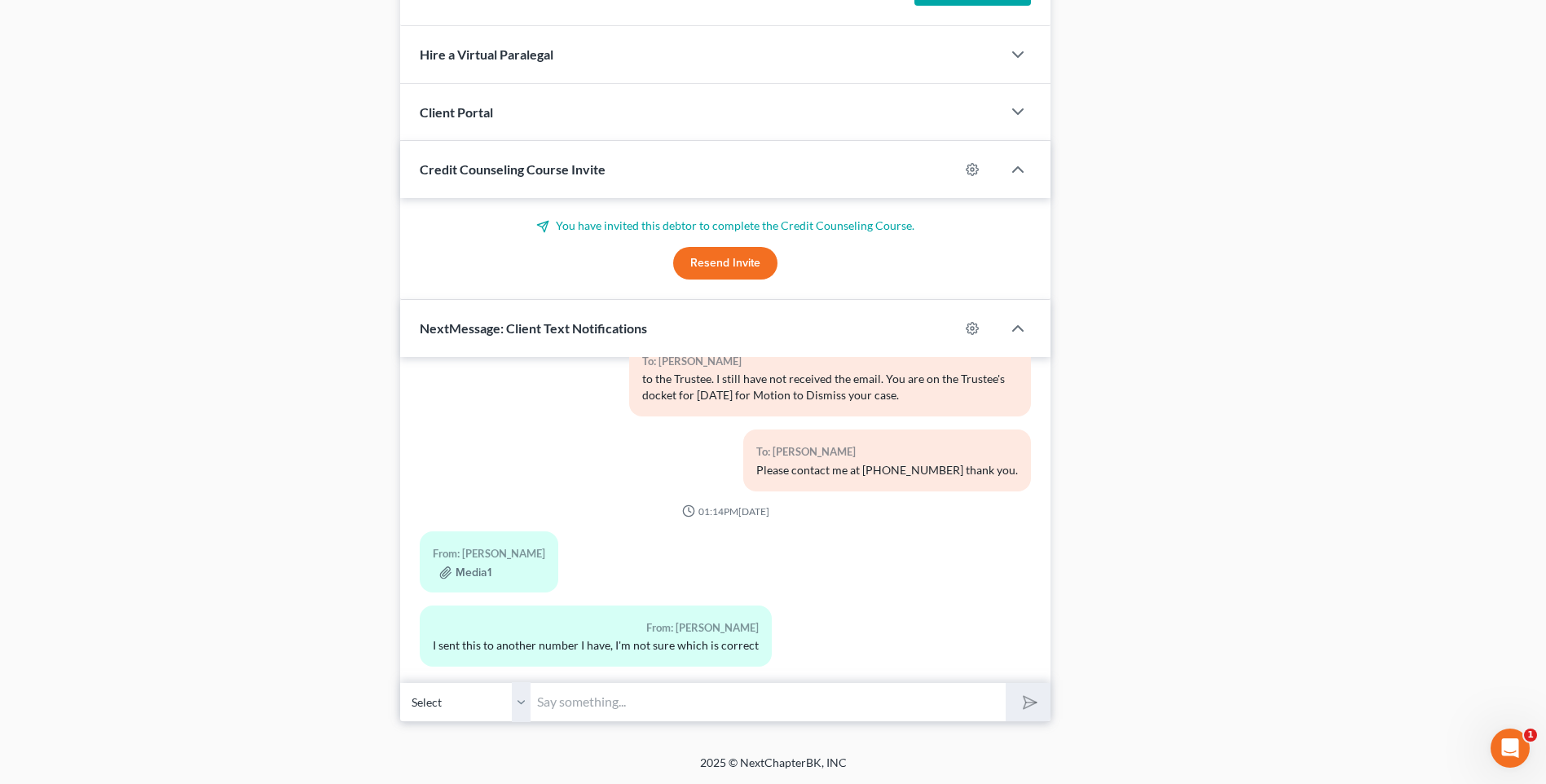
click at [622, 709] on input "text" at bounding box center [768, 702] width 475 height 40
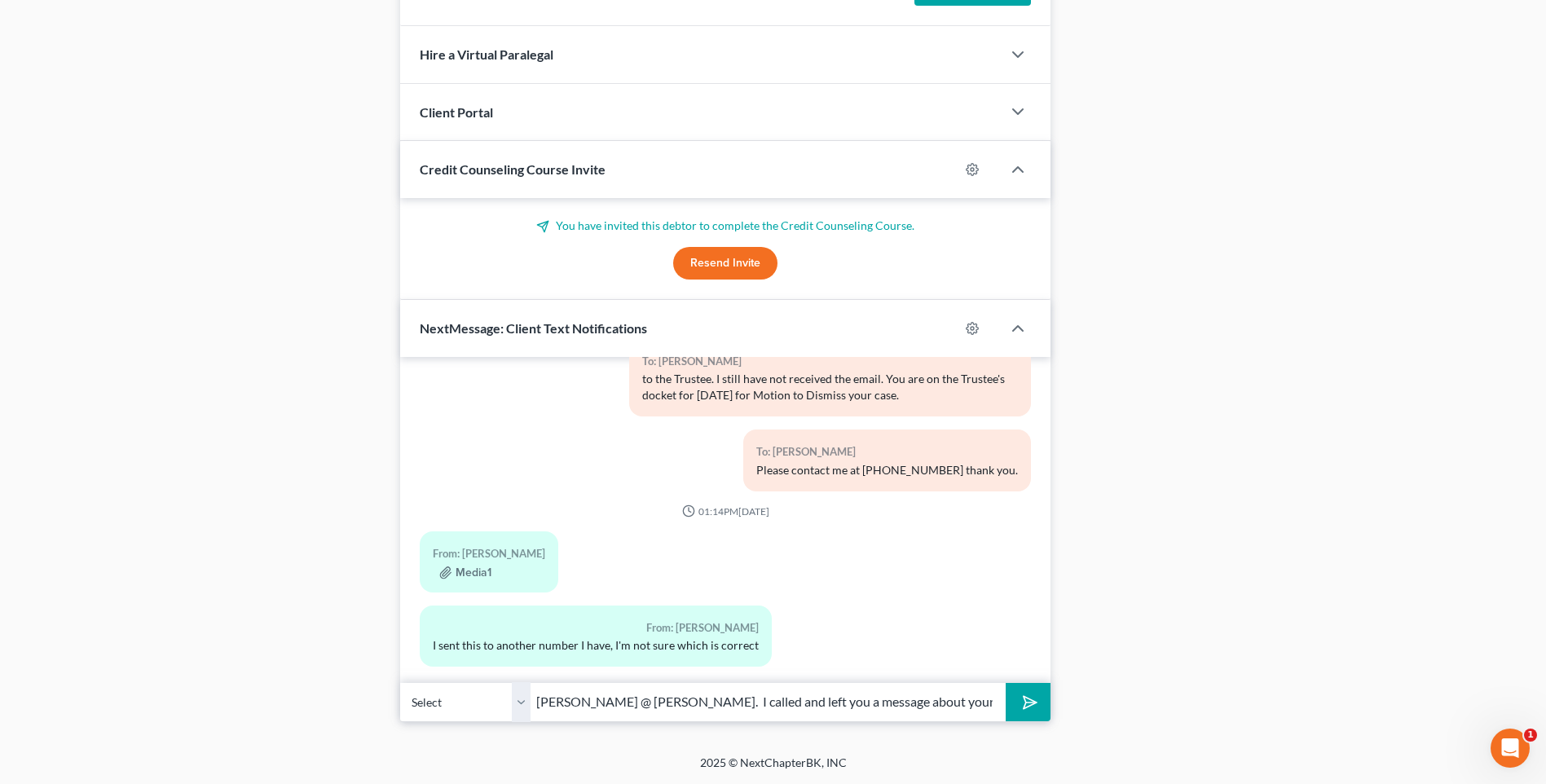
scroll to position [0, 150]
click at [1005, 683] on button "submit" at bounding box center [1027, 702] width 45 height 38
type input "[PERSON_NAME], this is [PERSON_NAME] @ [PERSON_NAME]. I called and left you a m…"
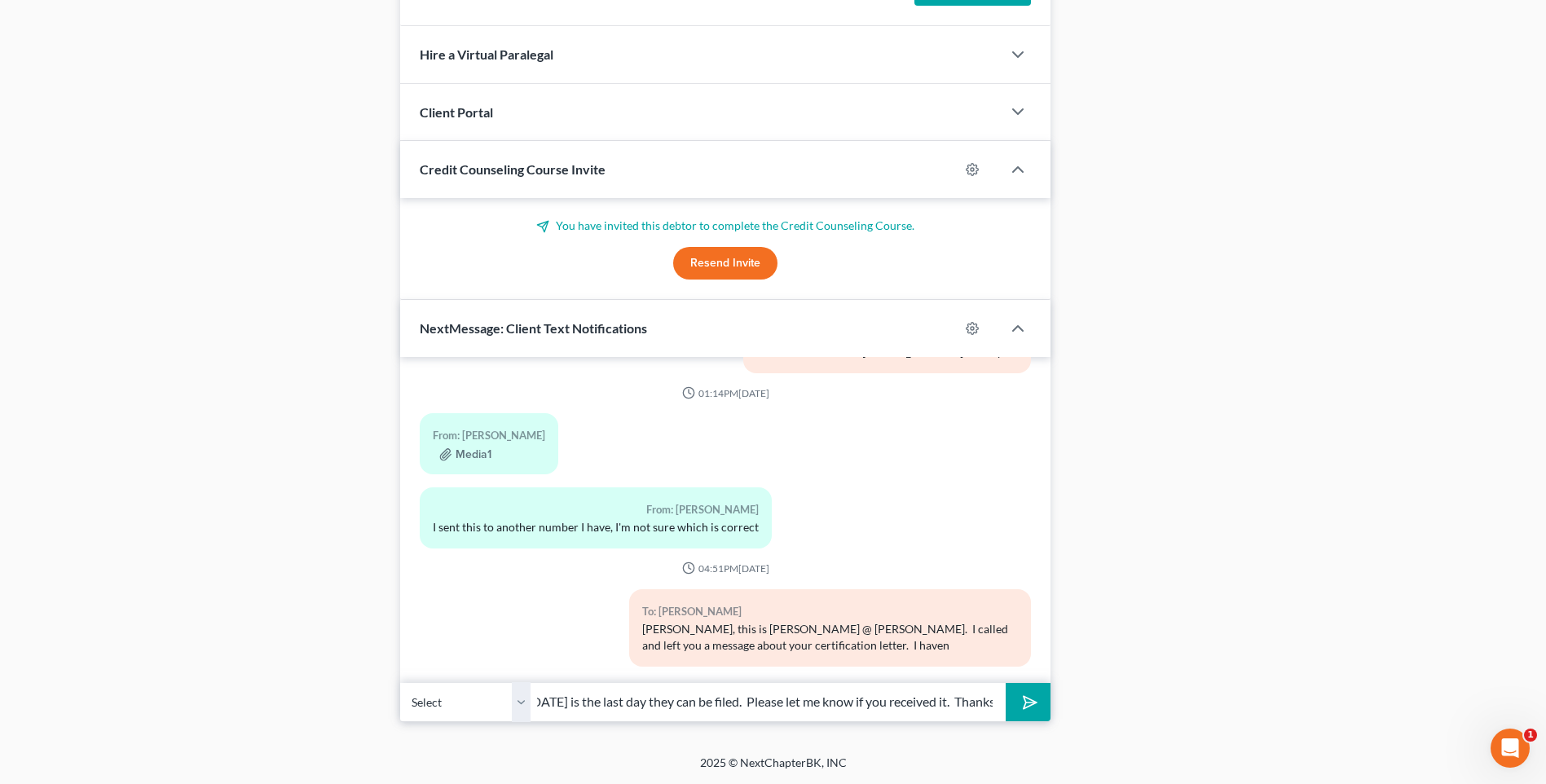
scroll to position [0, 339]
type input "received it from you and wanted to make sure you got it. [DATE] is the last day…"
click at [1005, 683] on button "submit" at bounding box center [1027, 702] width 45 height 38
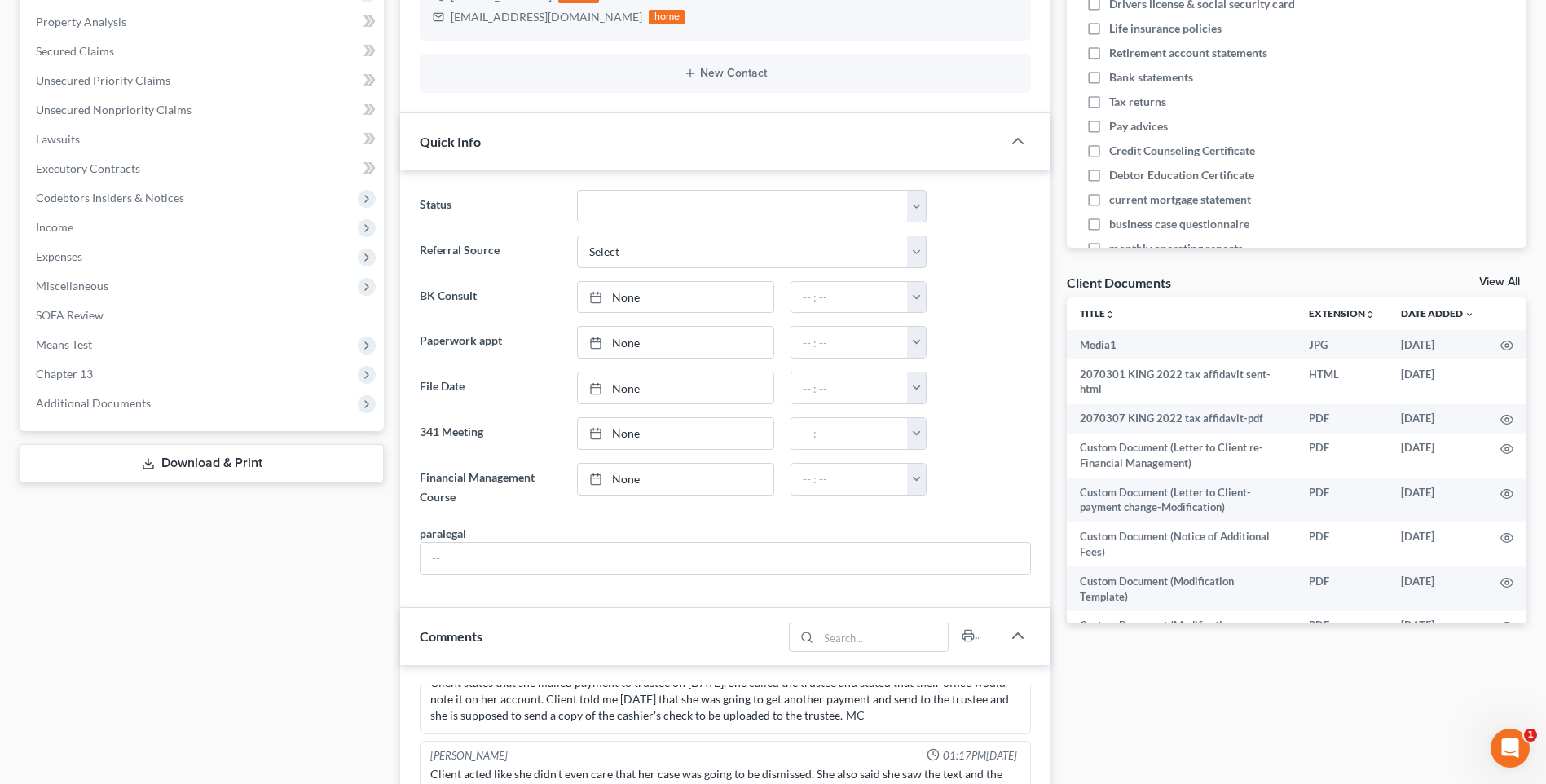
scroll to position [0, 0]
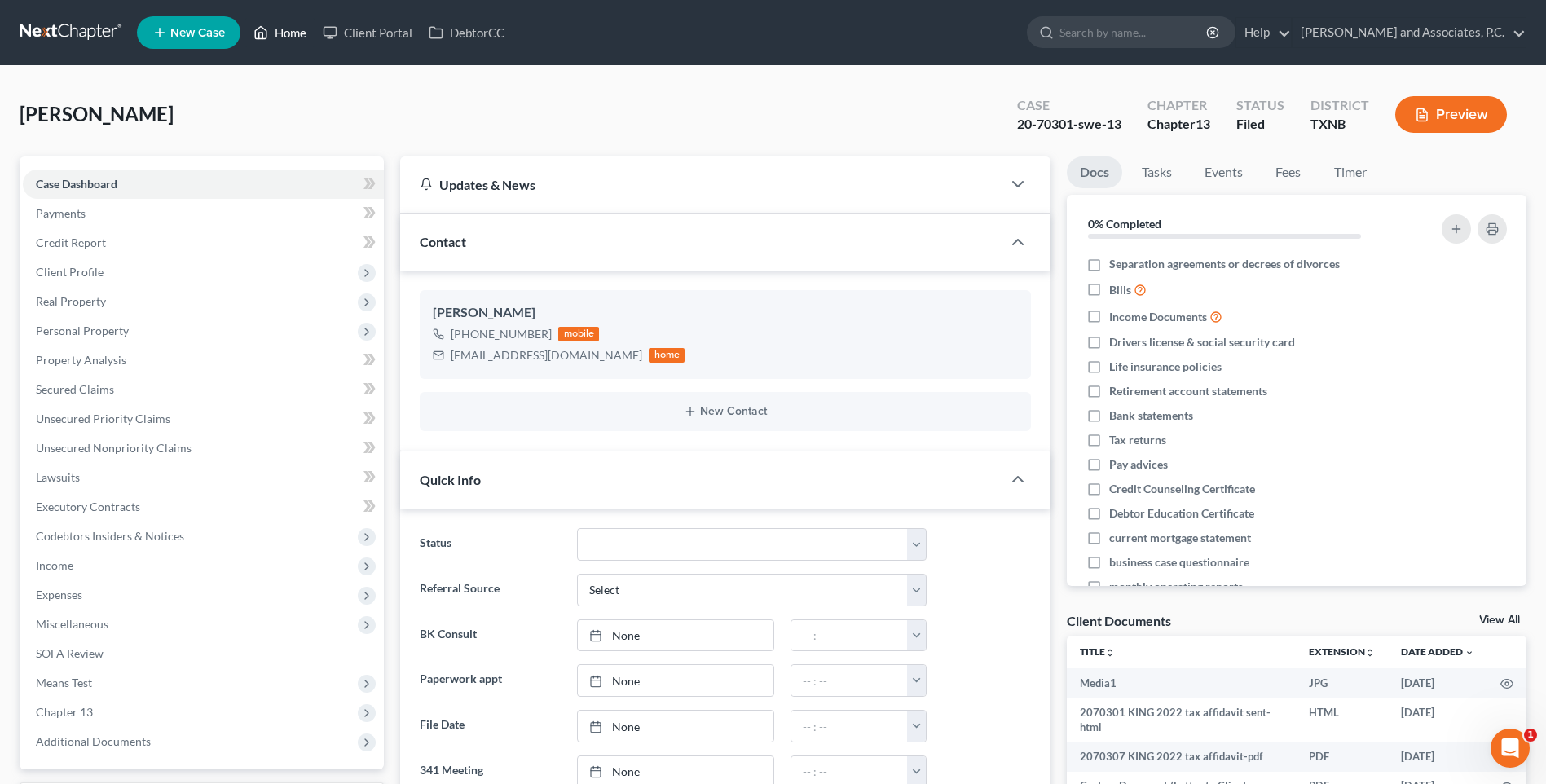
click at [293, 34] on link "Home" at bounding box center [280, 33] width 69 height 30
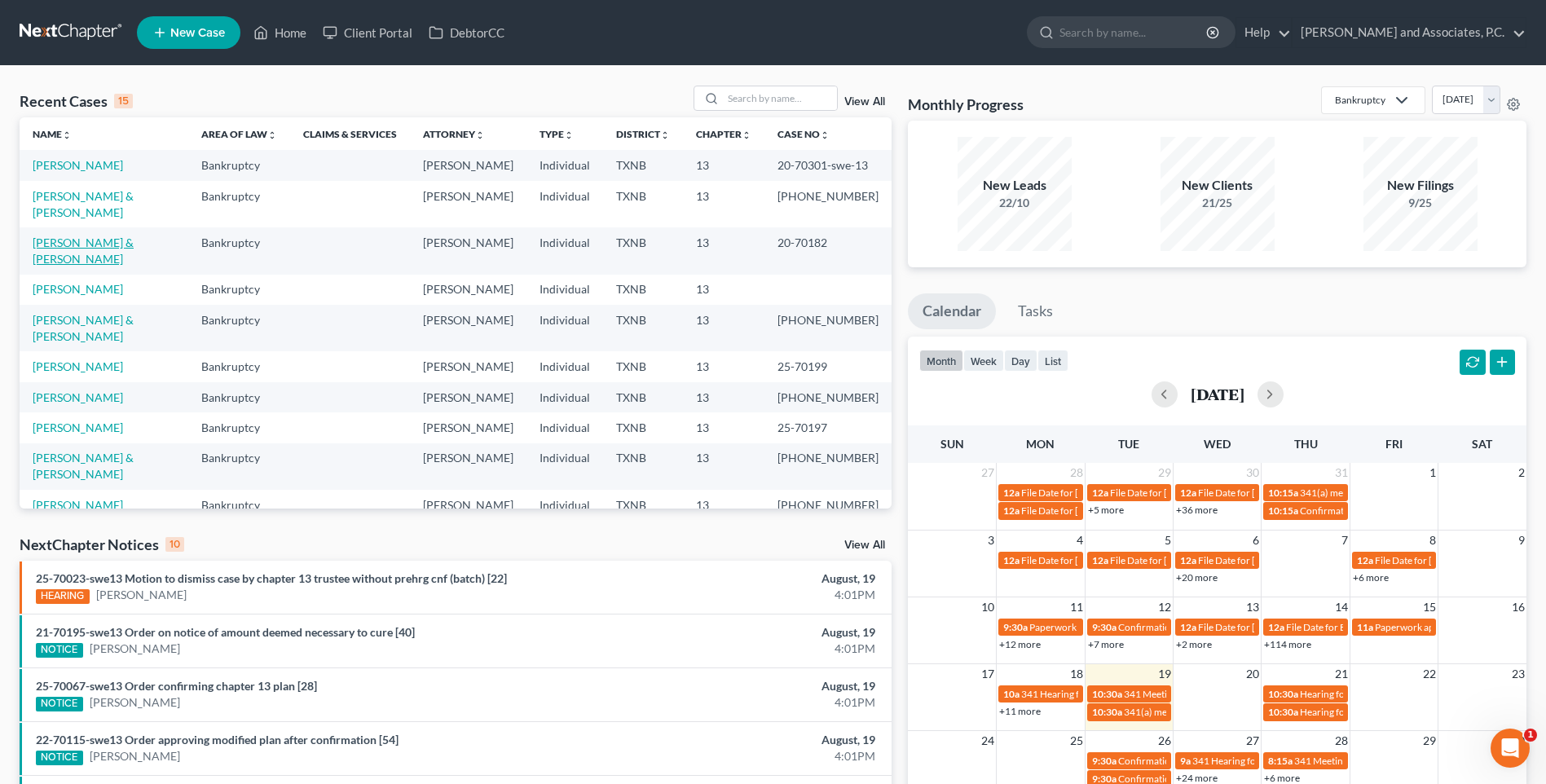
click at [97, 235] on link "[PERSON_NAME] & [PERSON_NAME]" at bounding box center [83, 250] width 101 height 30
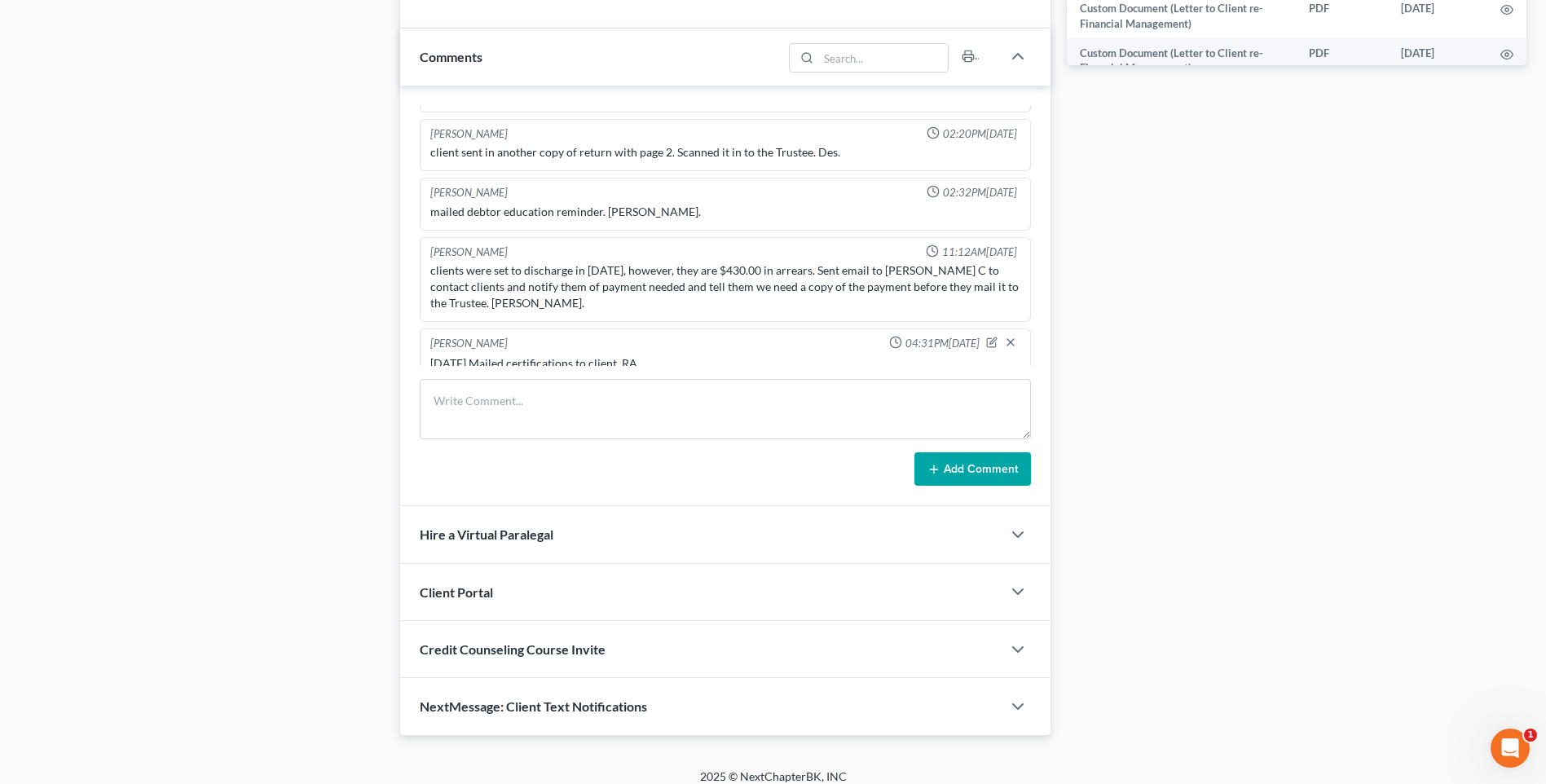
scroll to position [910, 0]
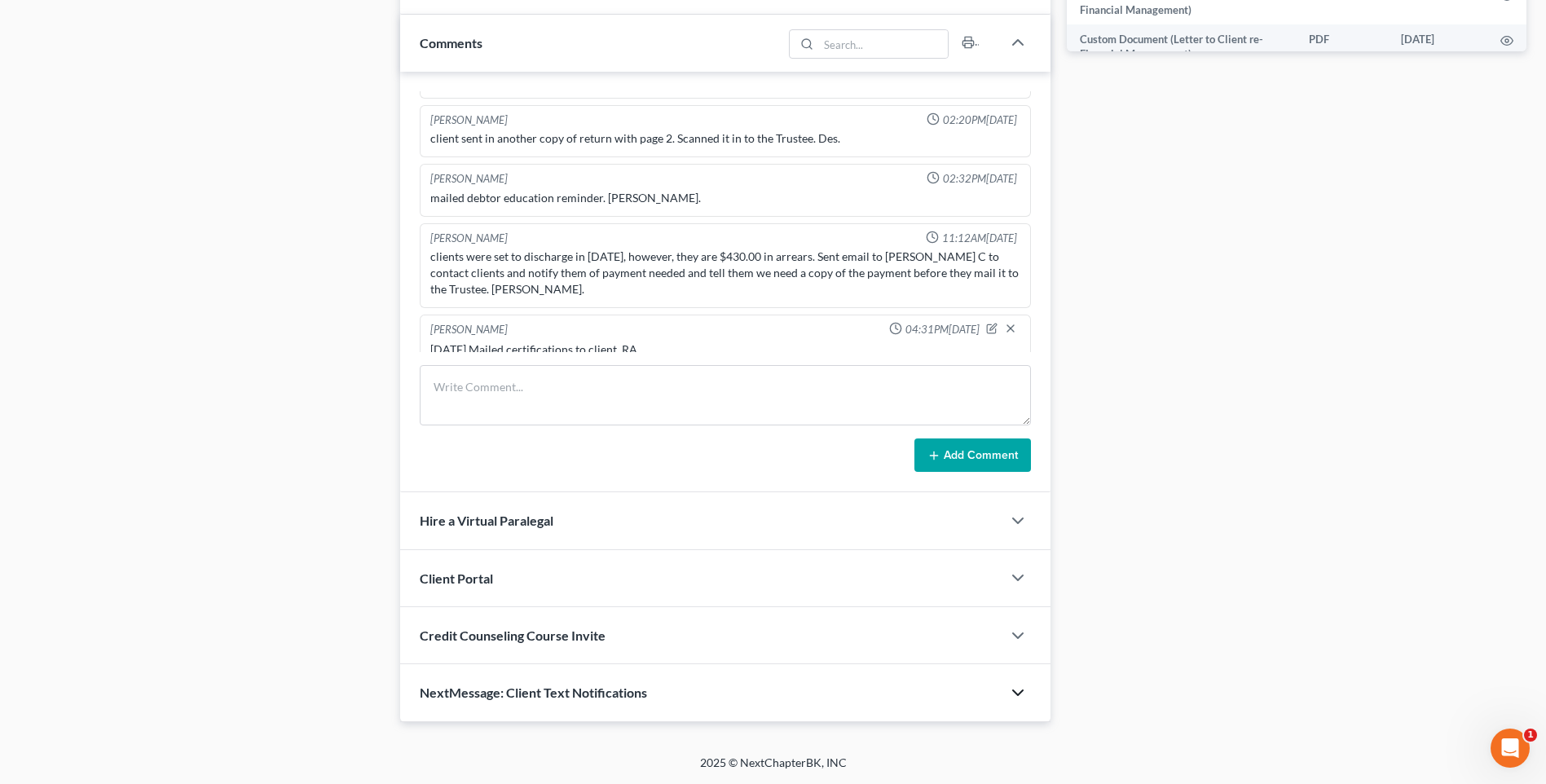
click at [1020, 692] on polyline "button" at bounding box center [1018, 692] width 10 height 5
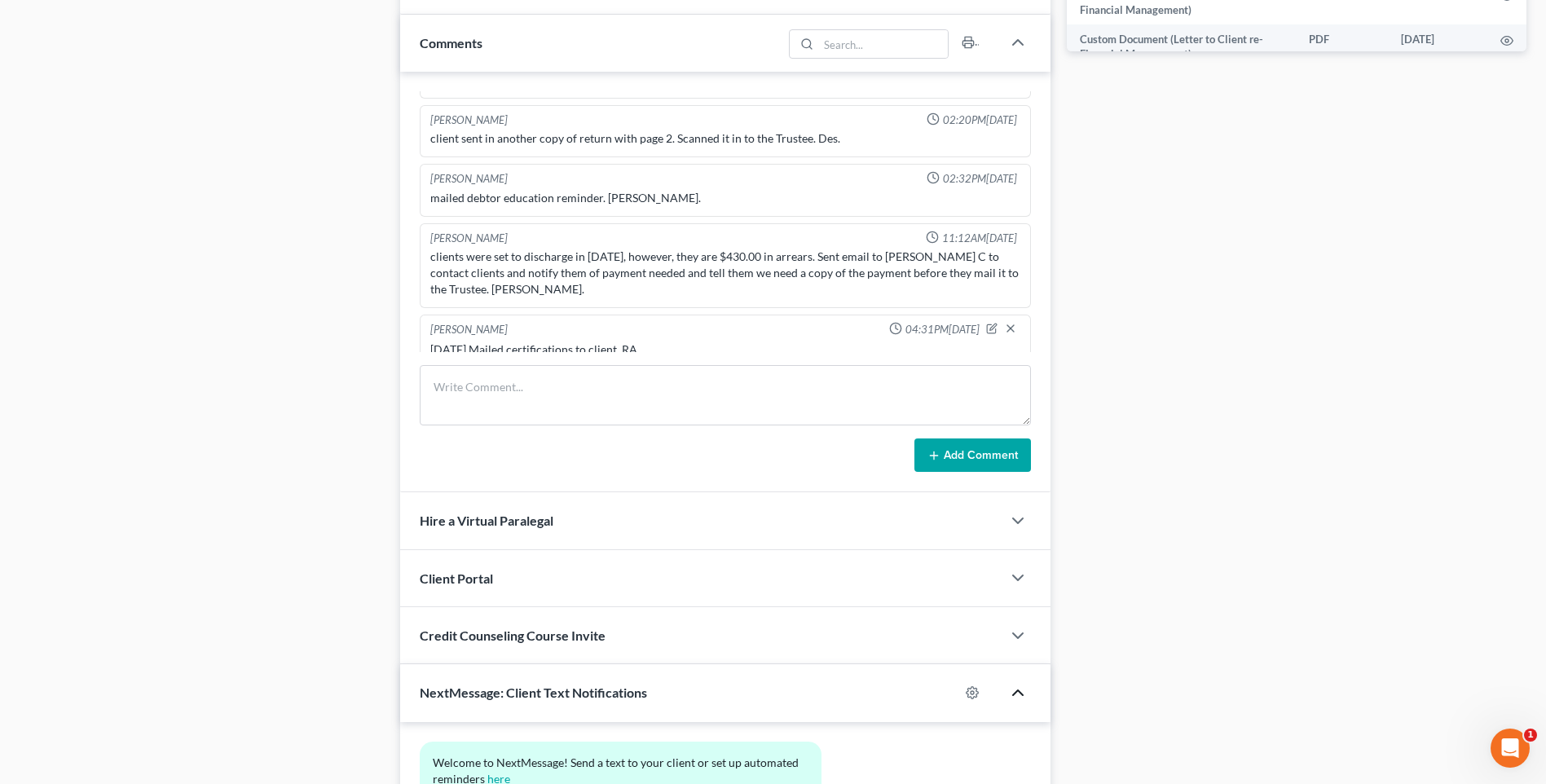
click at [1020, 692] on polyline "button" at bounding box center [1018, 692] width 10 height 5
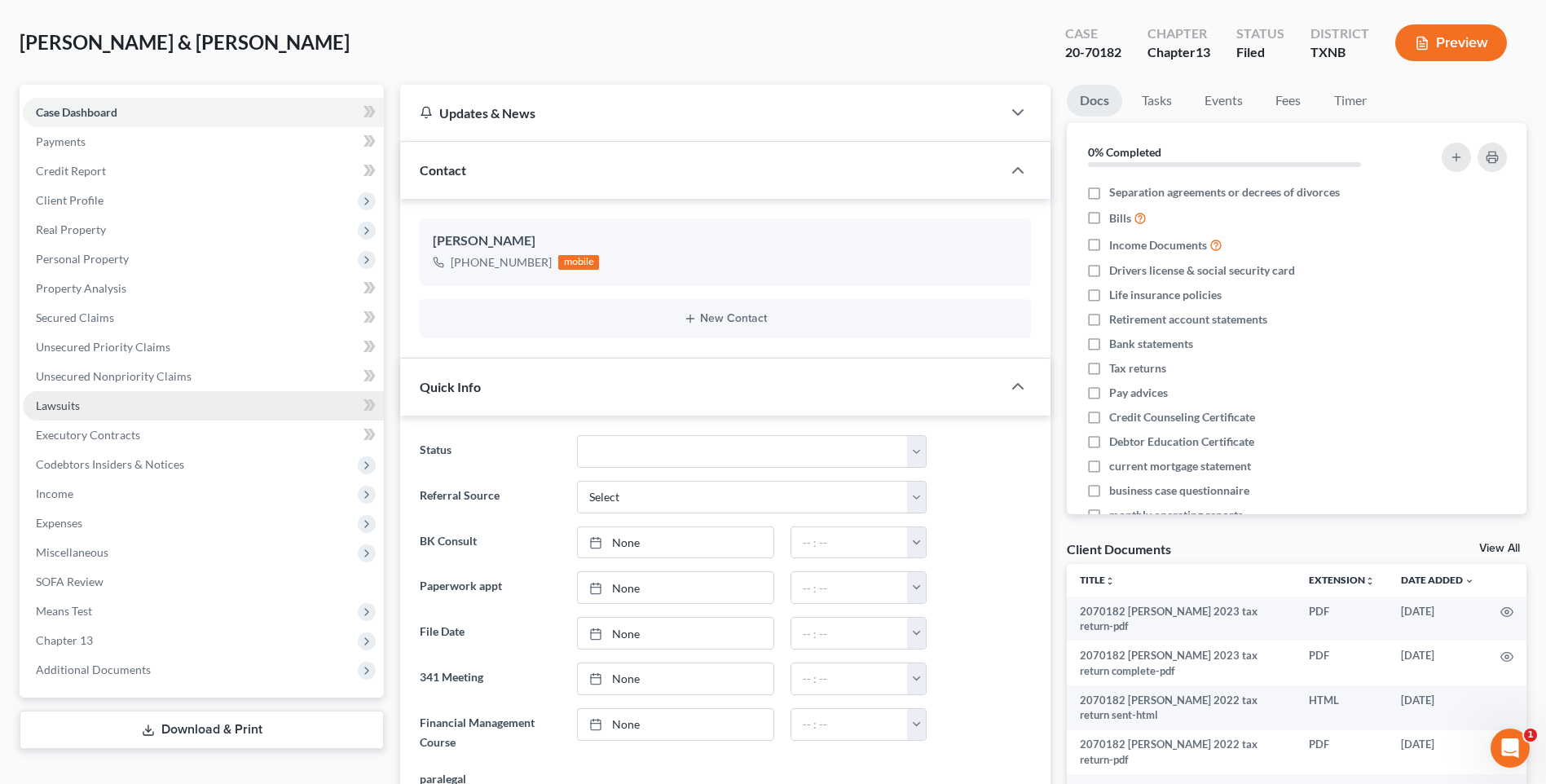
scroll to position [0, 0]
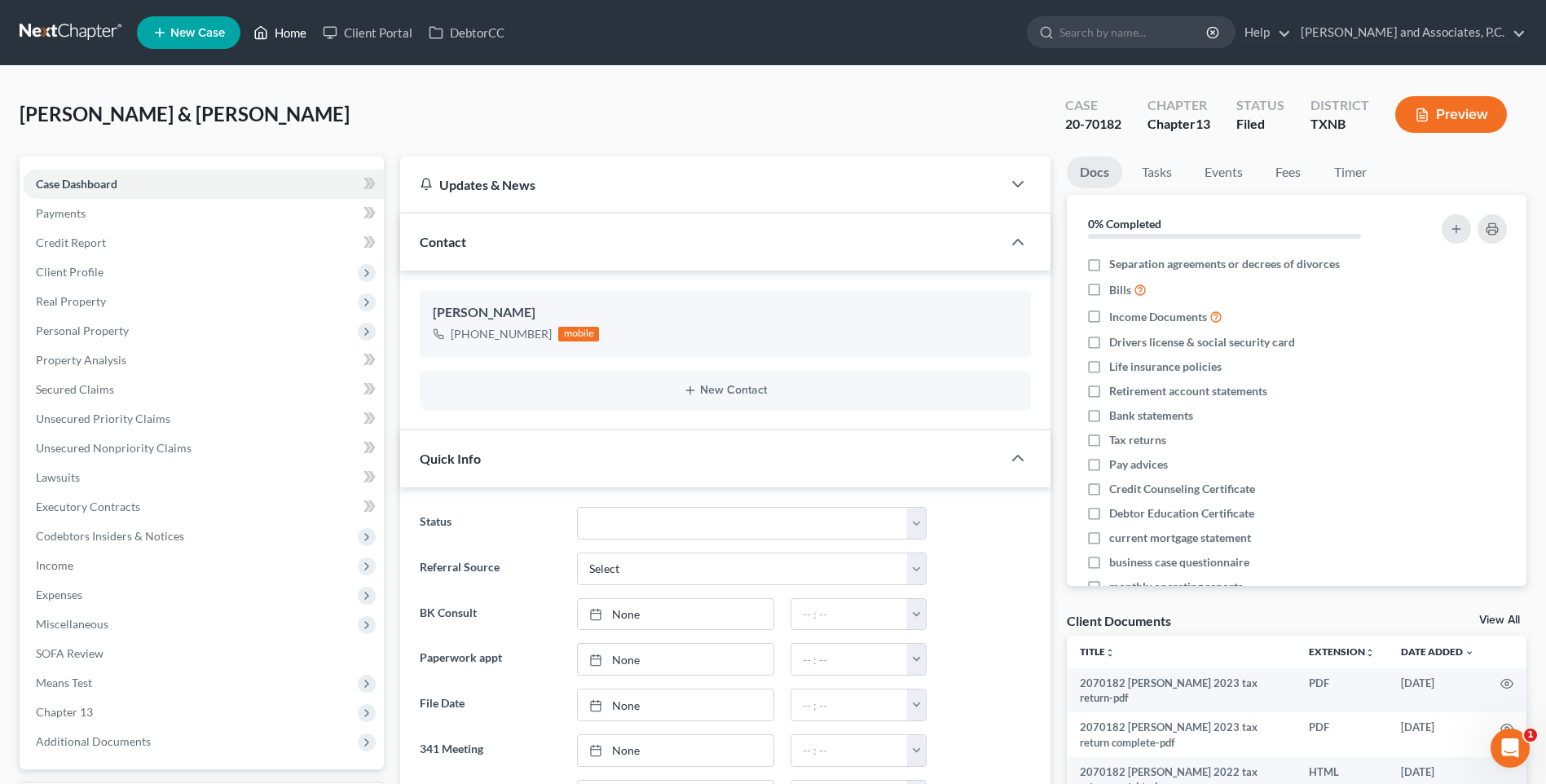
click at [291, 31] on link "Home" at bounding box center [280, 33] width 69 height 30
